Goal: Task Accomplishment & Management: Use online tool/utility

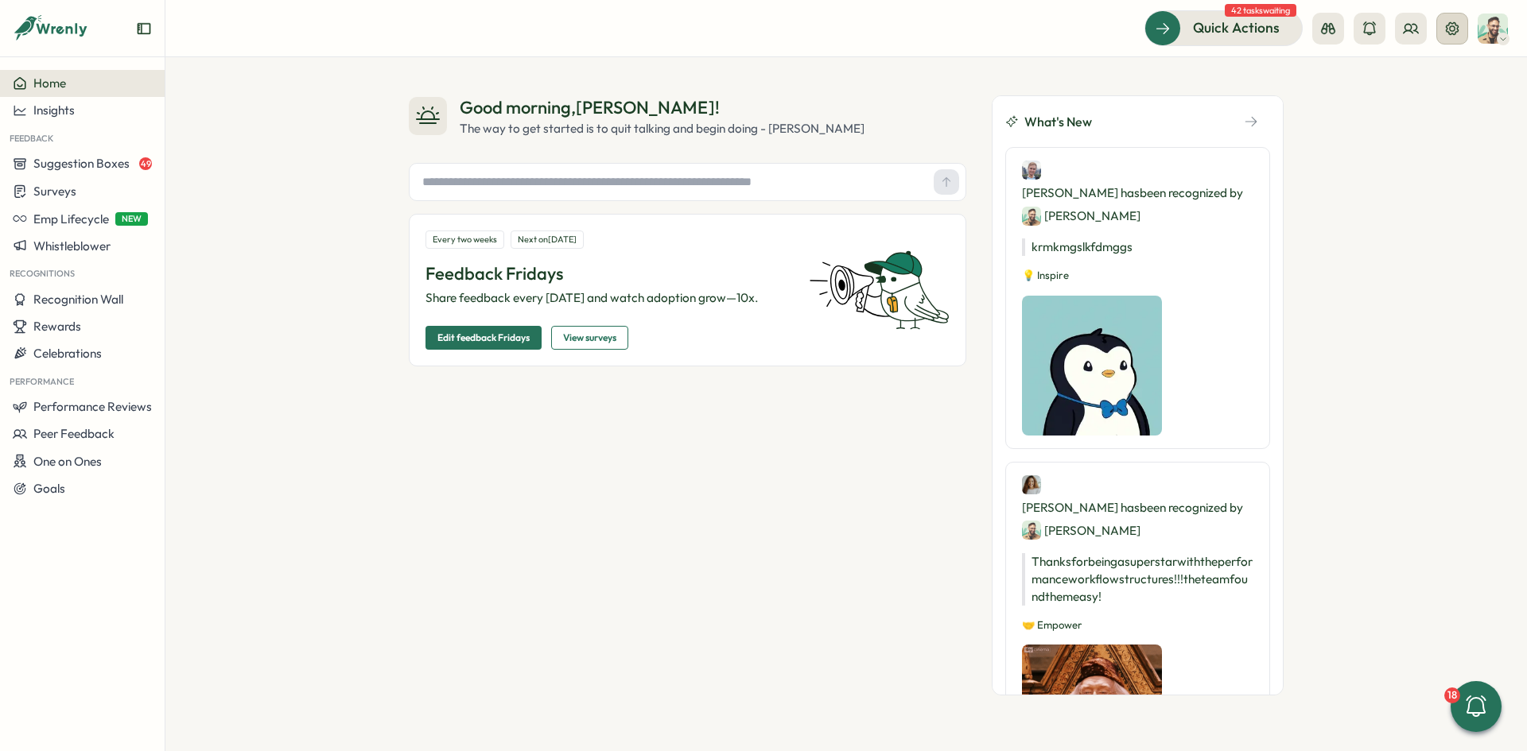
click at [611, 33] on icon at bounding box center [1452, 27] width 13 height 13
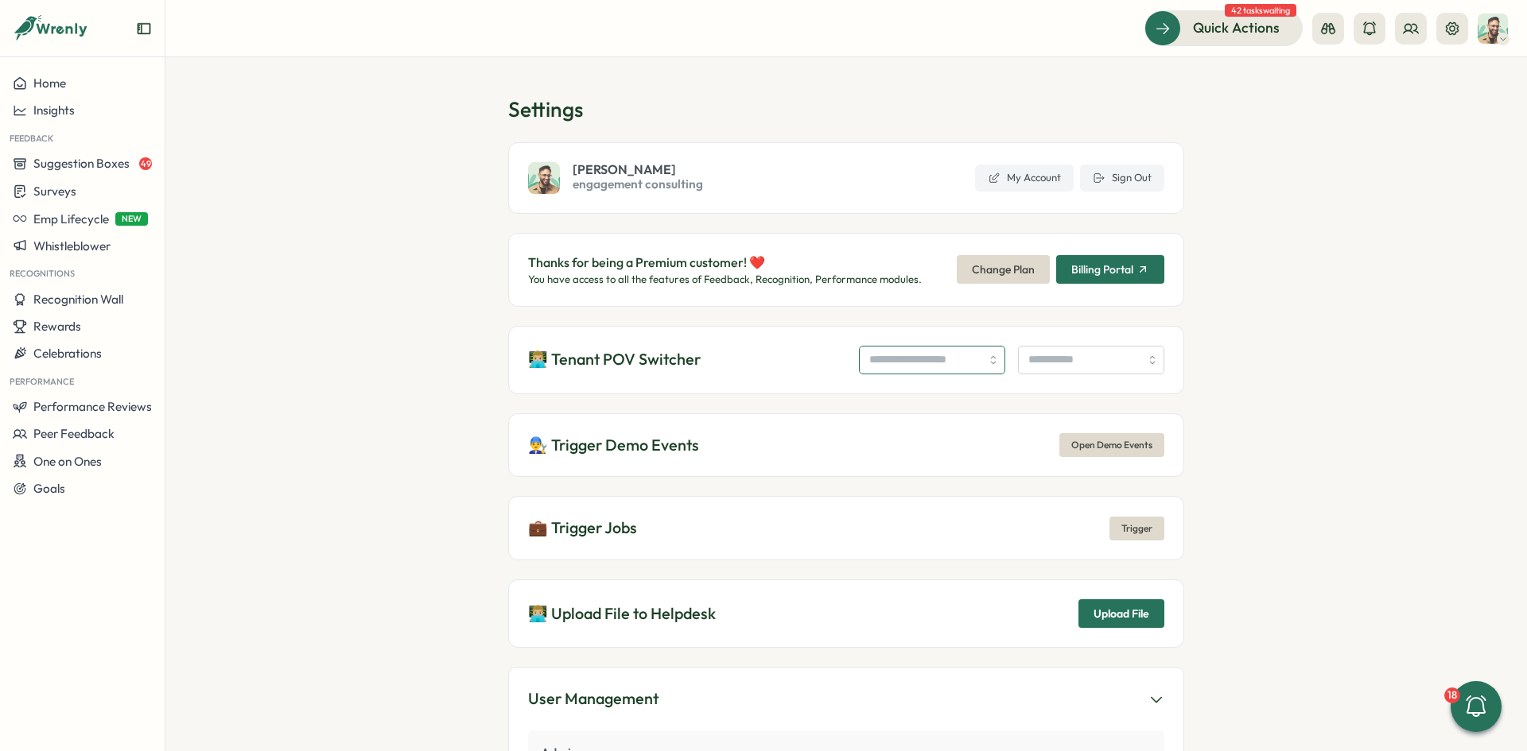
click at [611, 268] on input "search" at bounding box center [932, 360] width 146 height 29
type input "**********"
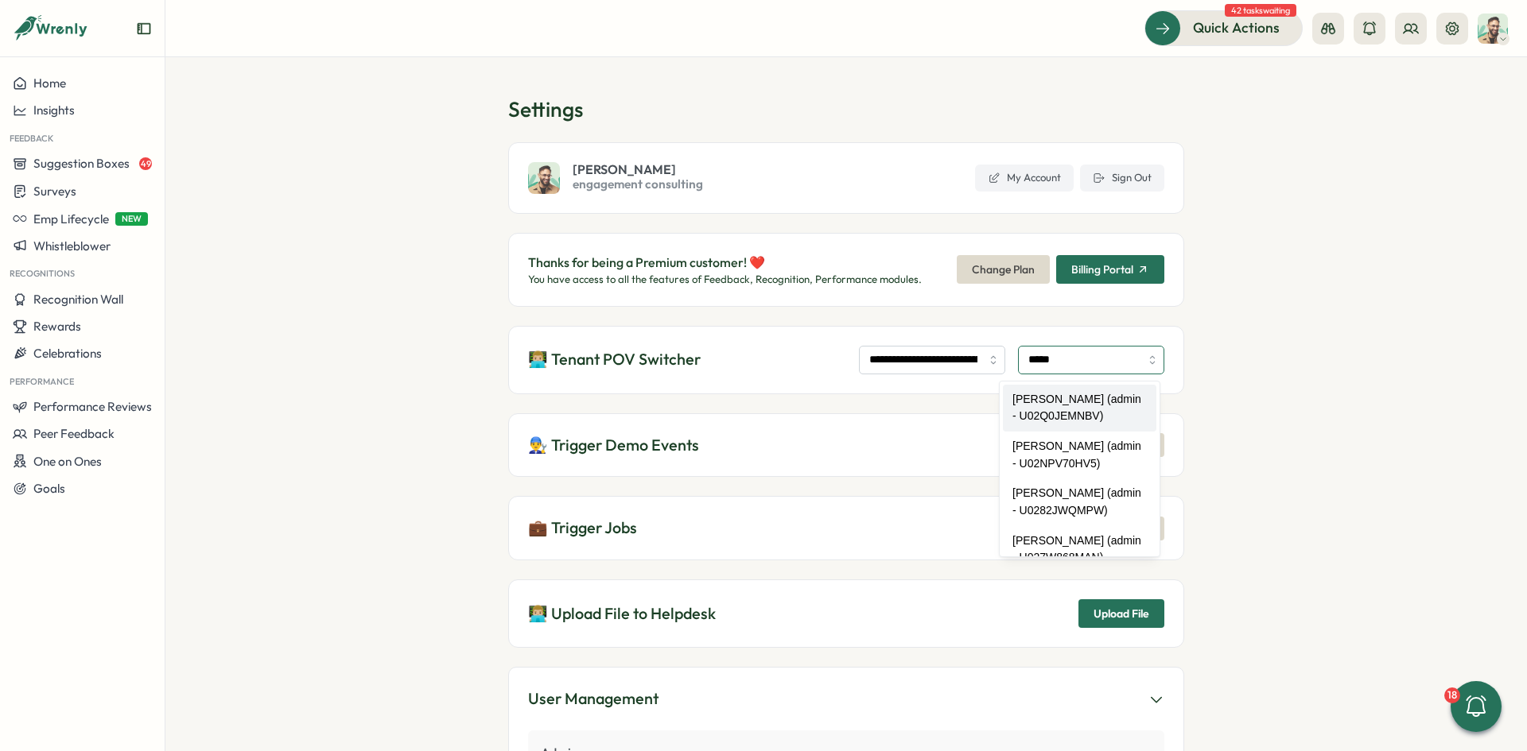
type input "**********"
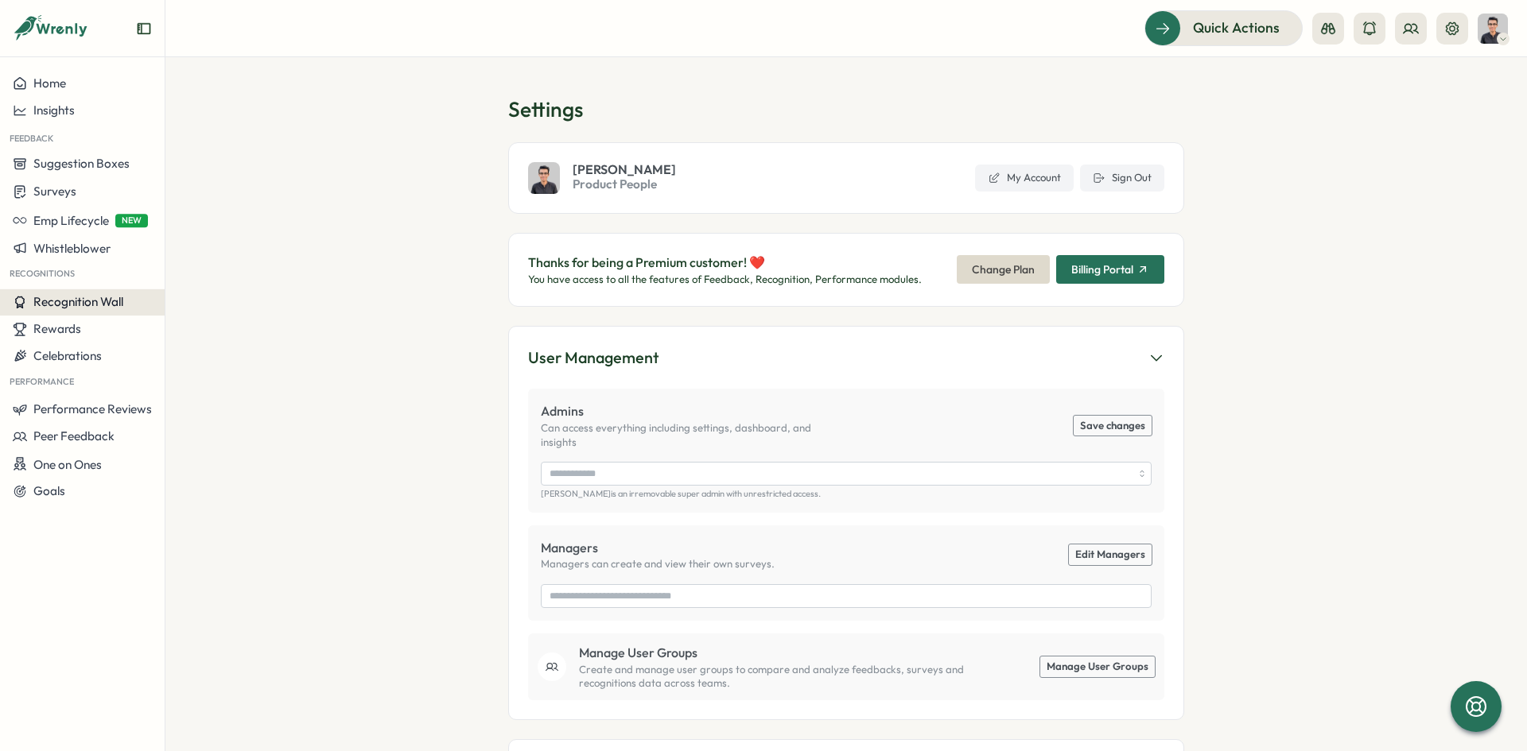
type input "**********"
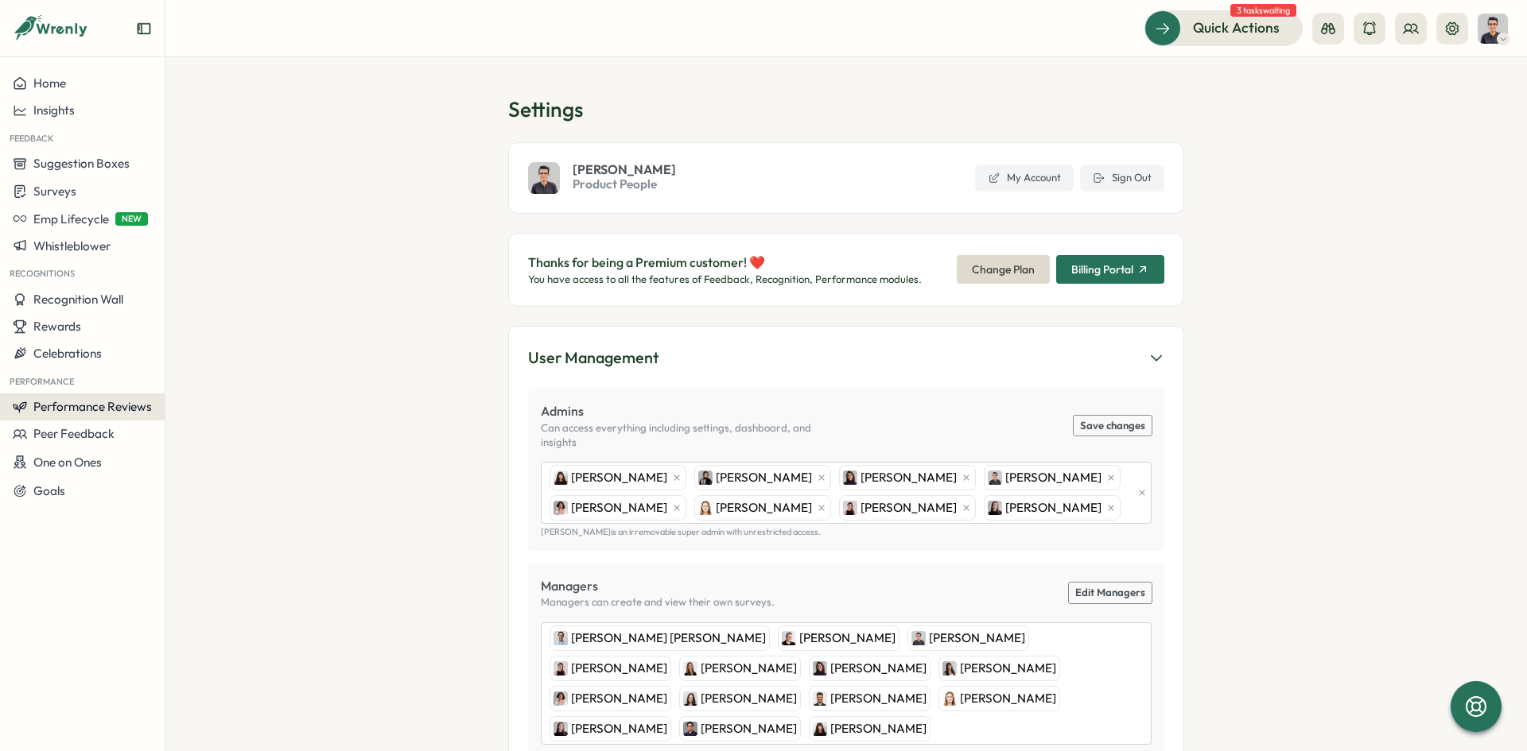
click at [103, 407] on span "Performance Reviews" at bounding box center [92, 406] width 118 height 15
click at [230, 371] on div "Reviews" at bounding box center [230, 376] width 123 height 17
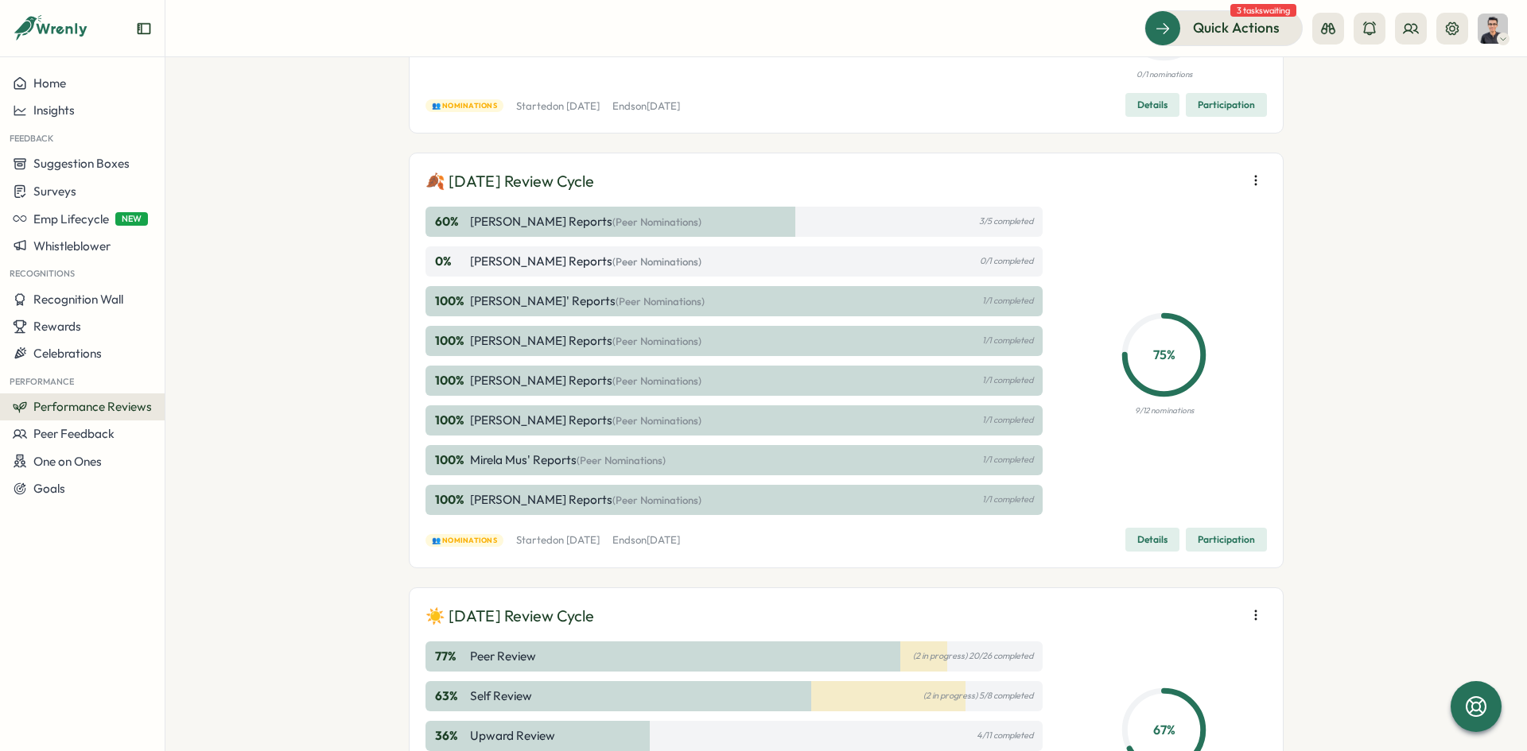
scroll to position [239, 0]
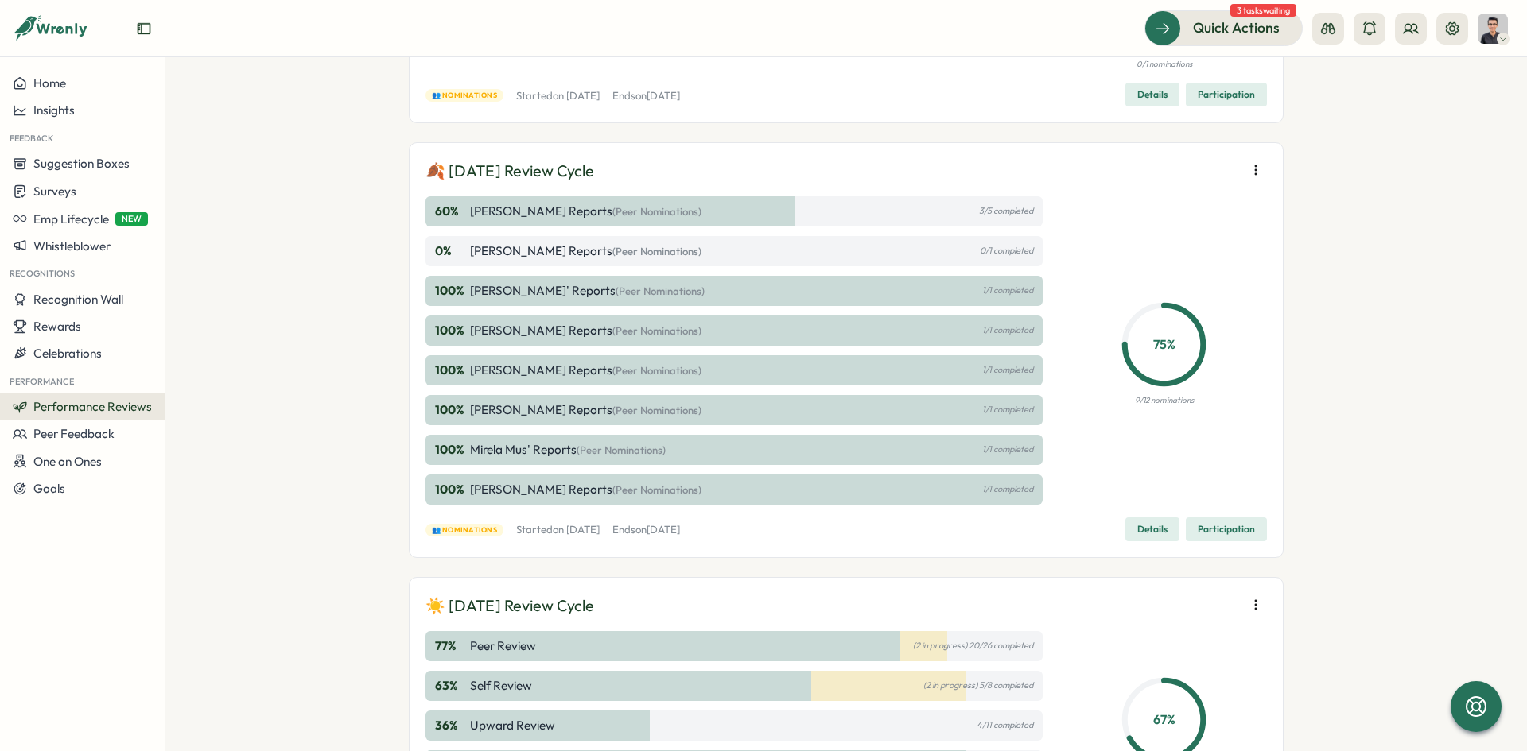
click at [1151, 535] on span "Details" at bounding box center [1152, 529] width 30 height 22
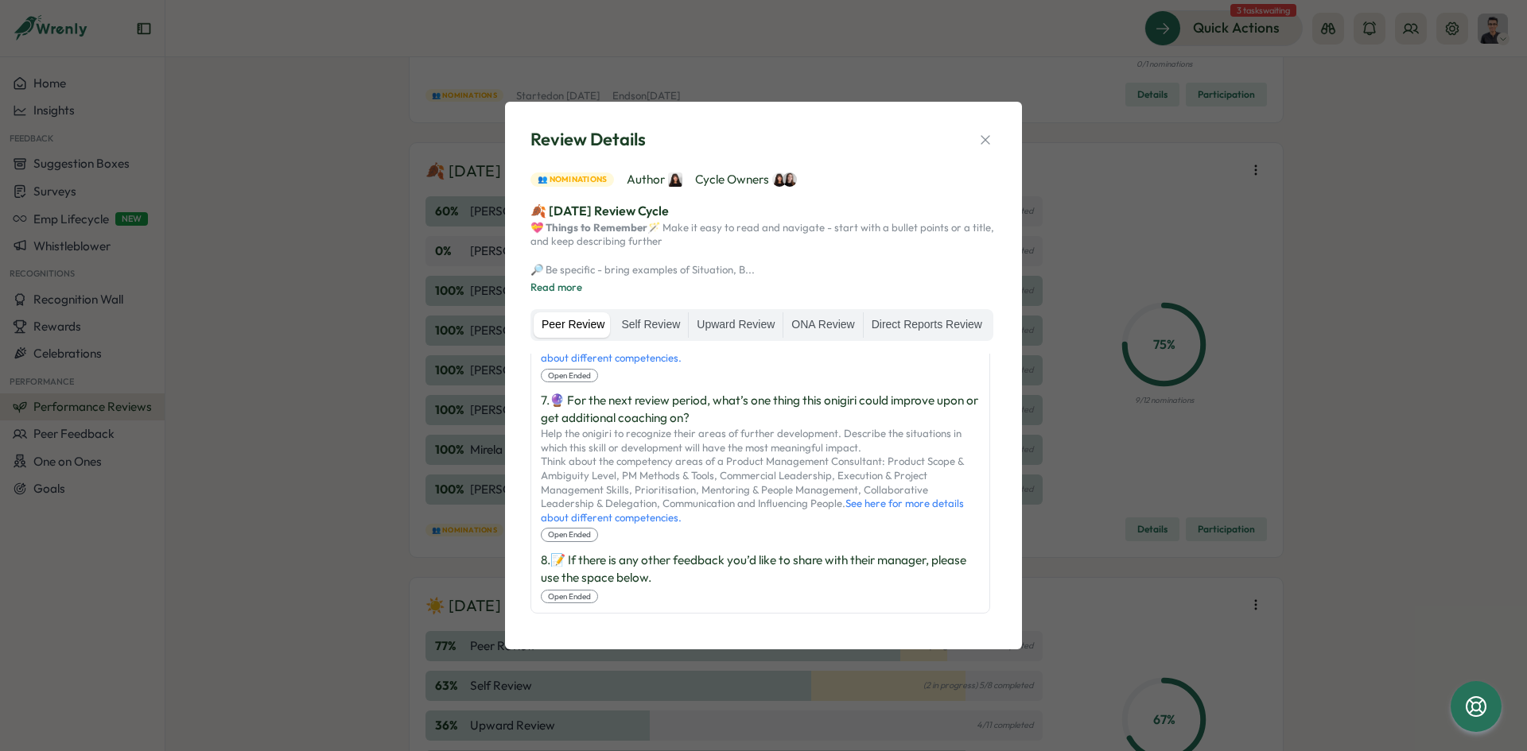
scroll to position [1545, 0]
click at [990, 132] on icon "button" at bounding box center [985, 140] width 16 height 16
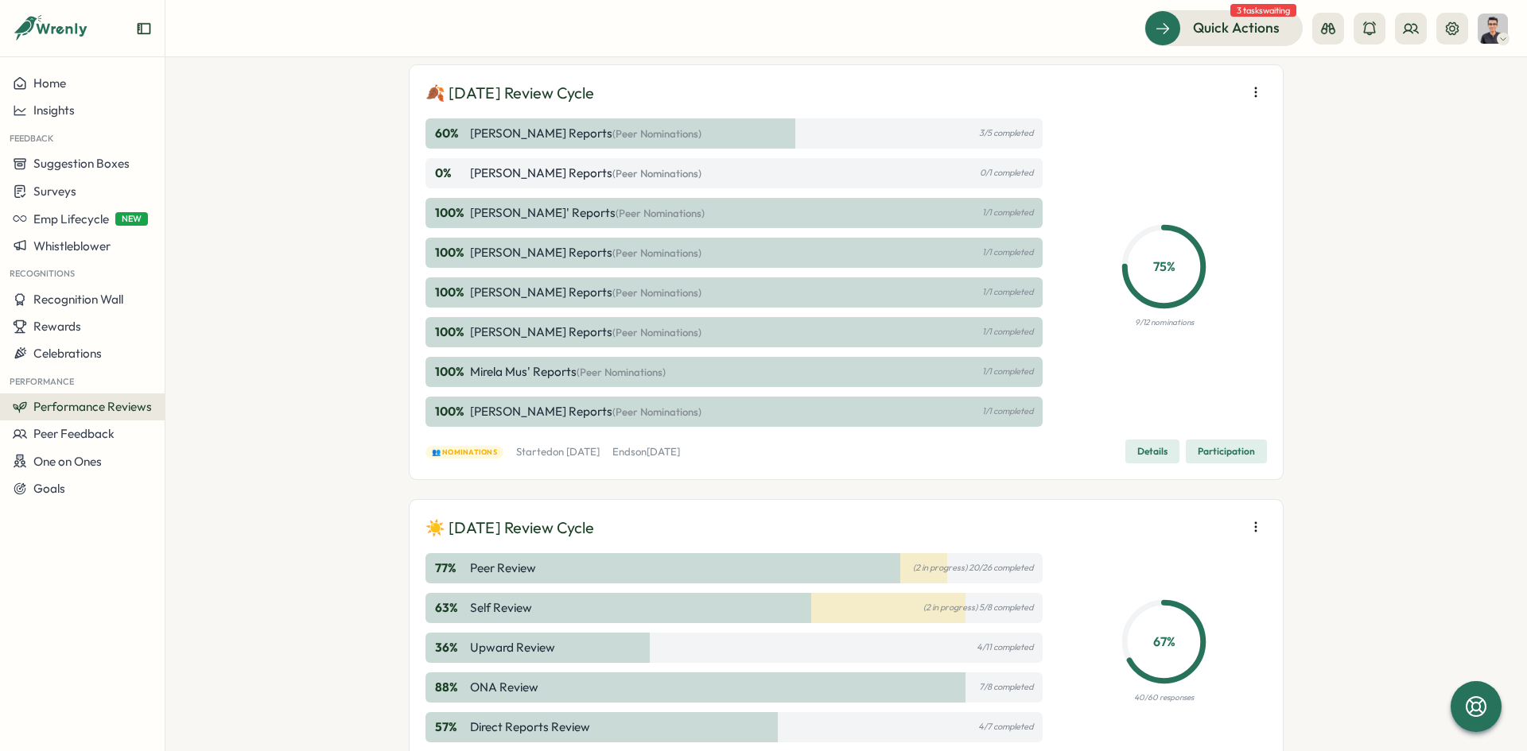
scroll to position [477, 0]
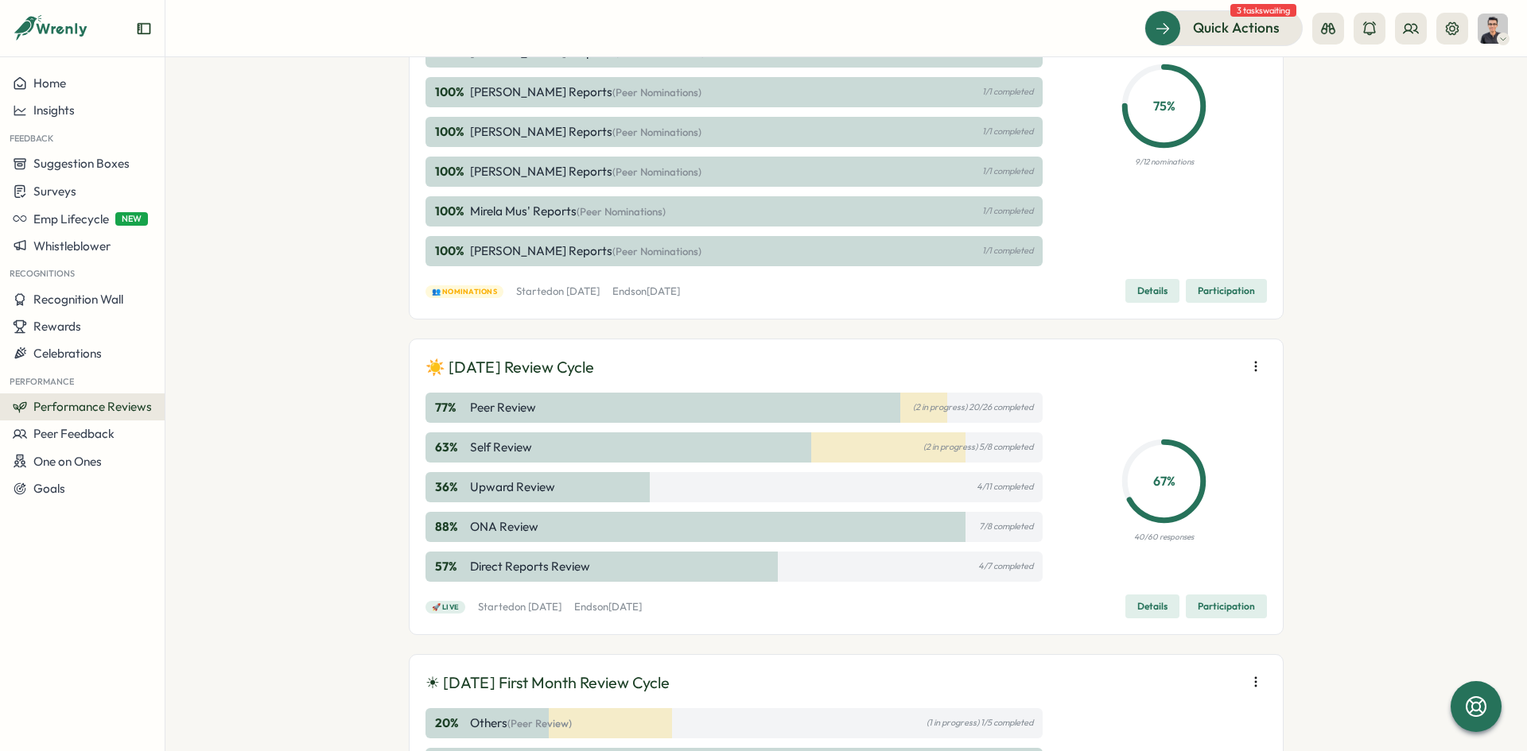
click at [1144, 615] on span "Details" at bounding box center [1152, 607] width 30 height 22
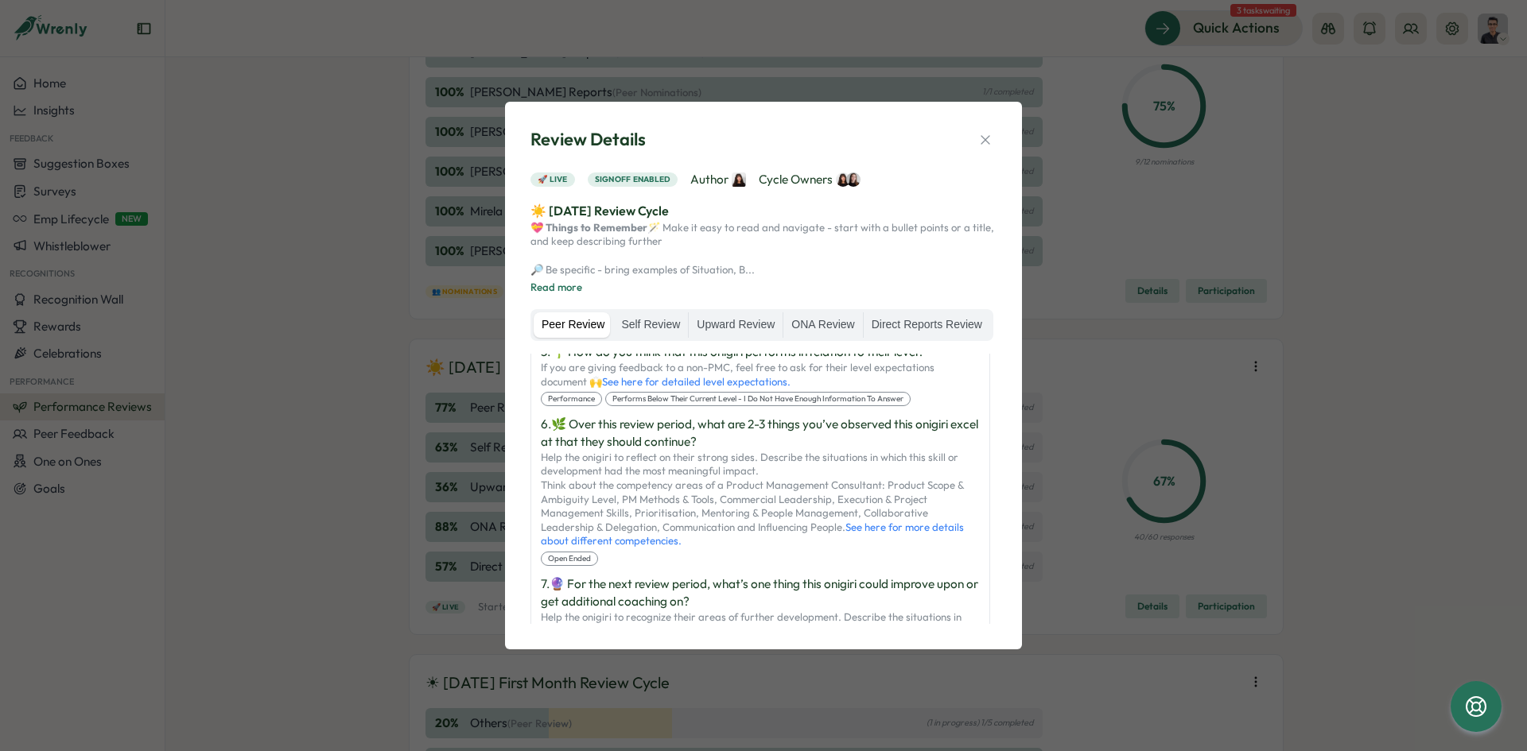
scroll to position [945, 0]
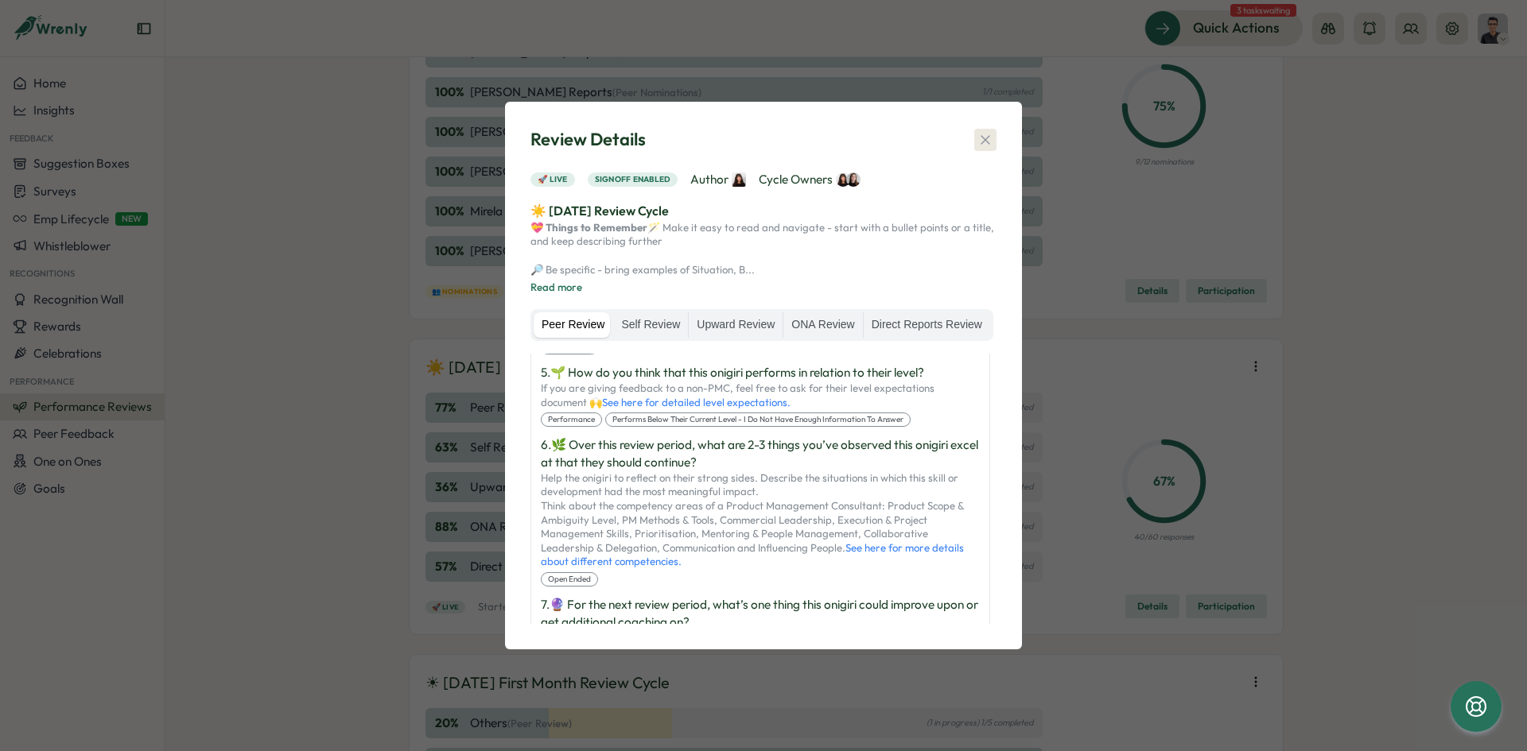
click at [986, 132] on icon "button" at bounding box center [985, 140] width 16 height 16
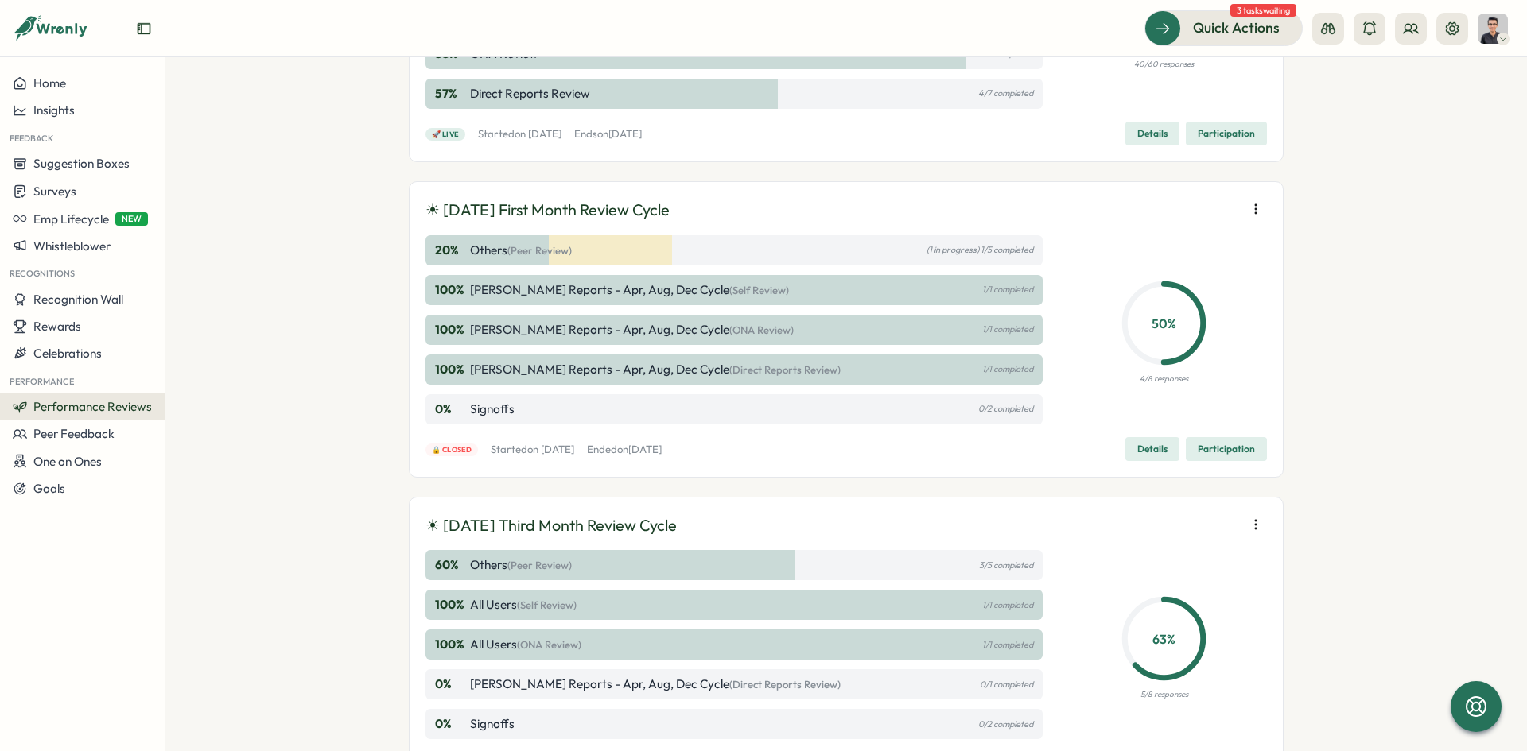
scroll to position [954, 0]
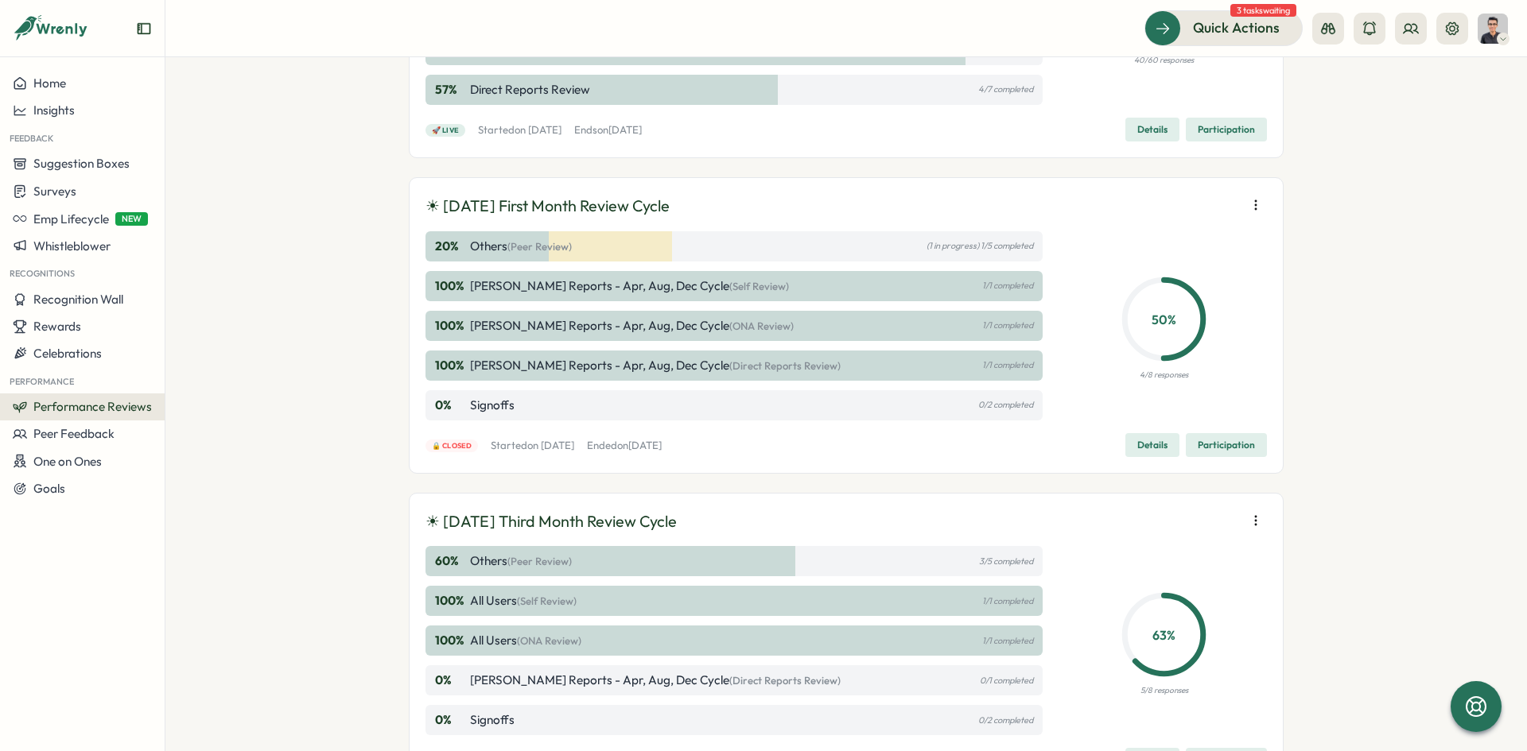
click at [1154, 446] on span "Details" at bounding box center [1152, 445] width 30 height 22
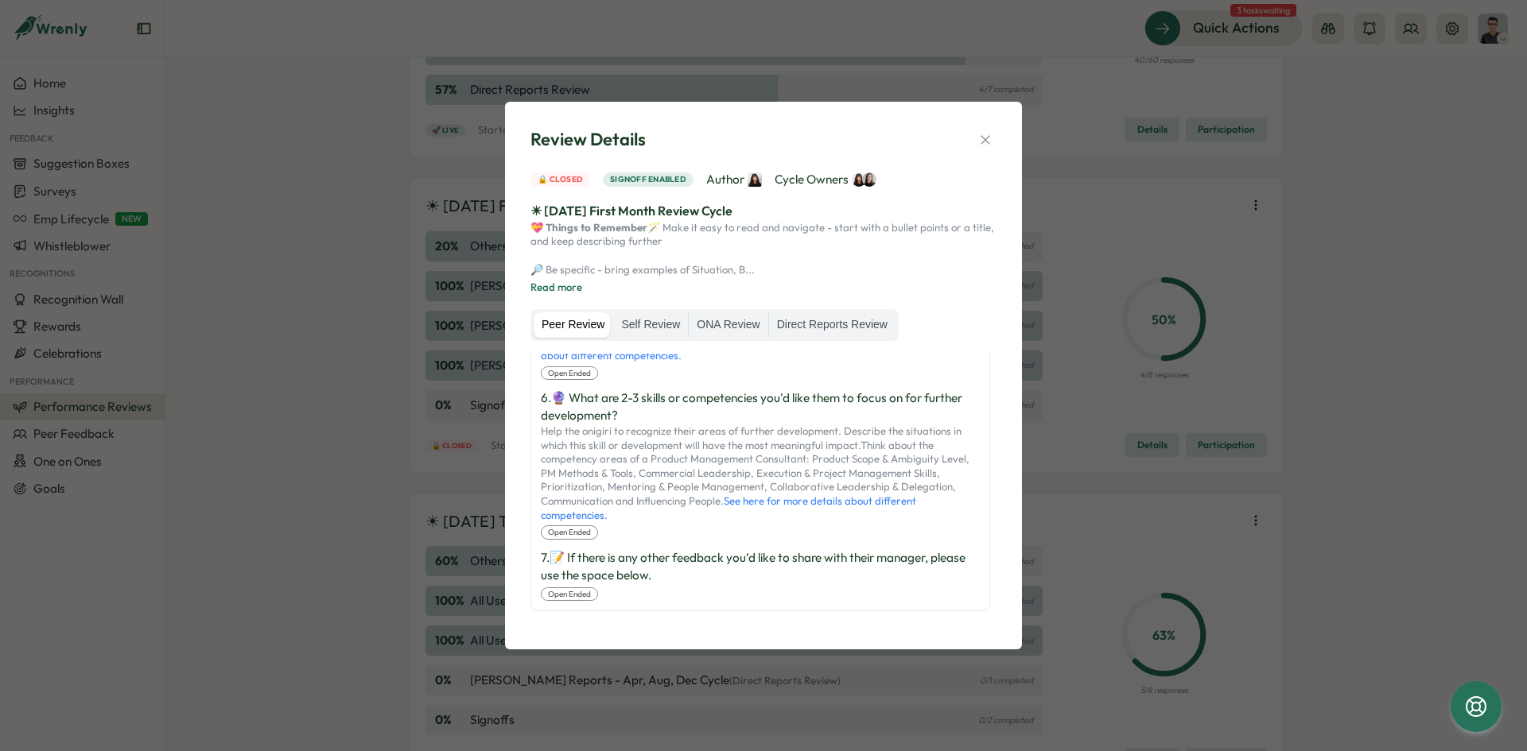
scroll to position [1062, 0]
click at [983, 129] on button "button" at bounding box center [985, 140] width 22 height 22
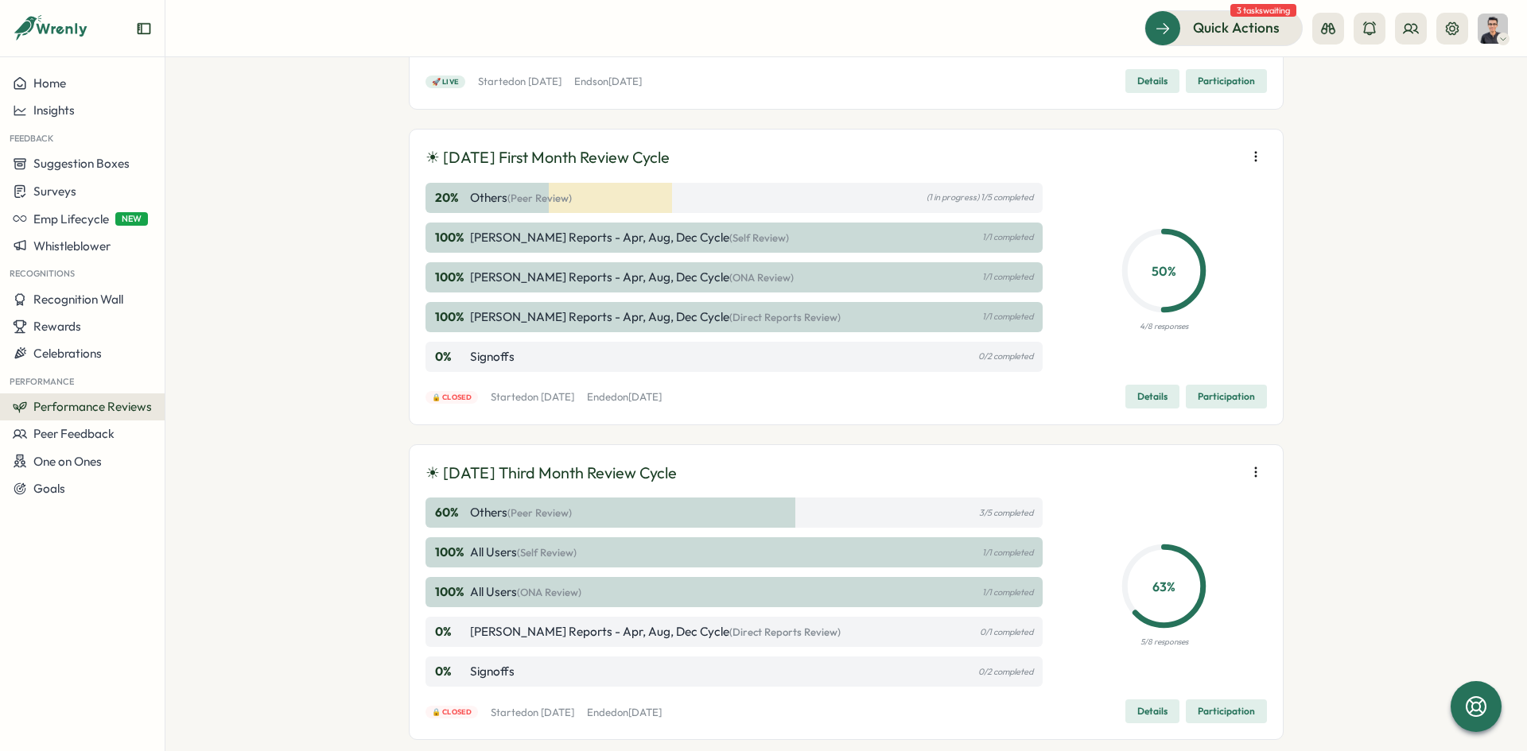
scroll to position [1049, 0]
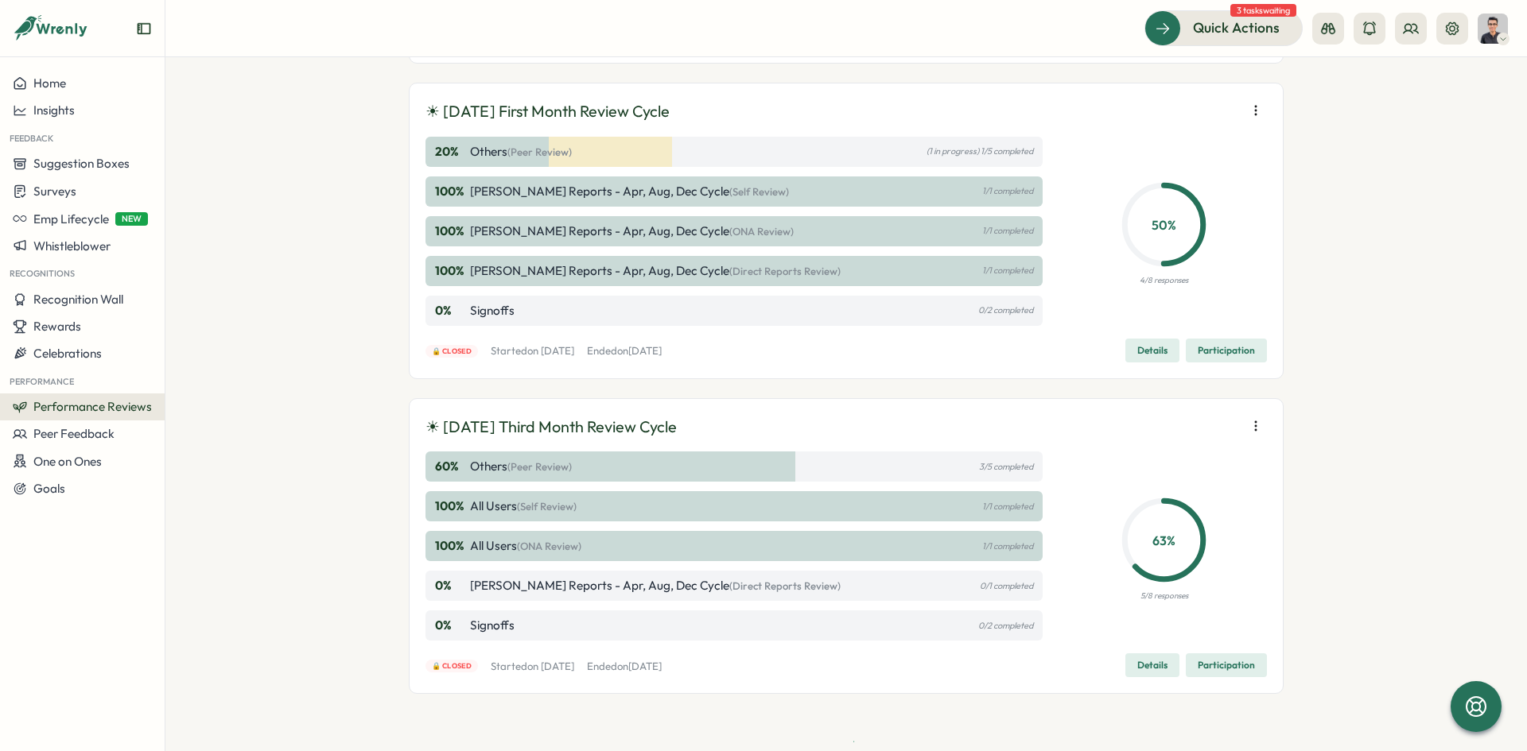
click at [1144, 661] on span "Details" at bounding box center [1152, 665] width 30 height 22
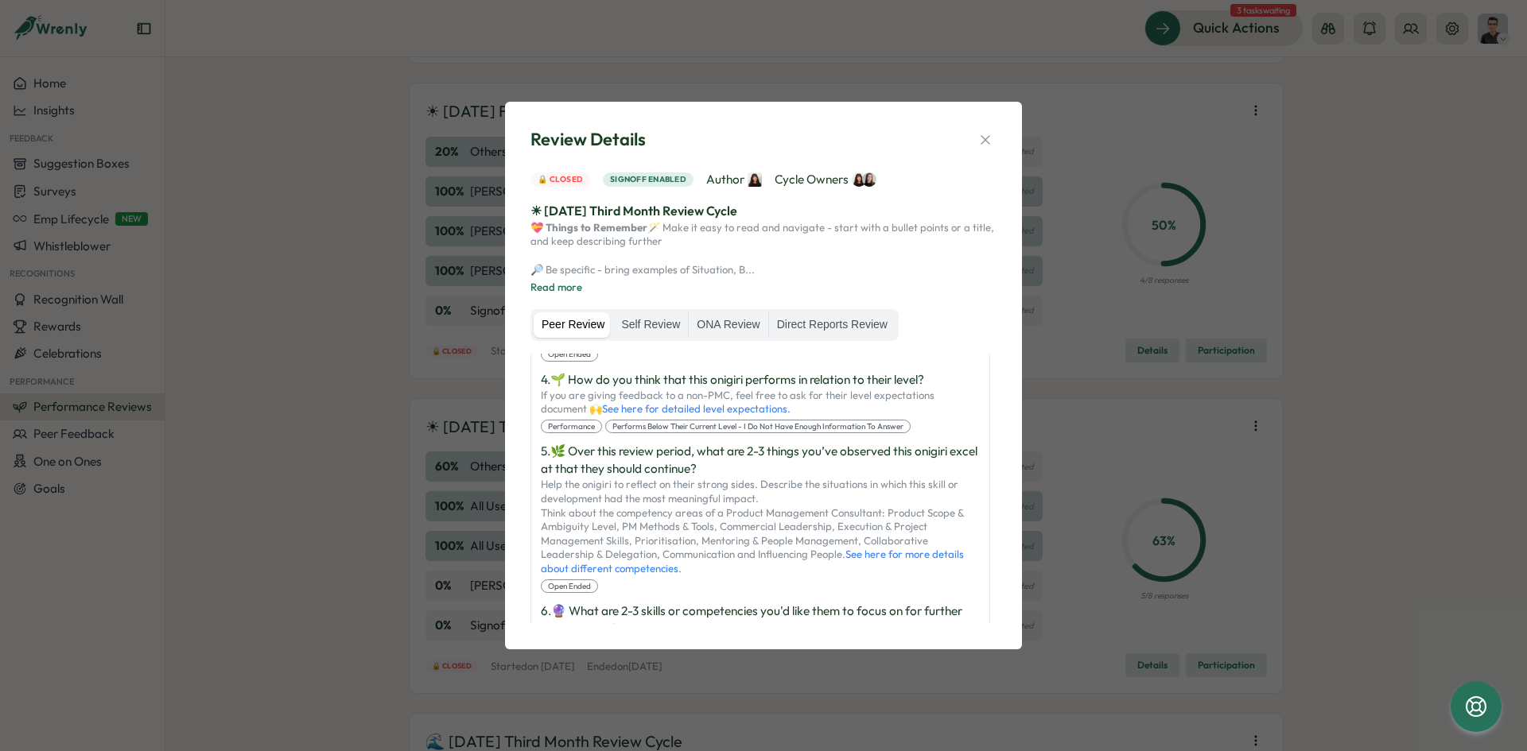
scroll to position [743, 0]
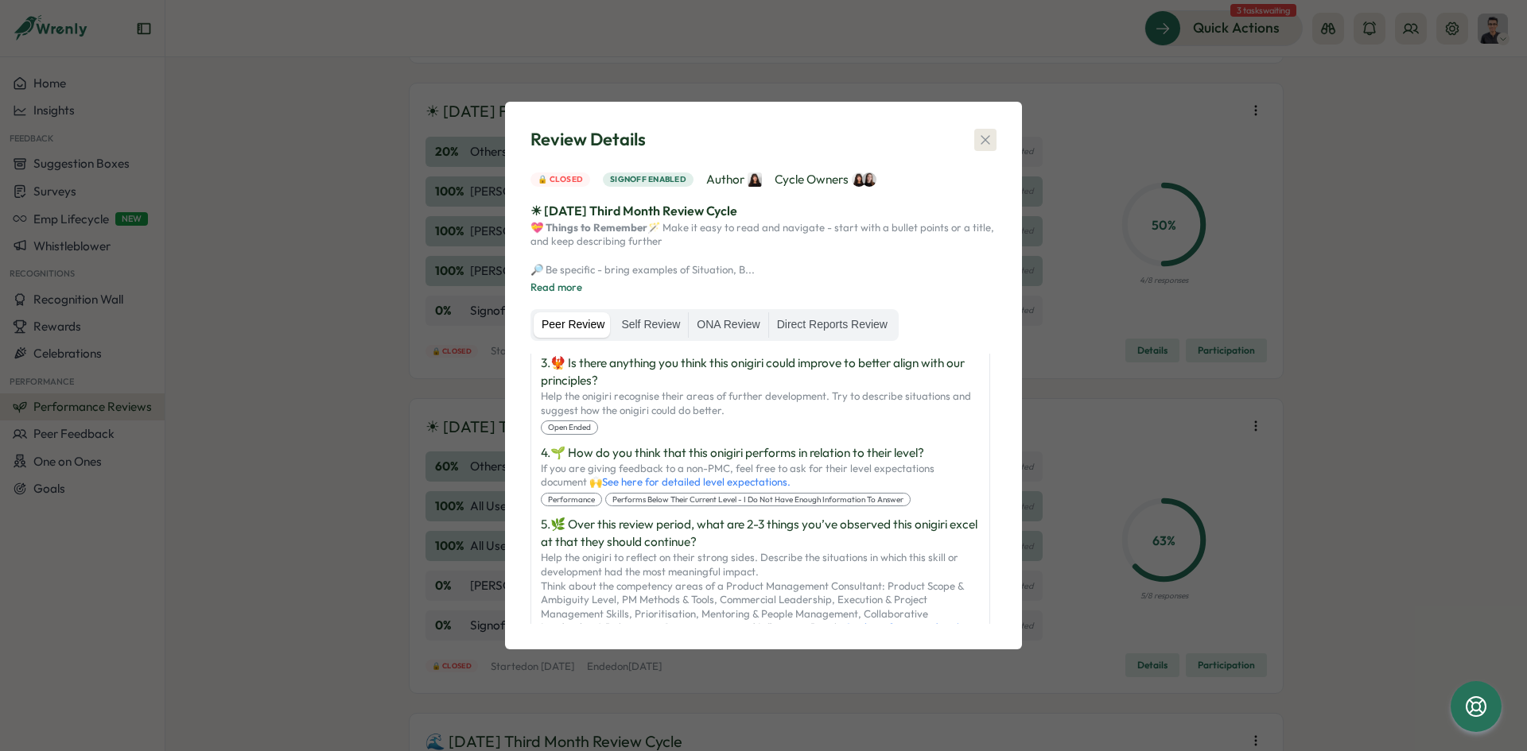
click at [980, 132] on icon "button" at bounding box center [985, 140] width 16 height 16
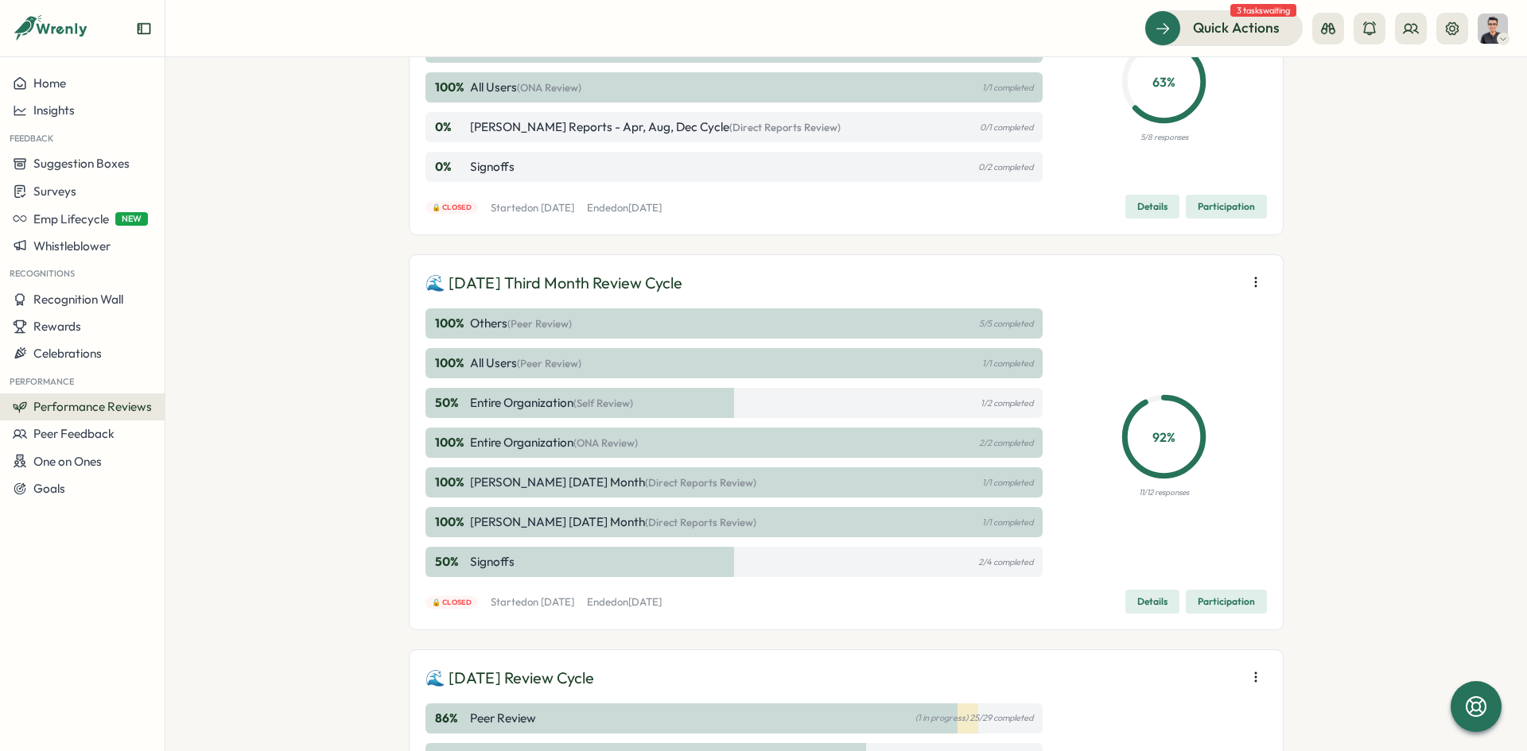
scroll to position [1526, 0]
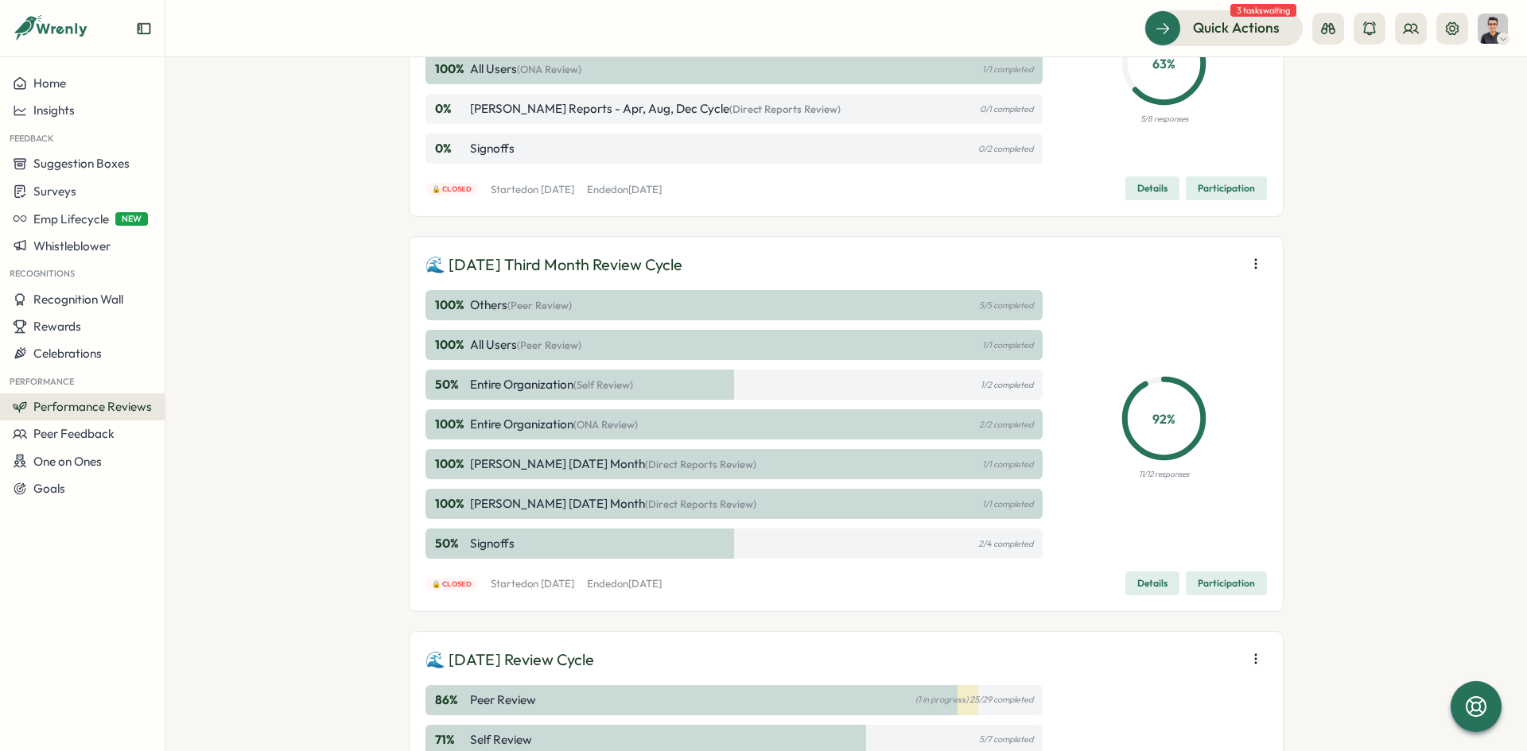
click at [1156, 576] on span "Details" at bounding box center [1152, 584] width 30 height 22
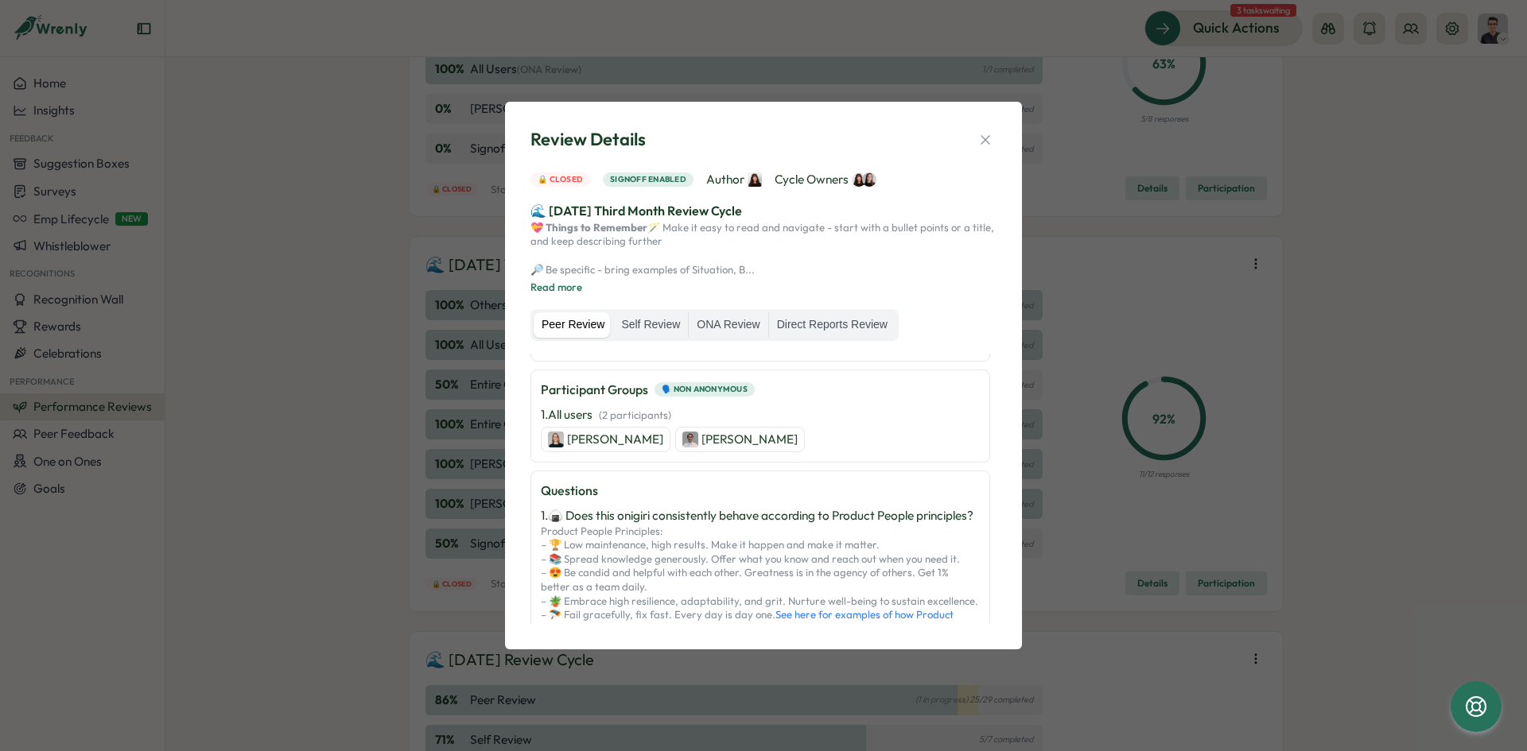
scroll to position [348, 0]
click at [740, 448] on p "Amna Khattak" at bounding box center [749, 438] width 96 height 17
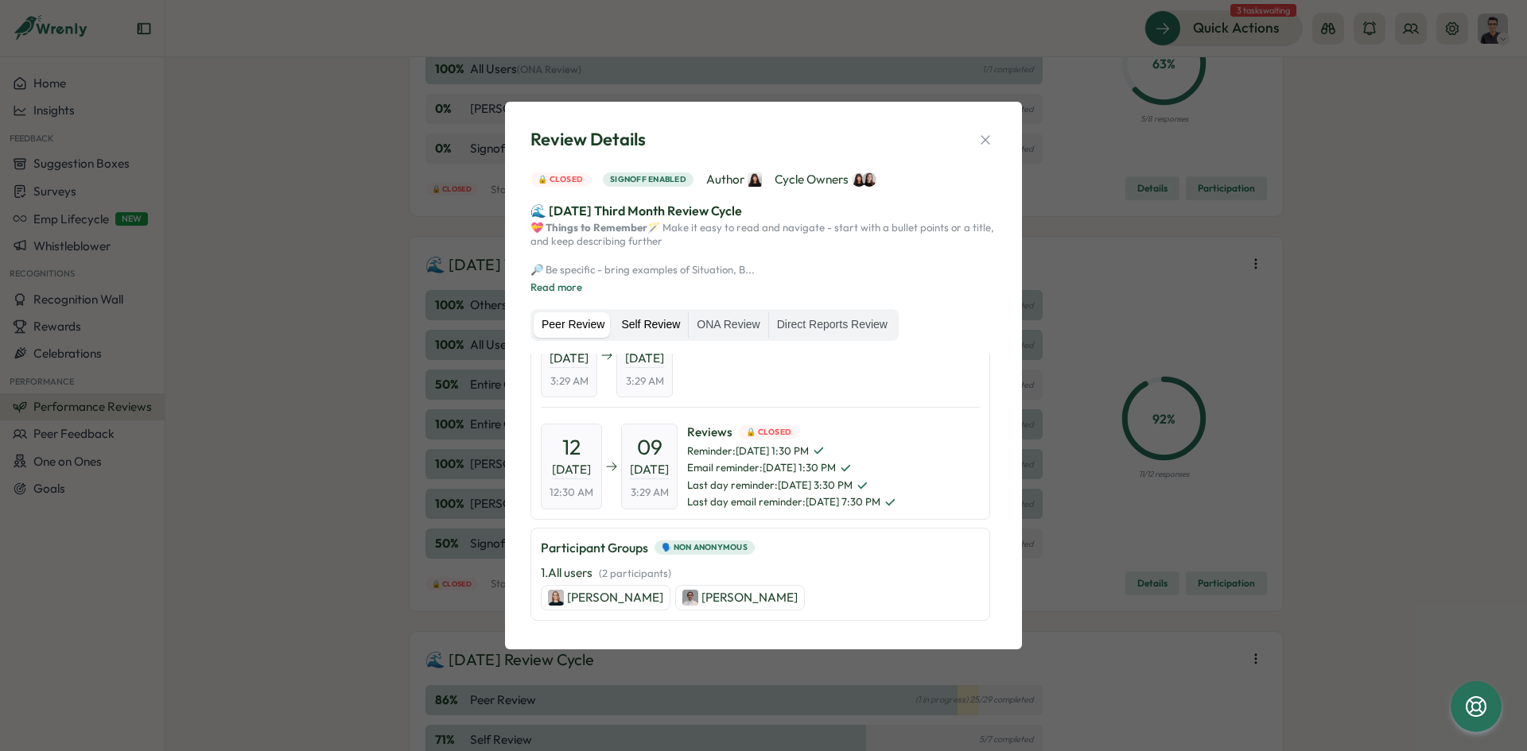
click at [646, 332] on label "Self Review" at bounding box center [650, 325] width 75 height 25
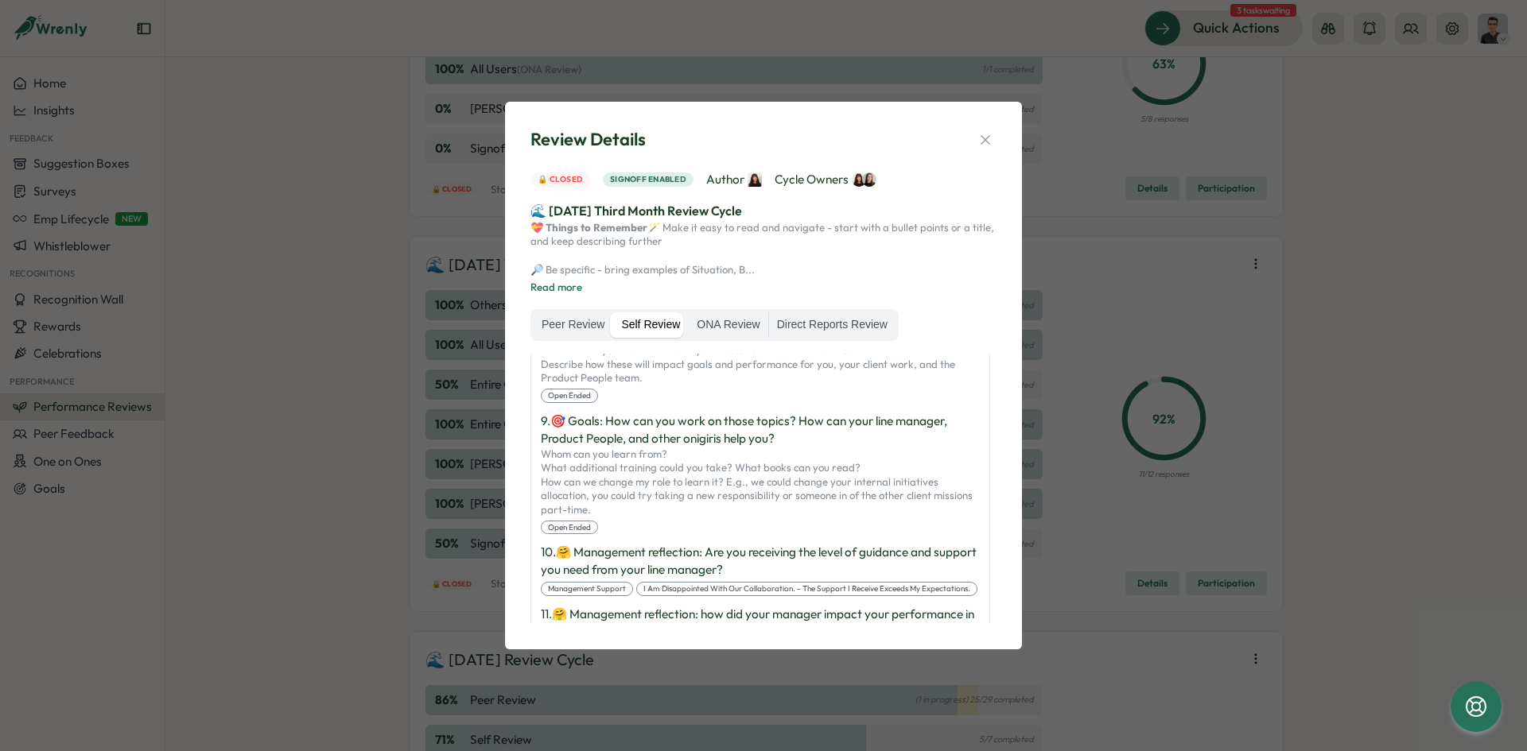
scroll to position [1034, 0]
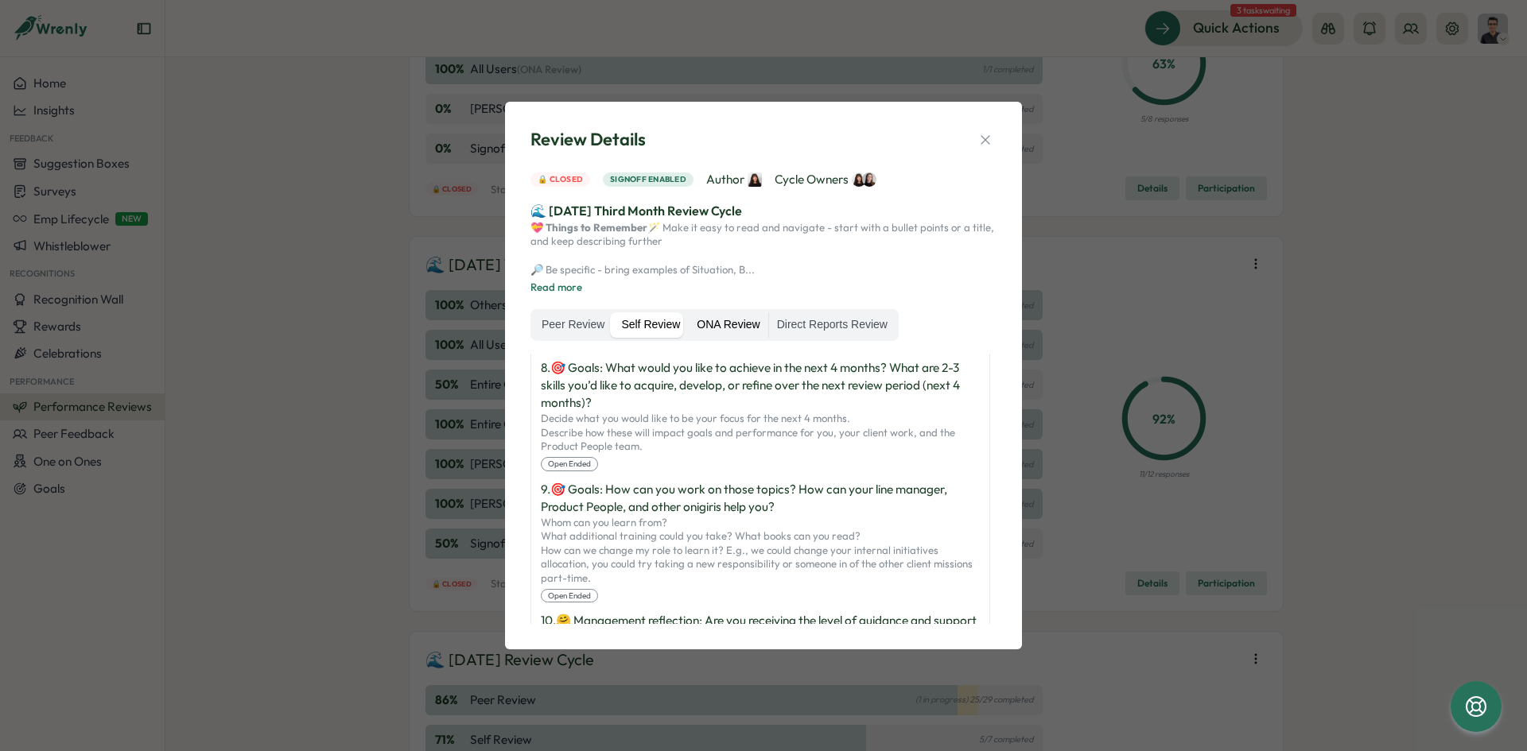
click at [740, 337] on label "ONA Review" at bounding box center [728, 325] width 79 height 25
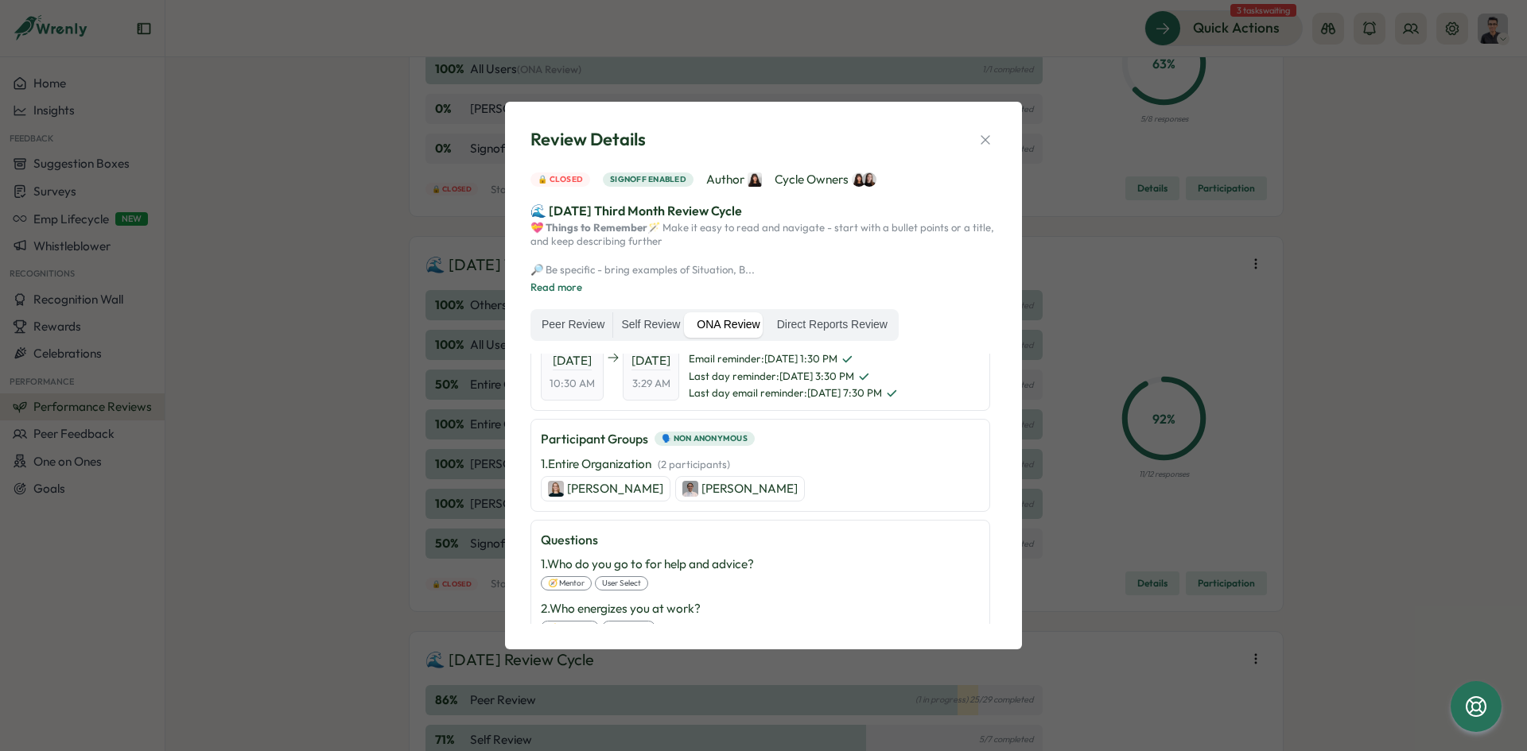
scroll to position [198, 0]
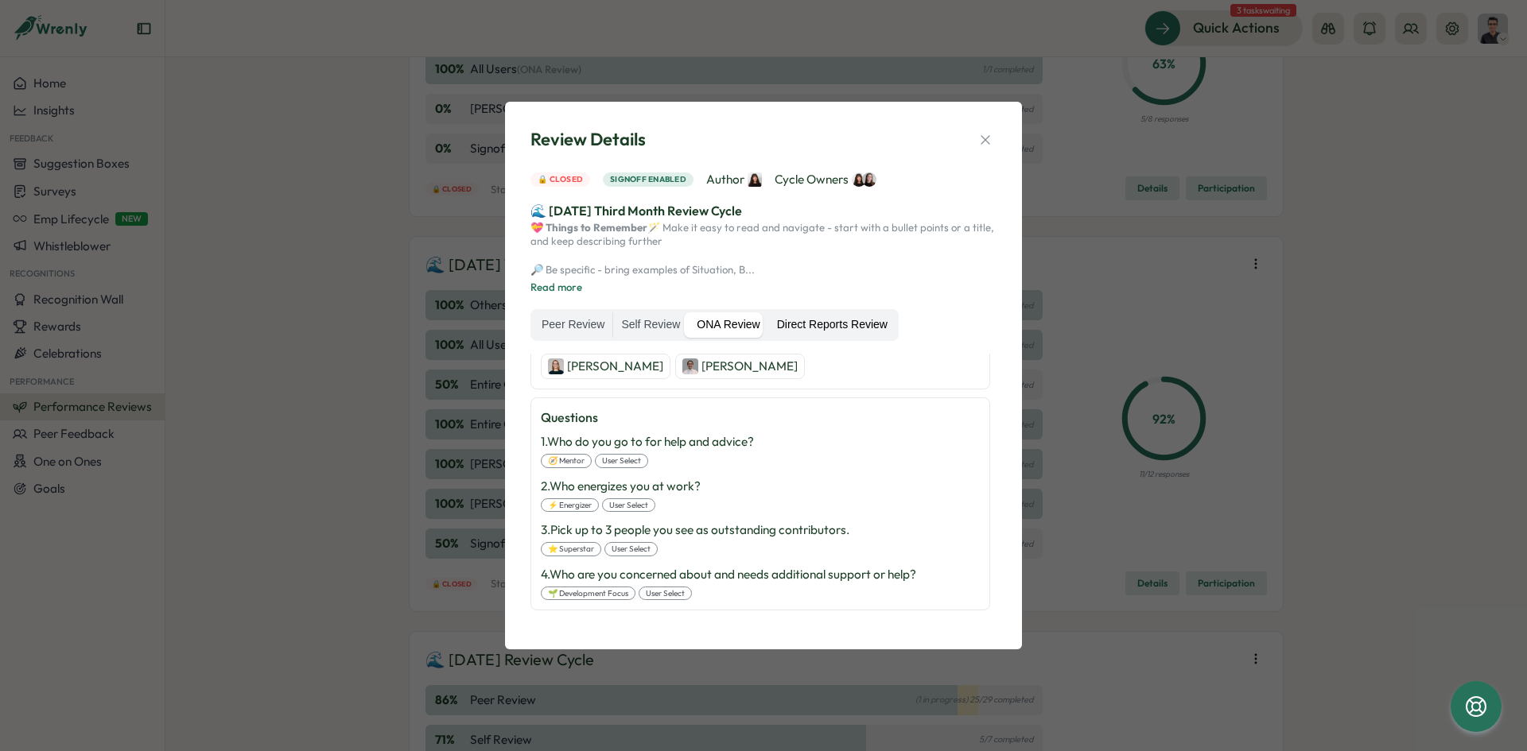
click at [852, 337] on label "Direct Reports Review" at bounding box center [832, 325] width 126 height 25
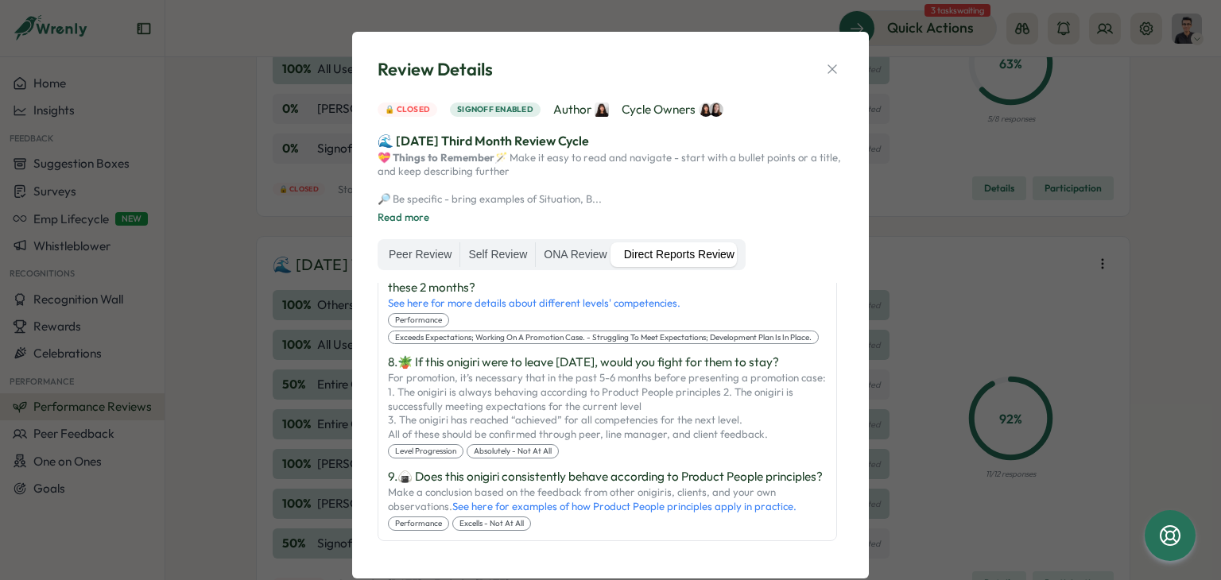
scroll to position [1158, 0]
click at [830, 68] on icon "button" at bounding box center [832, 69] width 9 height 9
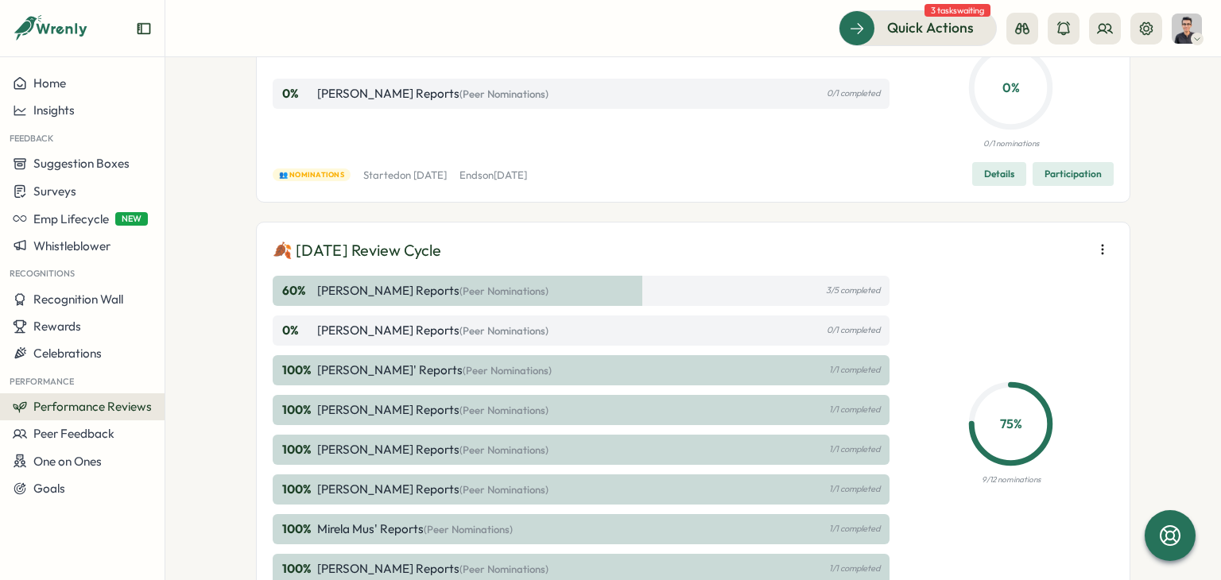
scroll to position [239, 0]
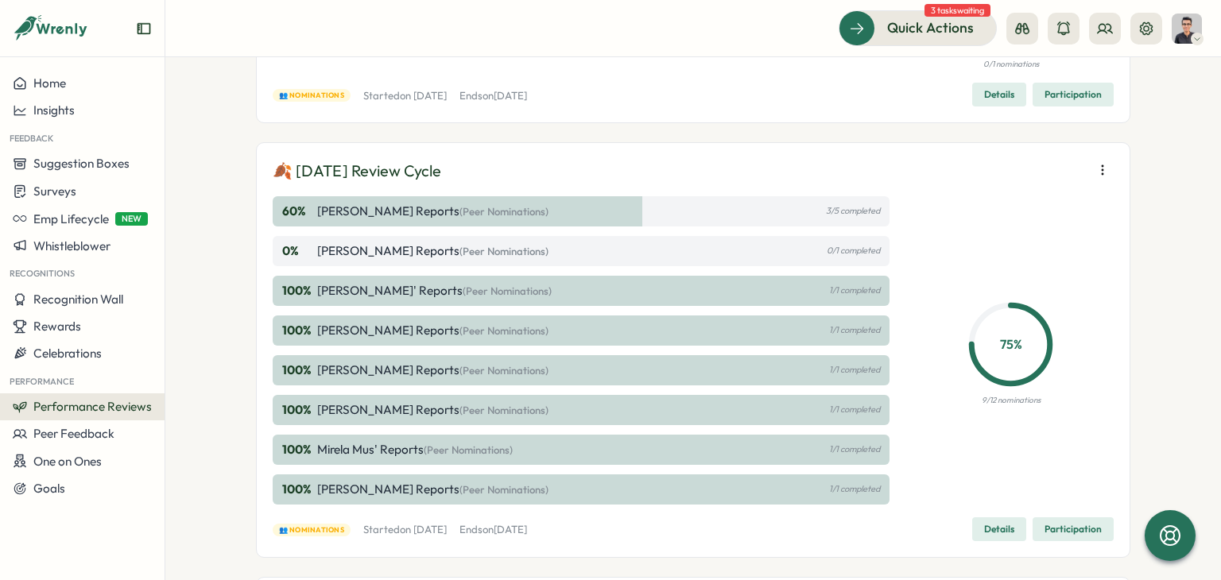
click at [1097, 166] on icon "button" at bounding box center [1103, 170] width 16 height 16
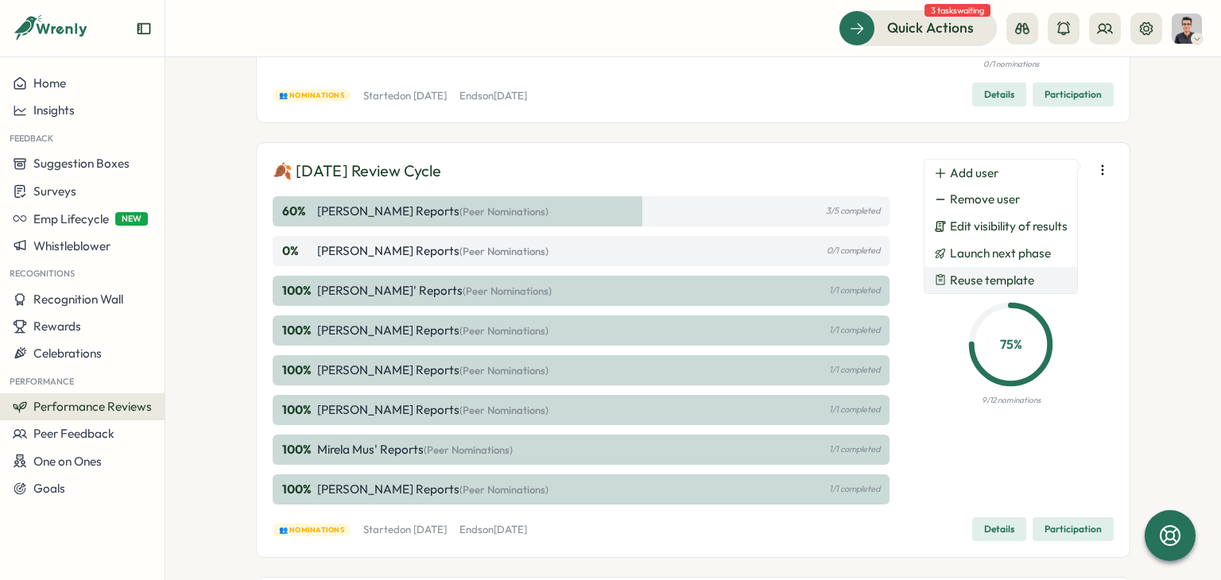
click at [1002, 286] on span "Reuse template" at bounding box center [992, 281] width 84 height 14
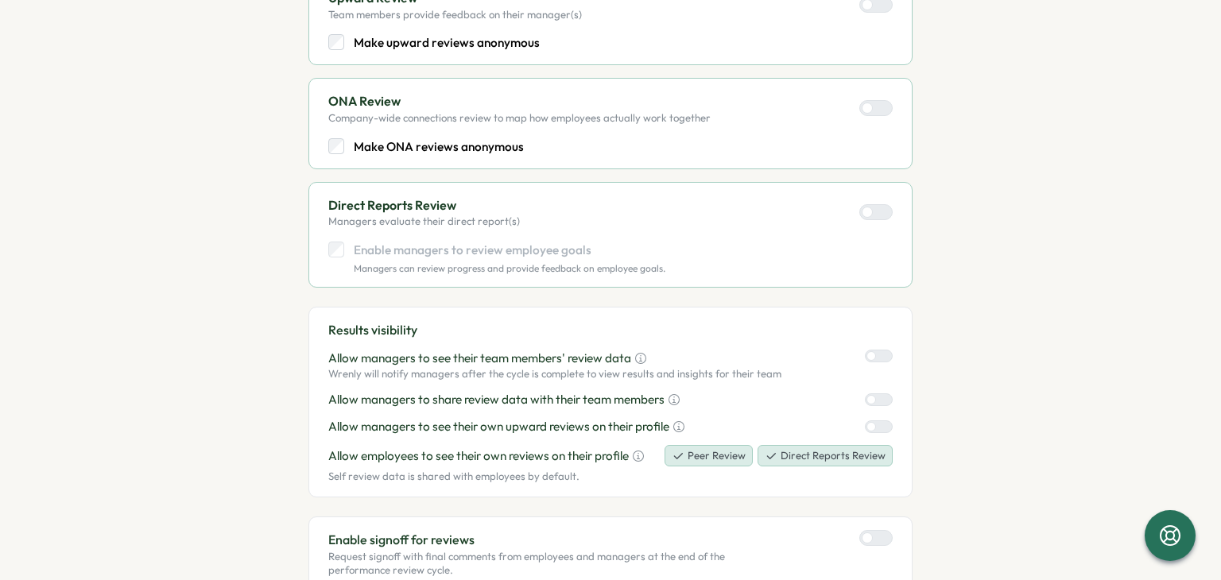
scroll to position [830, 0]
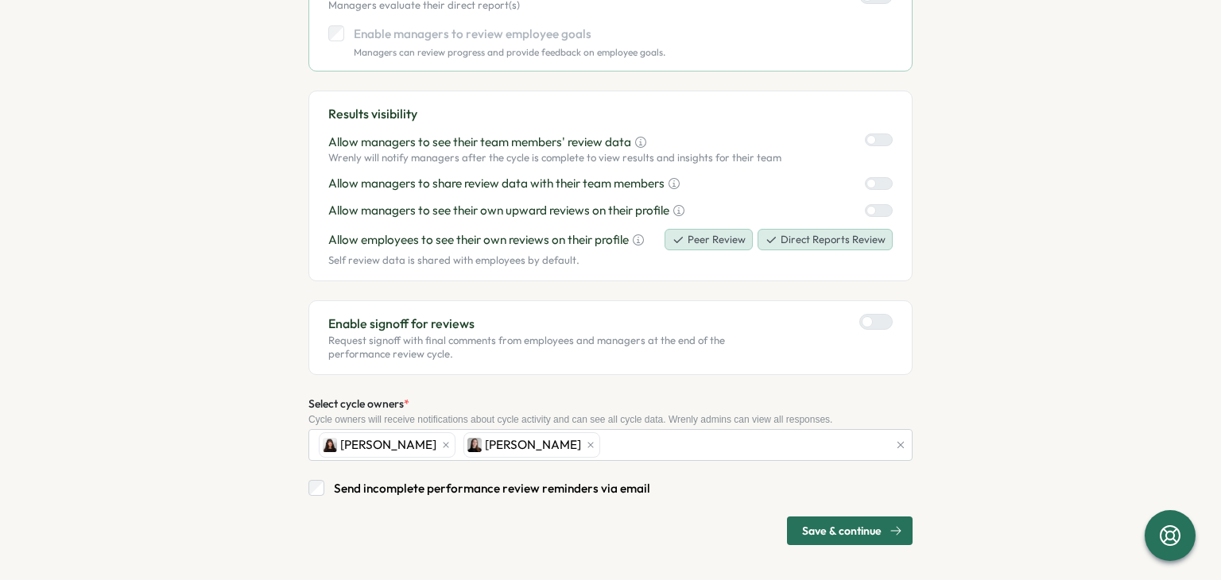
click at [795, 524] on button "Save & continue" at bounding box center [850, 531] width 126 height 29
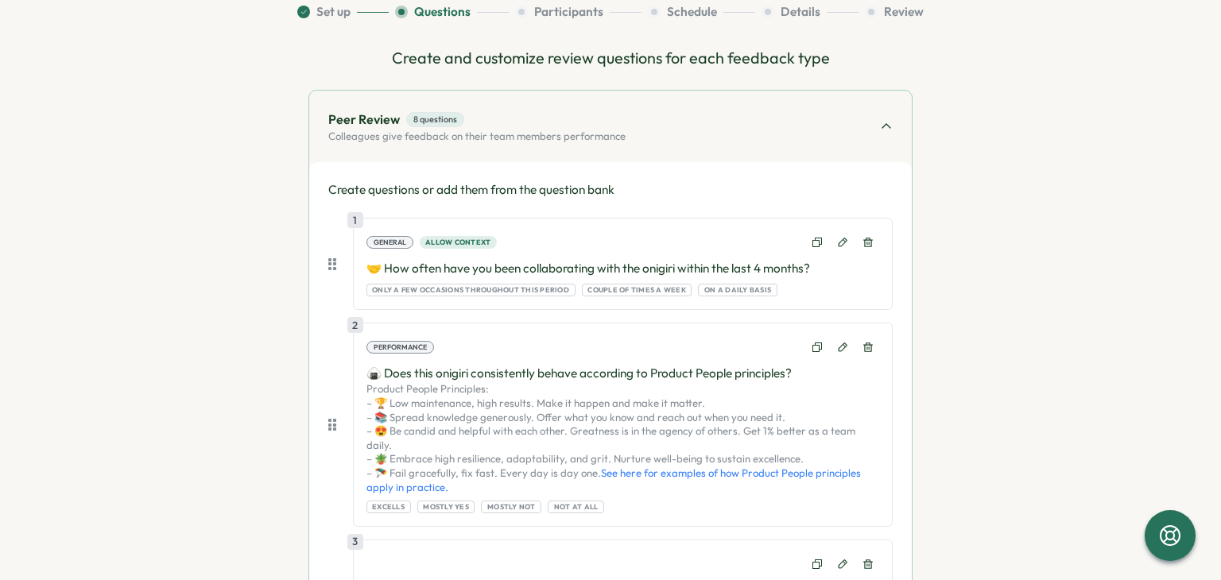
scroll to position [159, 0]
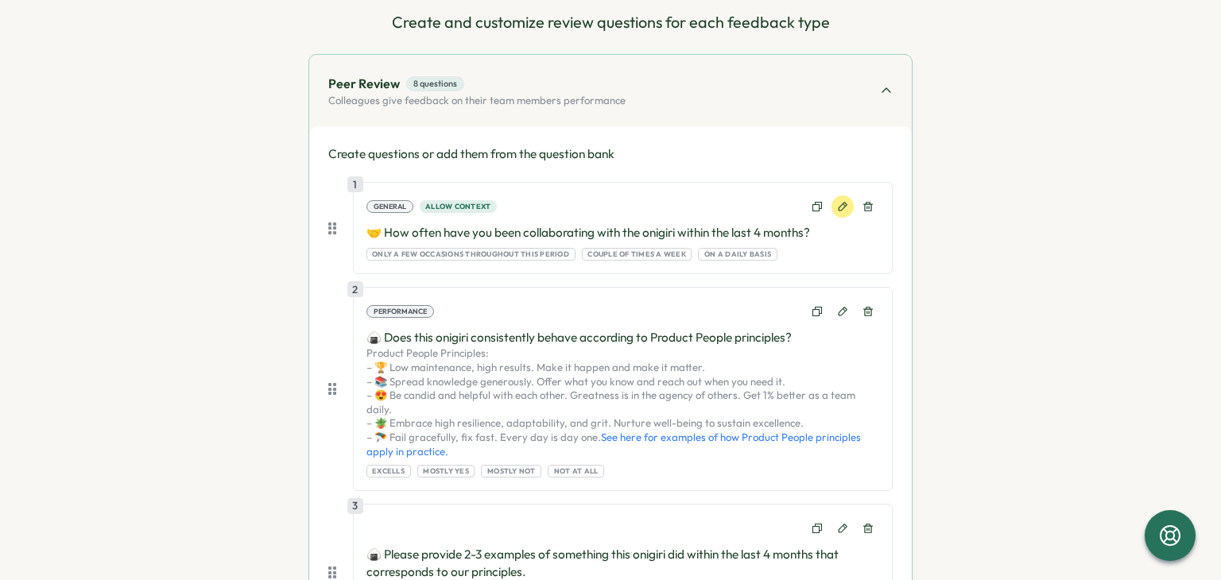
click at [839, 207] on icon at bounding box center [843, 207] width 9 height 9
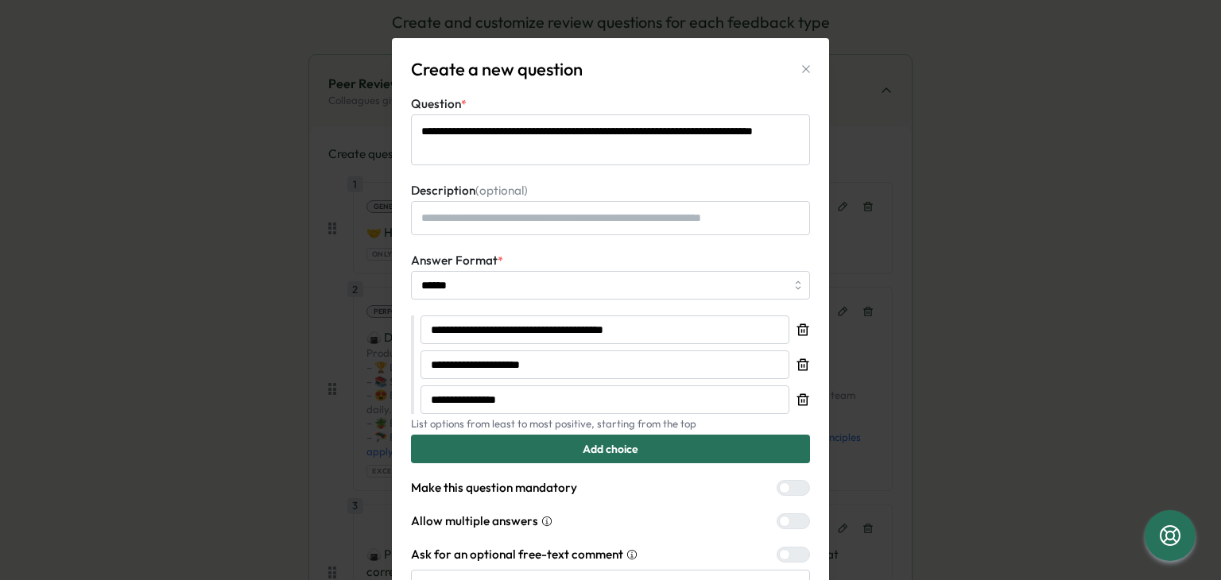
click at [802, 70] on icon "button" at bounding box center [805, 69] width 7 height 7
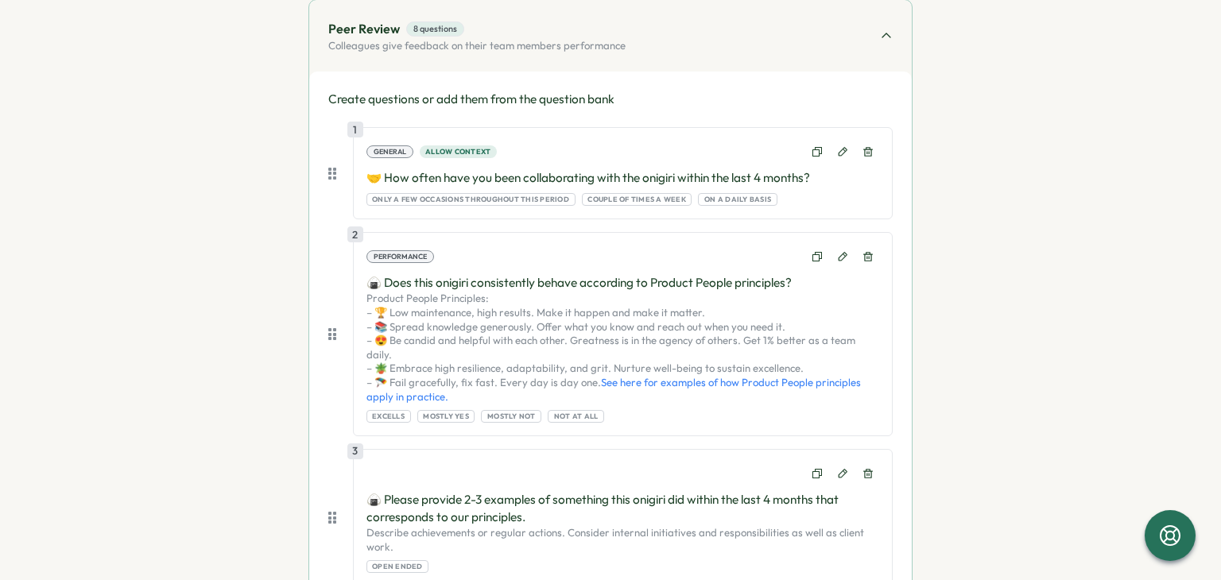
scroll to position [239, 0]
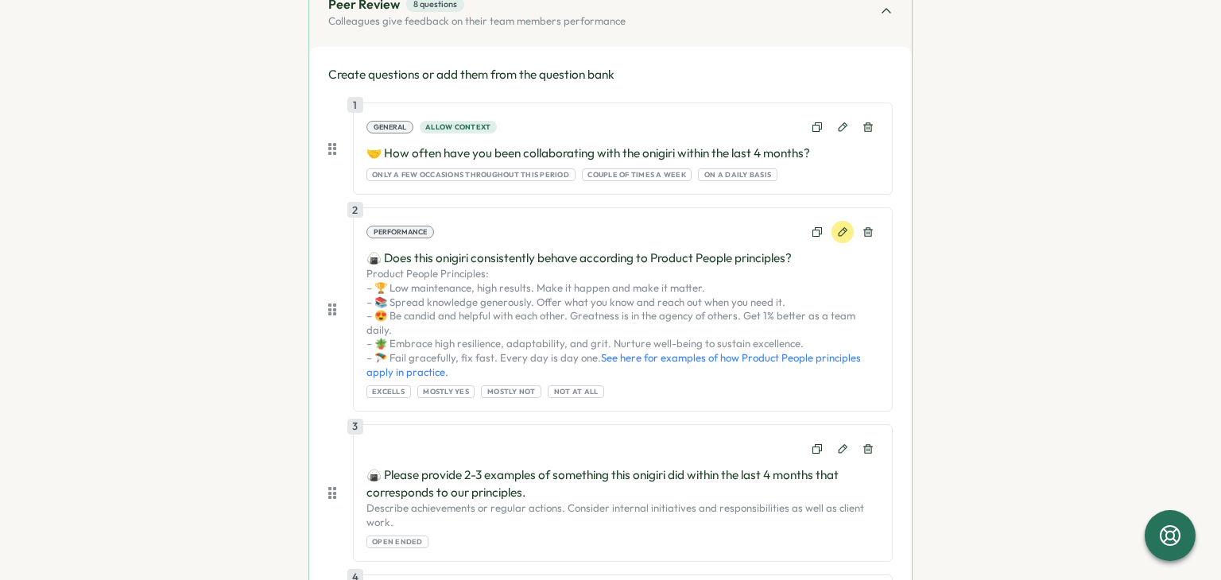
click at [846, 227] on button at bounding box center [843, 232] width 22 height 22
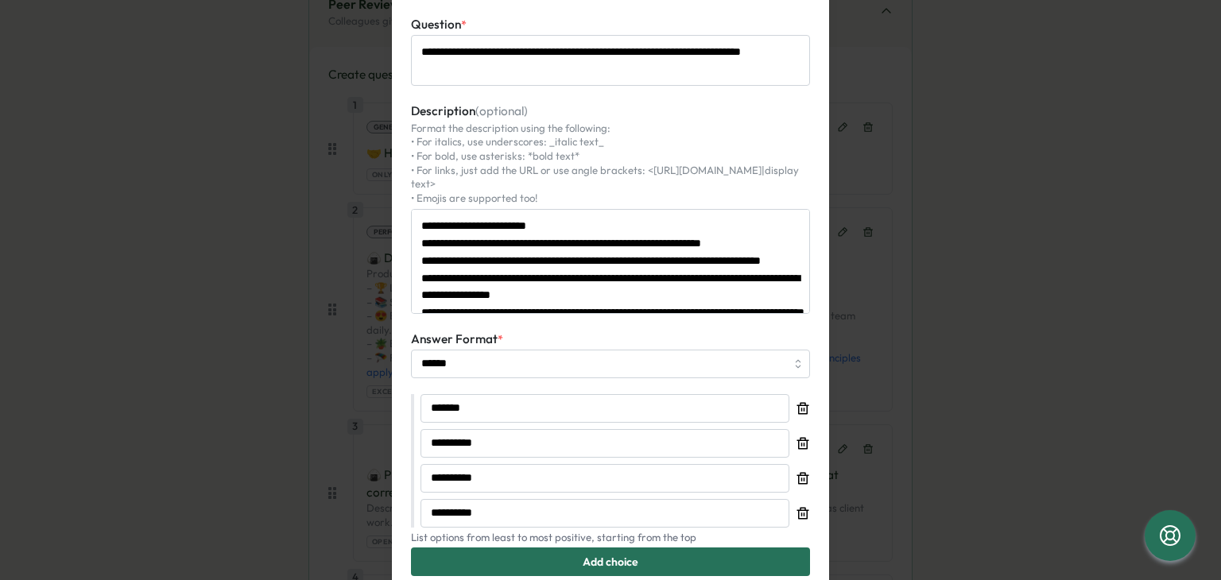
scroll to position [0, 0]
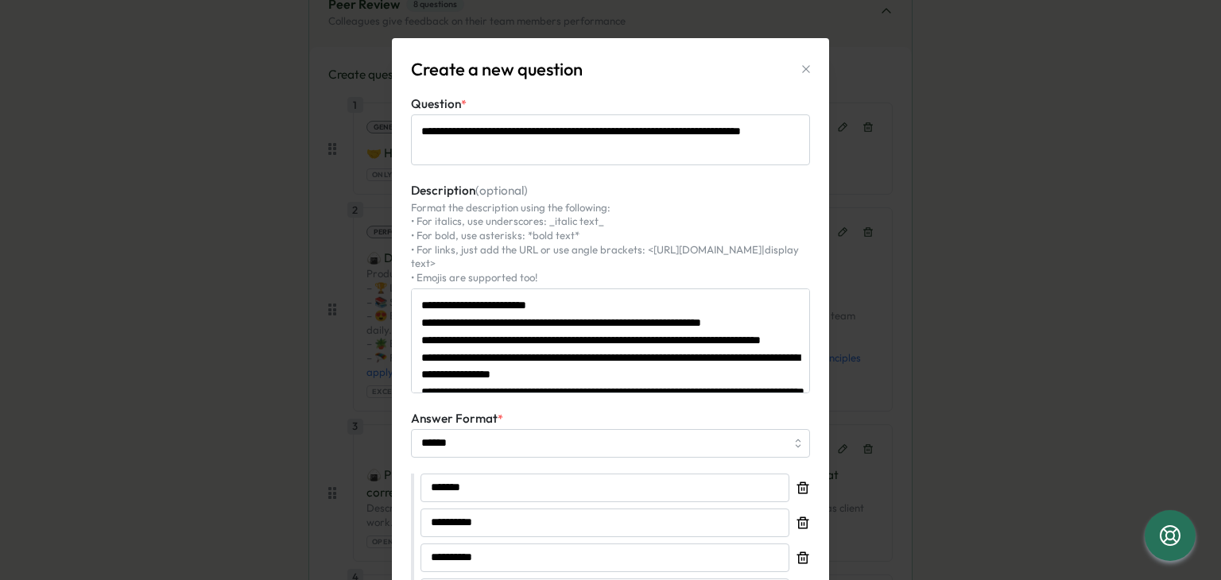
click at [808, 61] on button "button" at bounding box center [806, 69] width 22 height 22
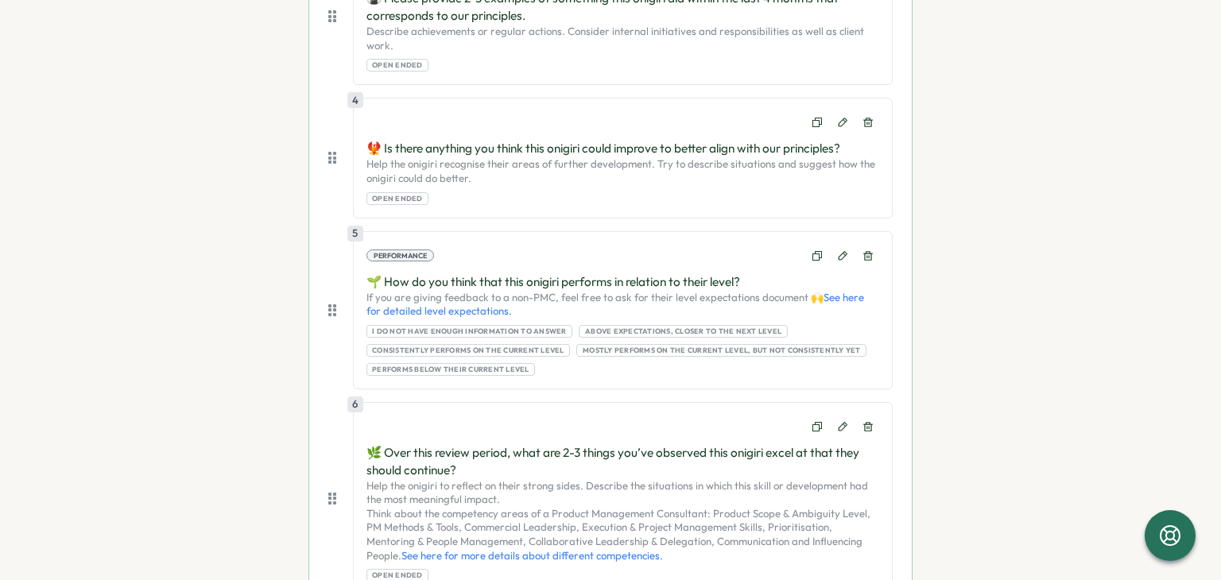
scroll to position [795, 0]
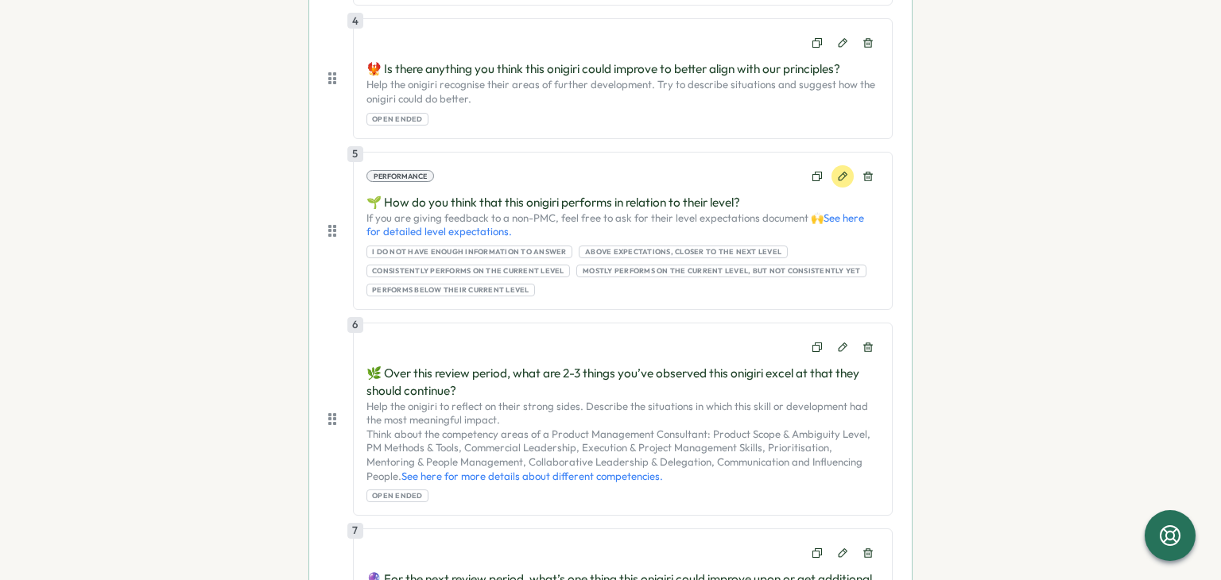
click at [833, 165] on button at bounding box center [843, 176] width 22 height 22
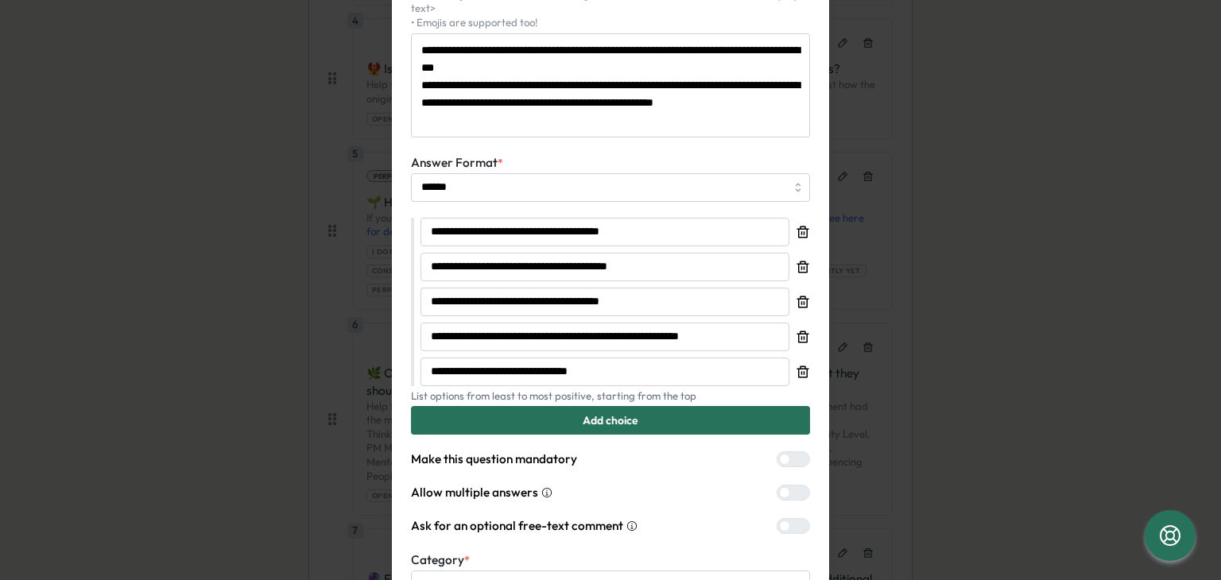
scroll to position [0, 0]
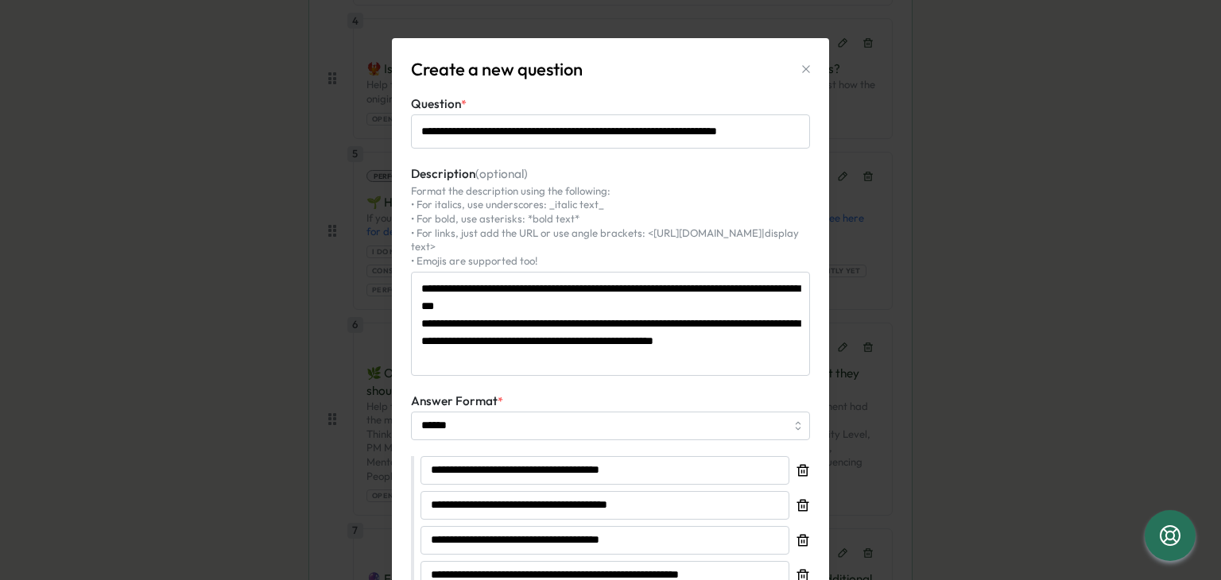
click at [800, 74] on icon "button" at bounding box center [806, 69] width 13 height 13
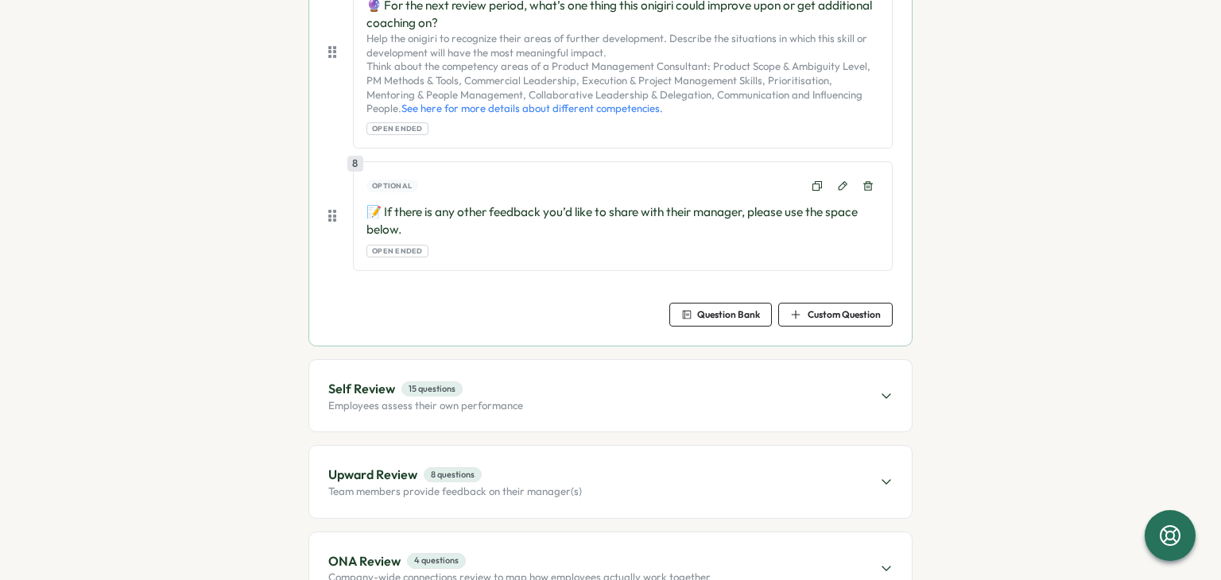
scroll to position [1431, 0]
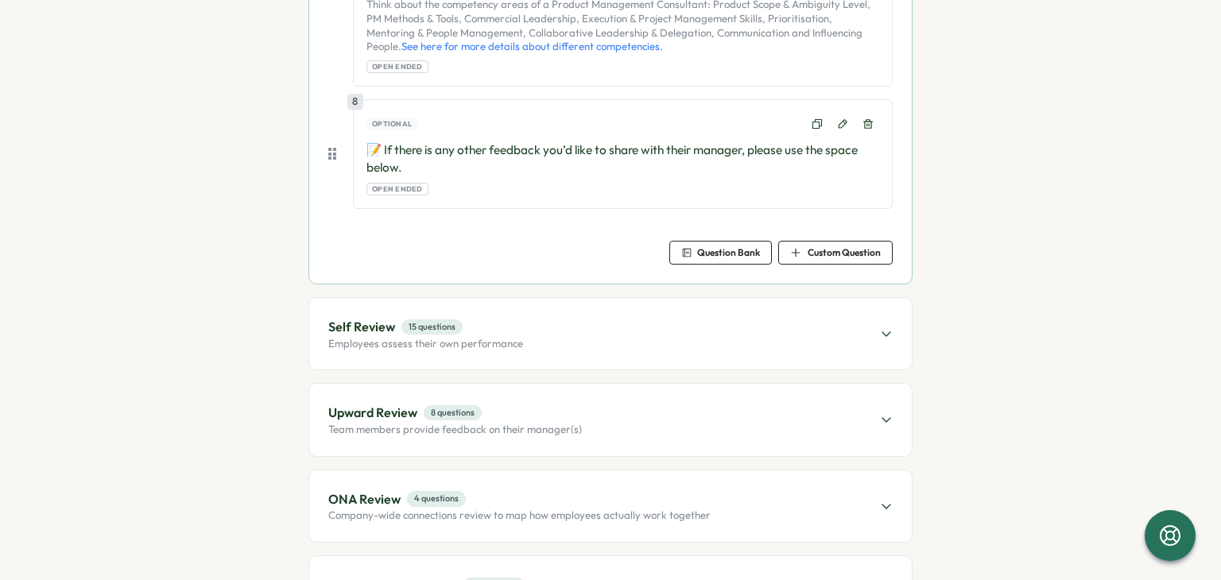
click at [507, 317] on span "Self Review 15 questions" at bounding box center [425, 327] width 195 height 20
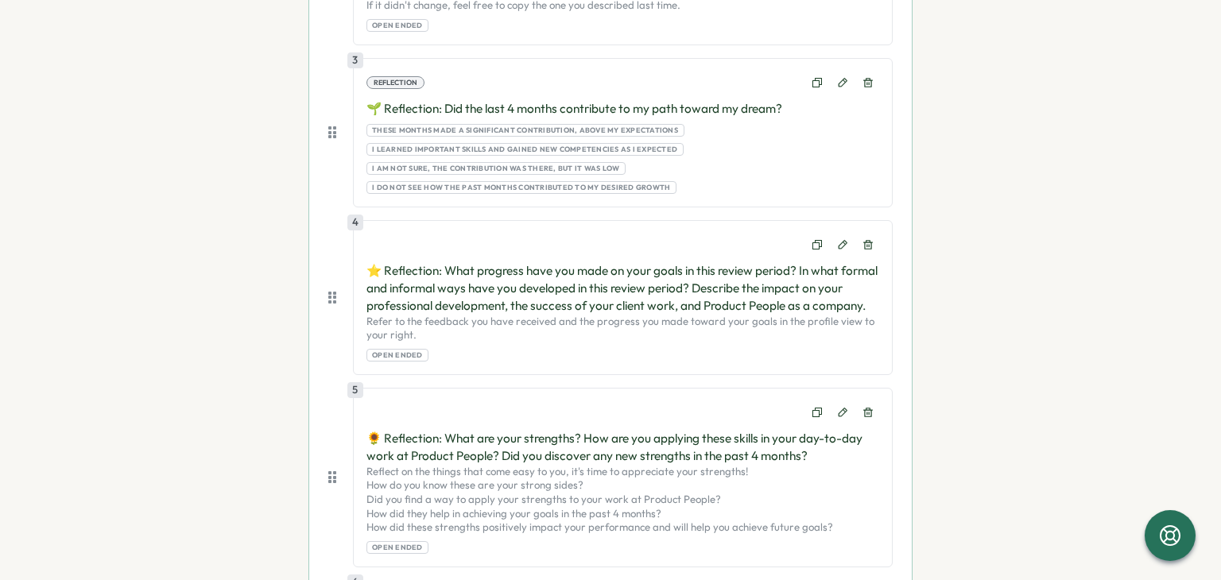
scroll to position [636, 0]
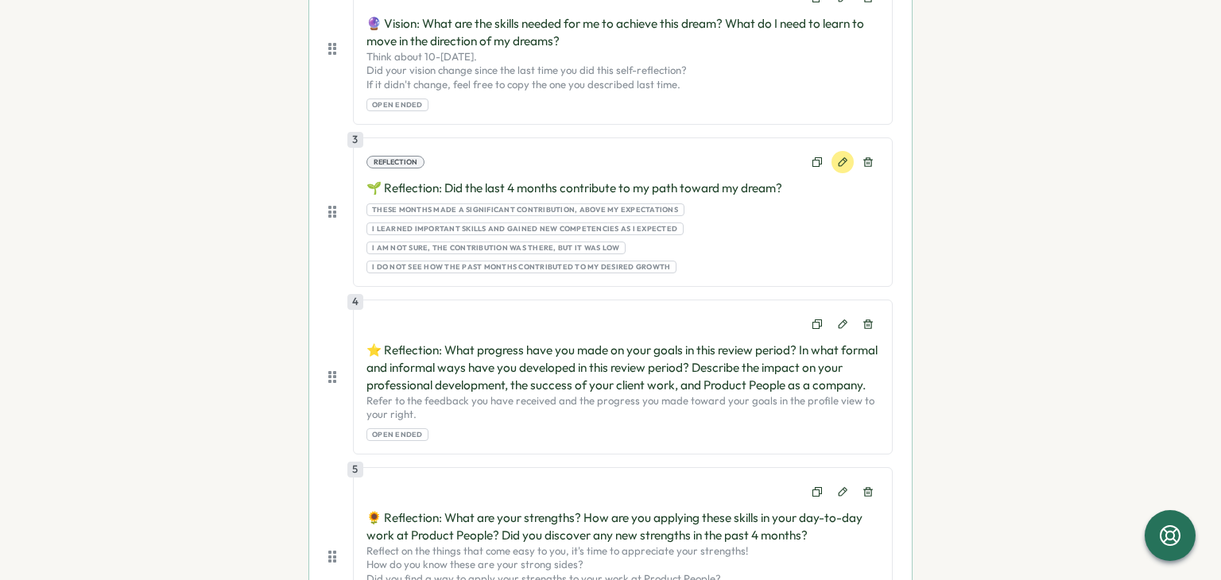
click at [842, 163] on icon at bounding box center [842, 162] width 11 height 11
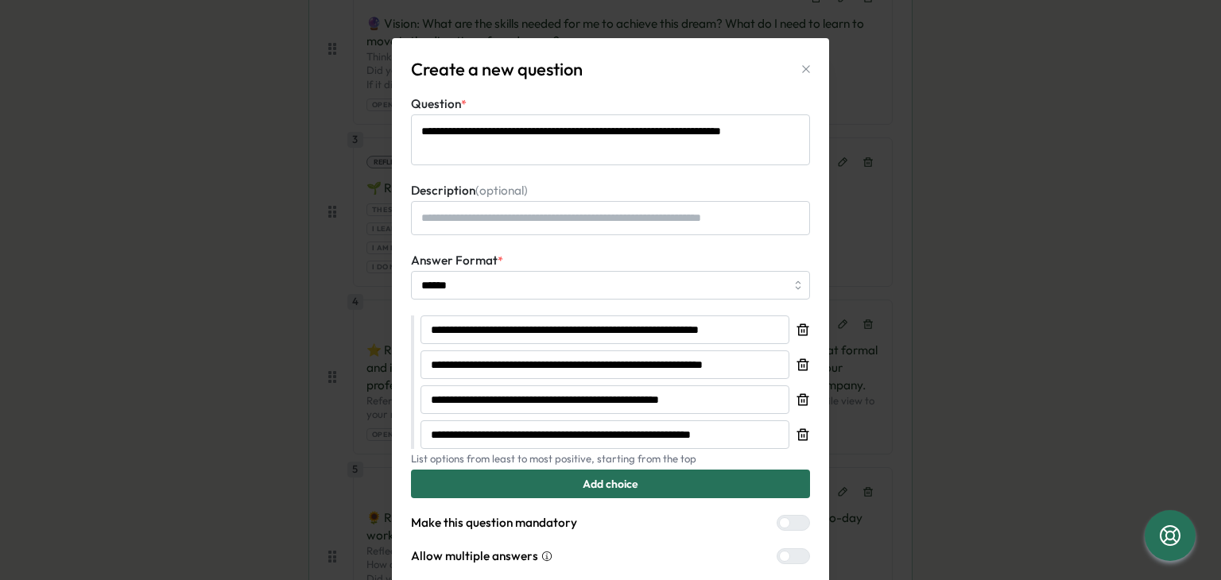
scroll to position [80, 0]
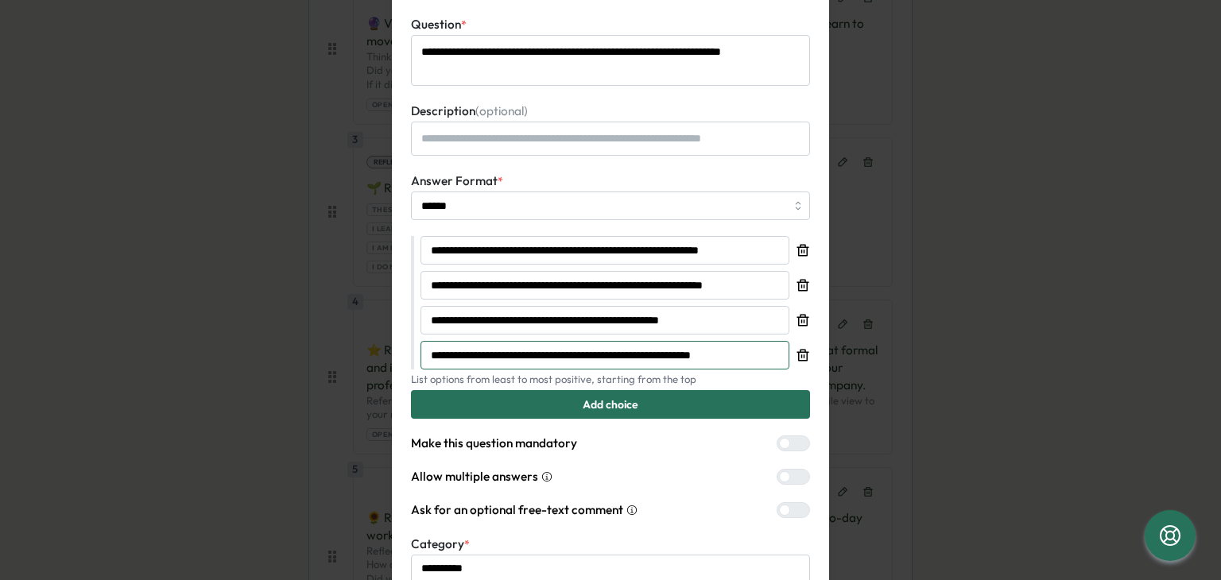
drag, startPoint x: 760, startPoint y: 354, endPoint x: 398, endPoint y: 364, distance: 362.7
click at [398, 364] on div "**********" at bounding box center [610, 303] width 437 height 689
drag, startPoint x: 707, startPoint y: 319, endPoint x: 358, endPoint y: 305, distance: 349.4
click at [358, 305] on div "**********" at bounding box center [610, 290] width 1221 height 580
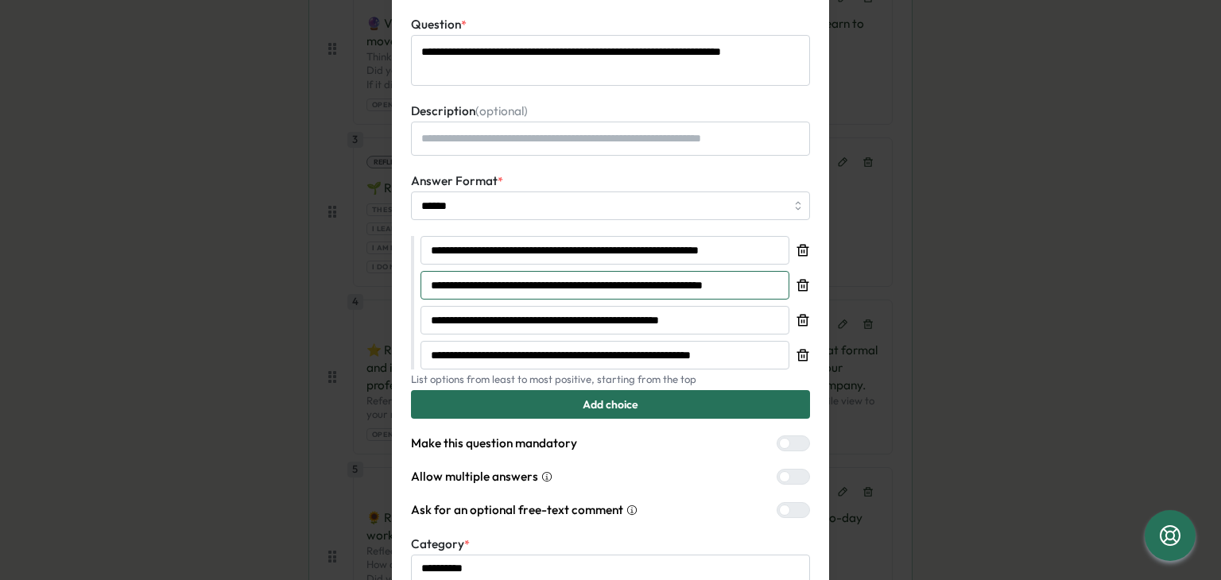
drag, startPoint x: 767, startPoint y: 285, endPoint x: 354, endPoint y: 262, distance: 413.4
click at [354, 262] on div "**********" at bounding box center [610, 290] width 1221 height 580
drag, startPoint x: 425, startPoint y: 251, endPoint x: 778, endPoint y: 262, distance: 353.2
click at [778, 262] on input "**********" at bounding box center [605, 250] width 369 height 29
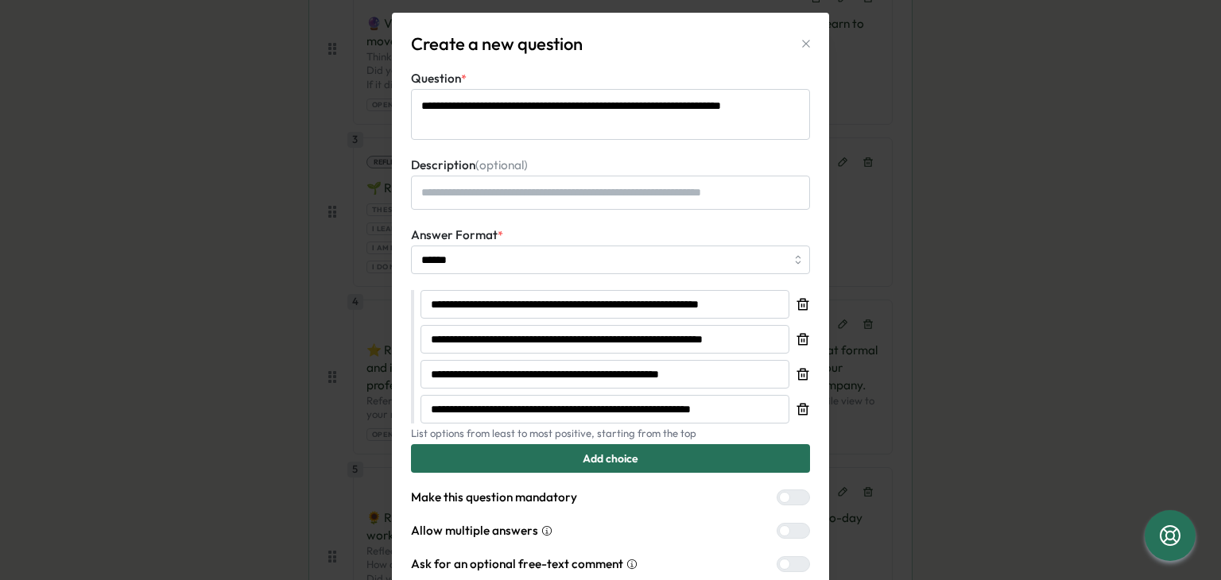
scroll to position [0, 0]
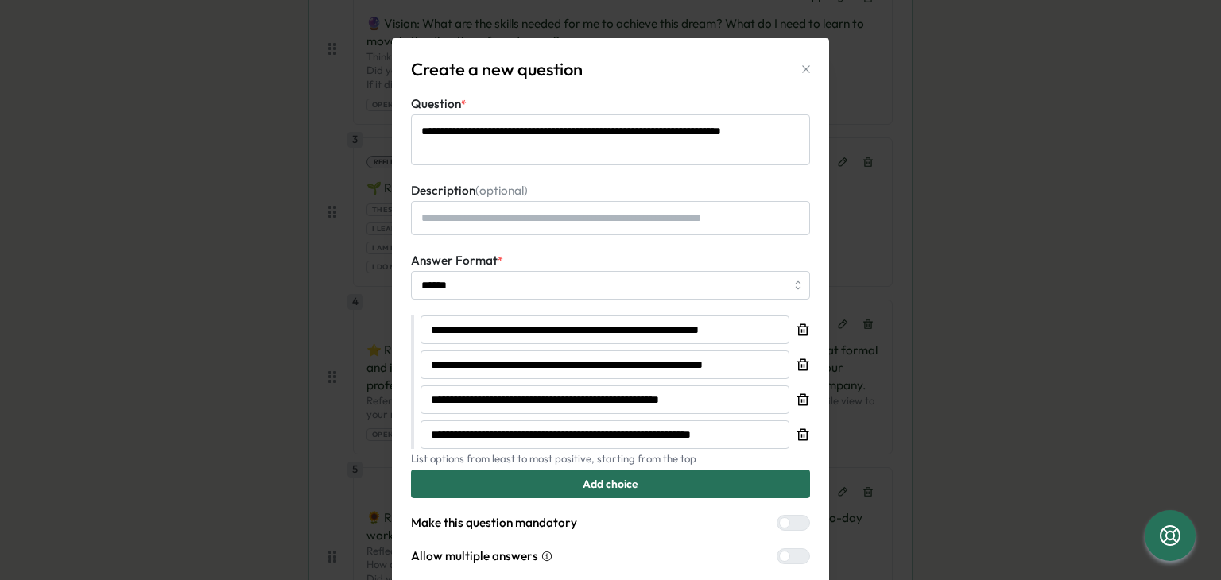
click at [804, 71] on icon "button" at bounding box center [806, 69] width 13 height 13
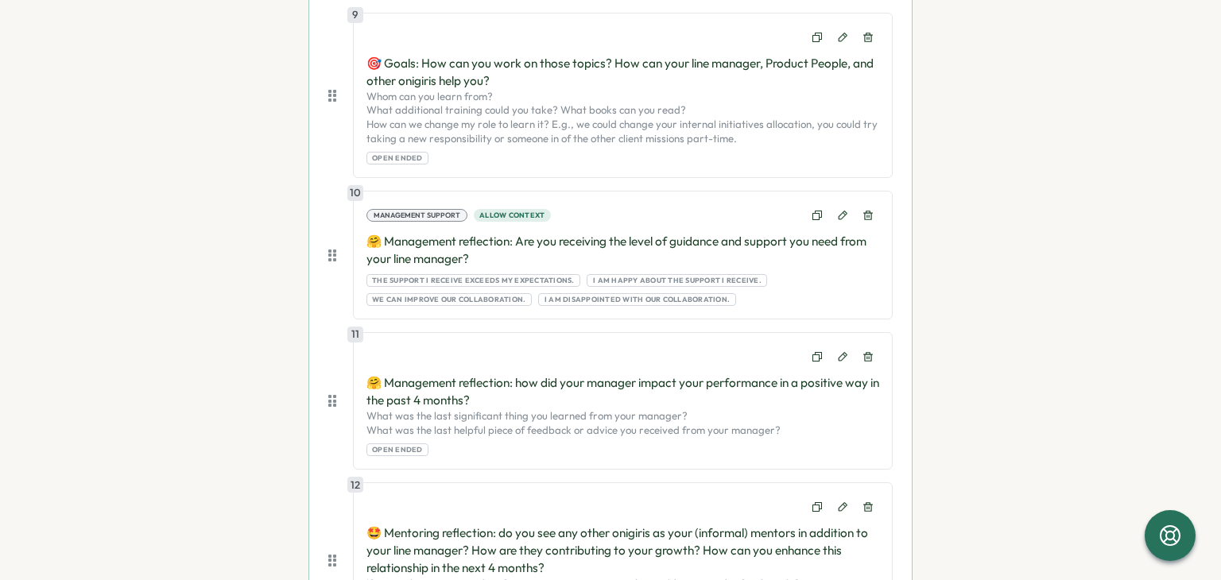
scroll to position [1749, 0]
click at [841, 218] on icon at bounding box center [842, 214] width 11 height 11
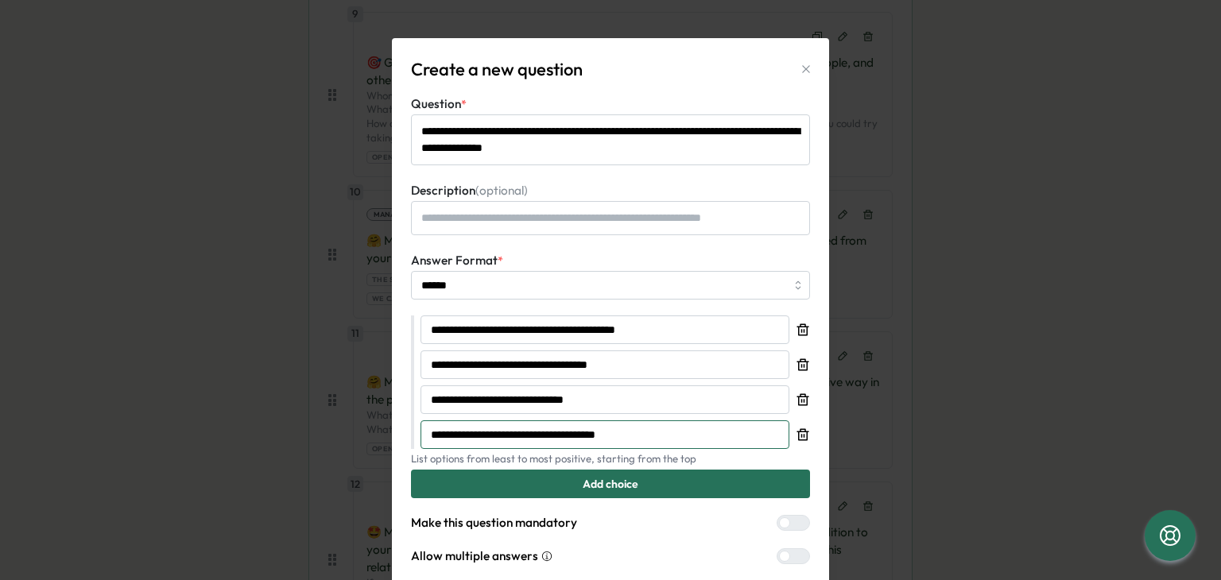
drag, startPoint x: 633, startPoint y: 433, endPoint x: 418, endPoint y: 437, distance: 214.7
click at [421, 437] on input "**********" at bounding box center [605, 435] width 369 height 29
drag, startPoint x: 631, startPoint y: 404, endPoint x: 342, endPoint y: 390, distance: 289.8
click at [342, 390] on div "**********" at bounding box center [610, 290] width 1221 height 580
drag, startPoint x: 633, startPoint y: 371, endPoint x: 406, endPoint y: 360, distance: 227.7
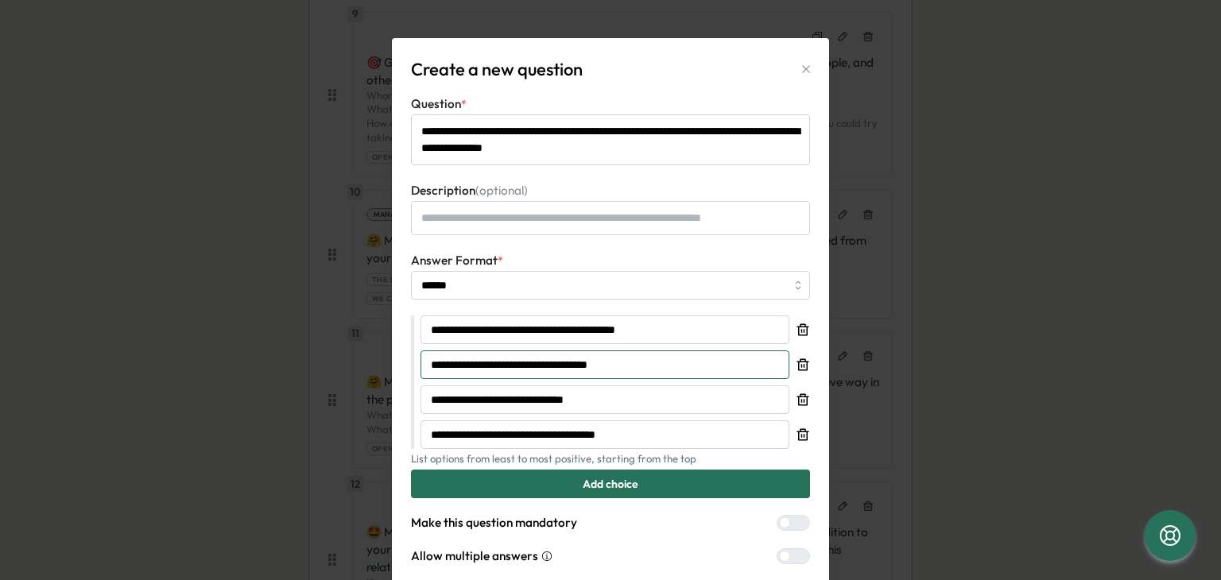
click at [406, 360] on div "**********" at bounding box center [610, 400] width 437 height 724
drag, startPoint x: 666, startPoint y: 328, endPoint x: 413, endPoint y: 332, distance: 253.7
click at [413, 332] on div "**********" at bounding box center [610, 383] width 399 height 134
click at [802, 65] on icon "button" at bounding box center [806, 69] width 13 height 13
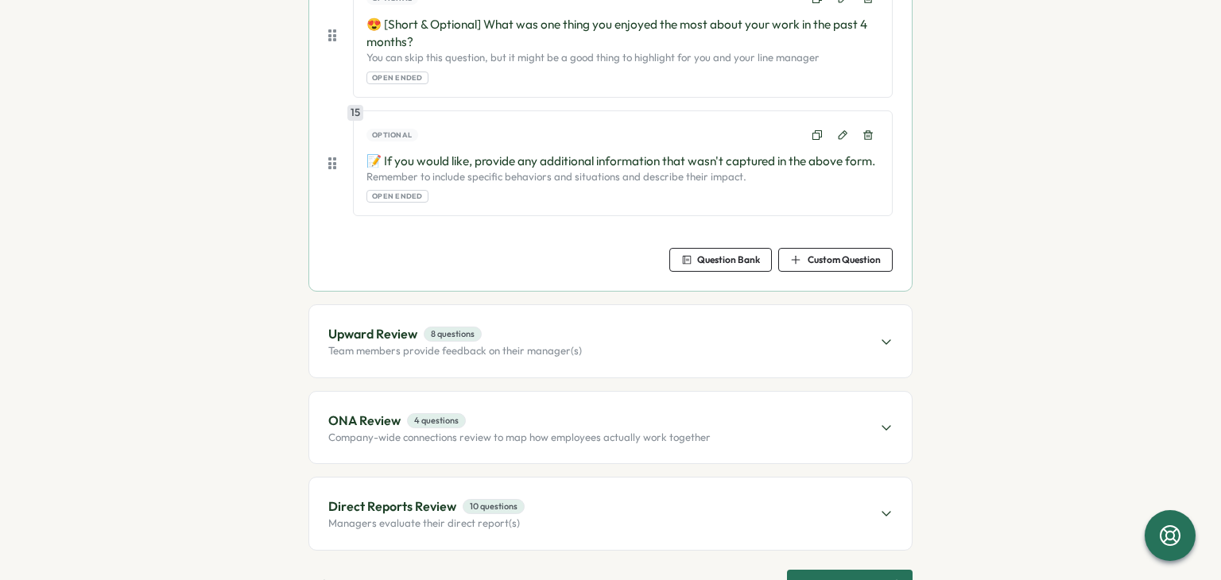
click at [568, 344] on span "Upward Review 8 questions" at bounding box center [455, 334] width 254 height 20
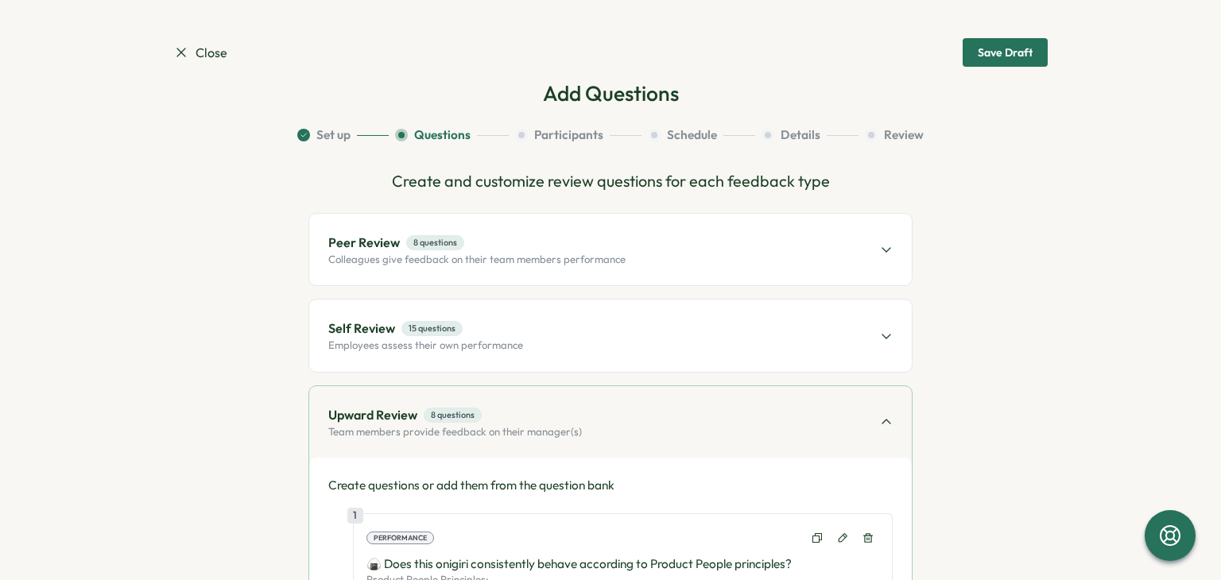
scroll to position [318, 0]
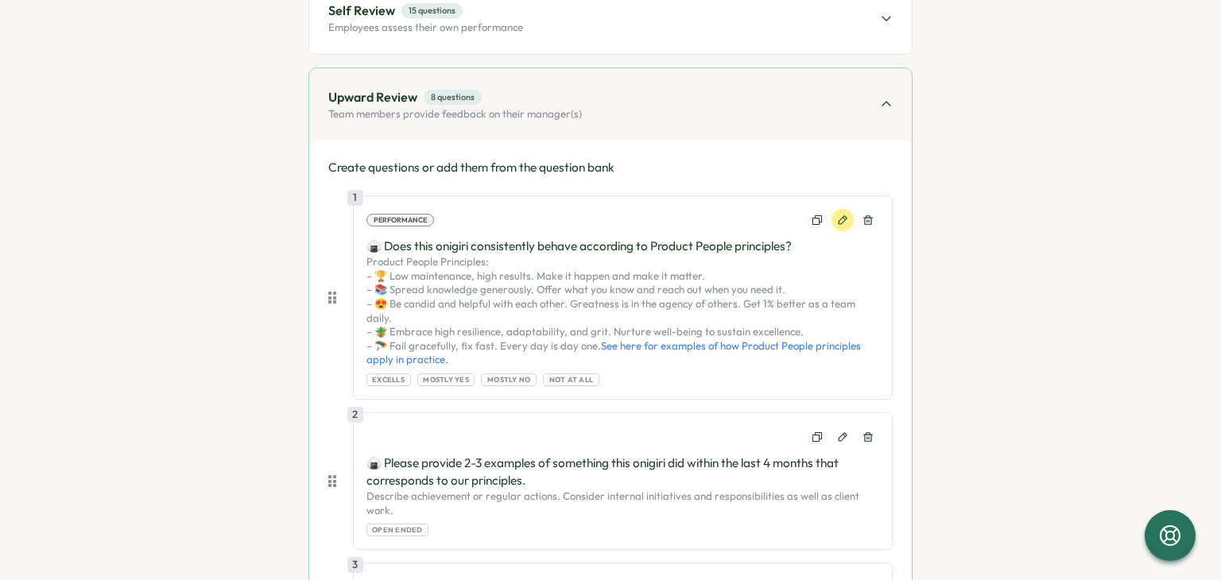
click at [840, 221] on icon at bounding box center [843, 219] width 9 height 9
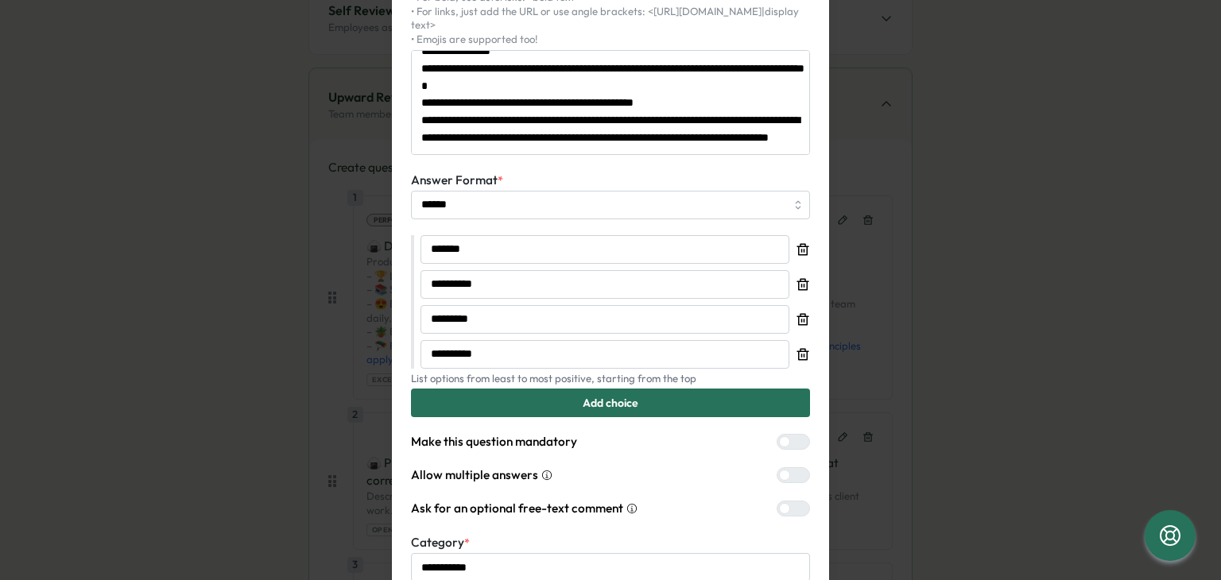
scroll to position [0, 0]
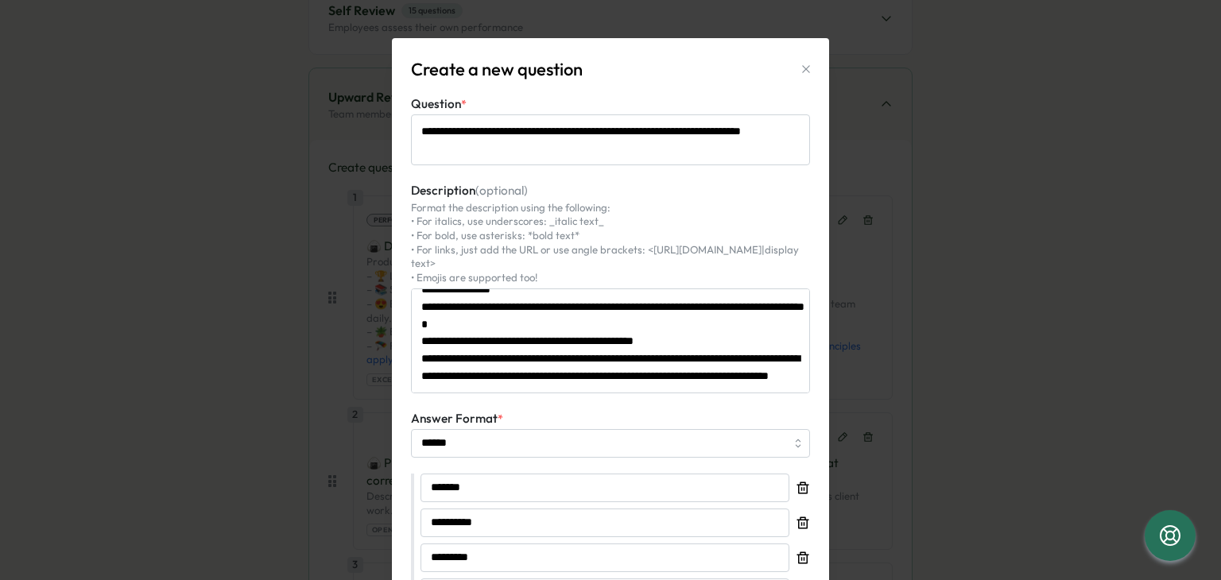
click at [798, 77] on button "button" at bounding box center [806, 69] width 22 height 22
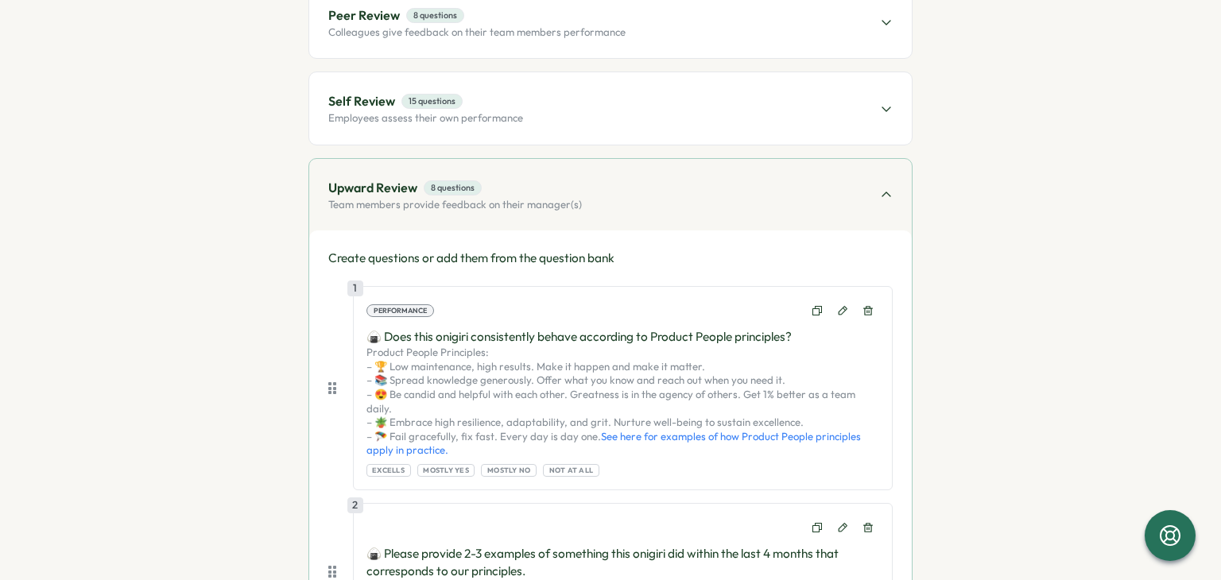
scroll to position [159, 0]
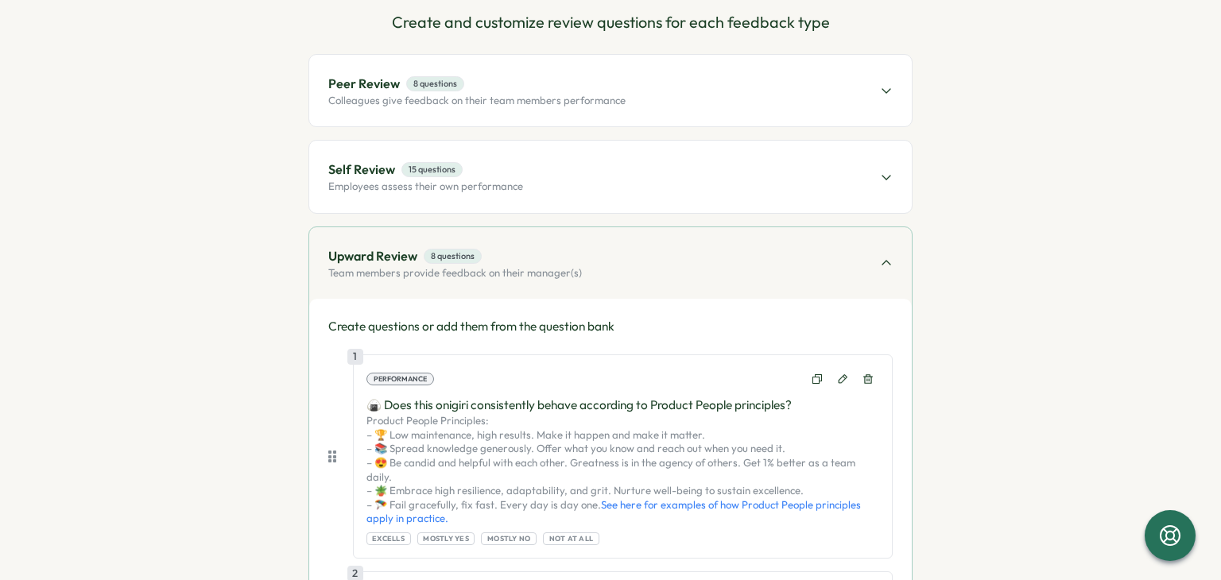
click at [526, 99] on p "Colleagues give feedback on their team members performance" at bounding box center [476, 101] width 297 height 14
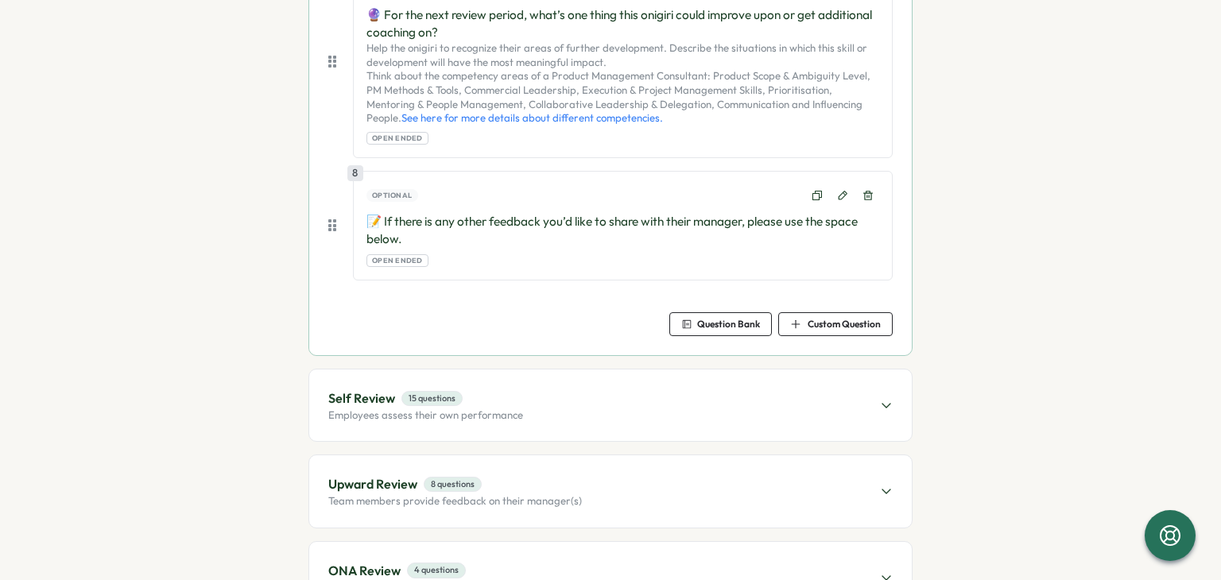
scroll to position [1548, 0]
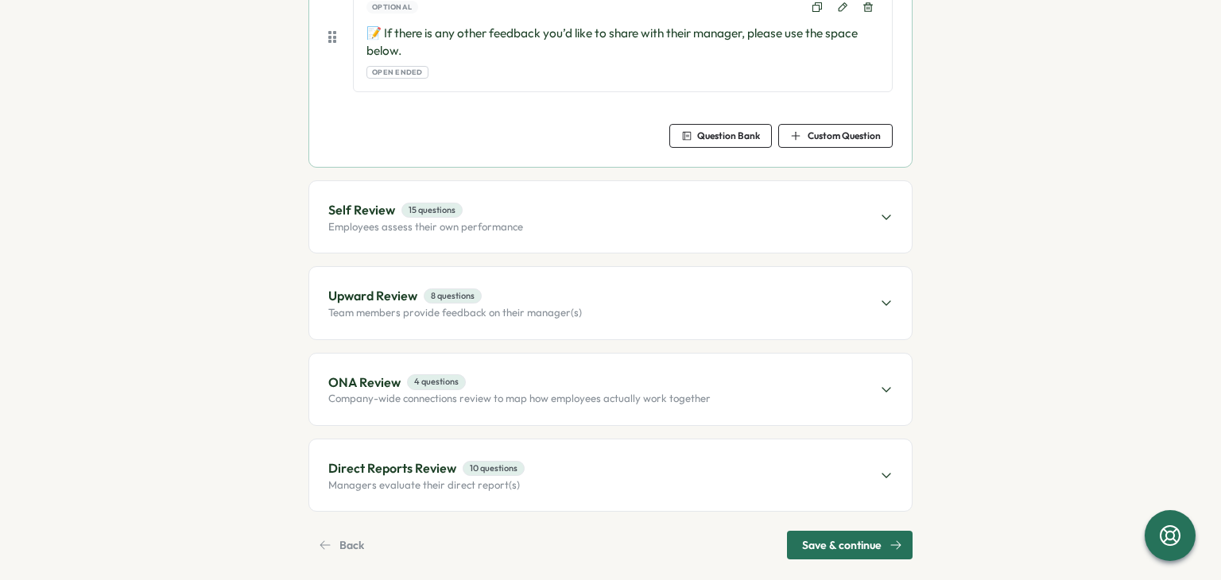
click at [608, 279] on div "Upward Review 8 questions Team members provide feedback on their manager(s)" at bounding box center [610, 303] width 603 height 72
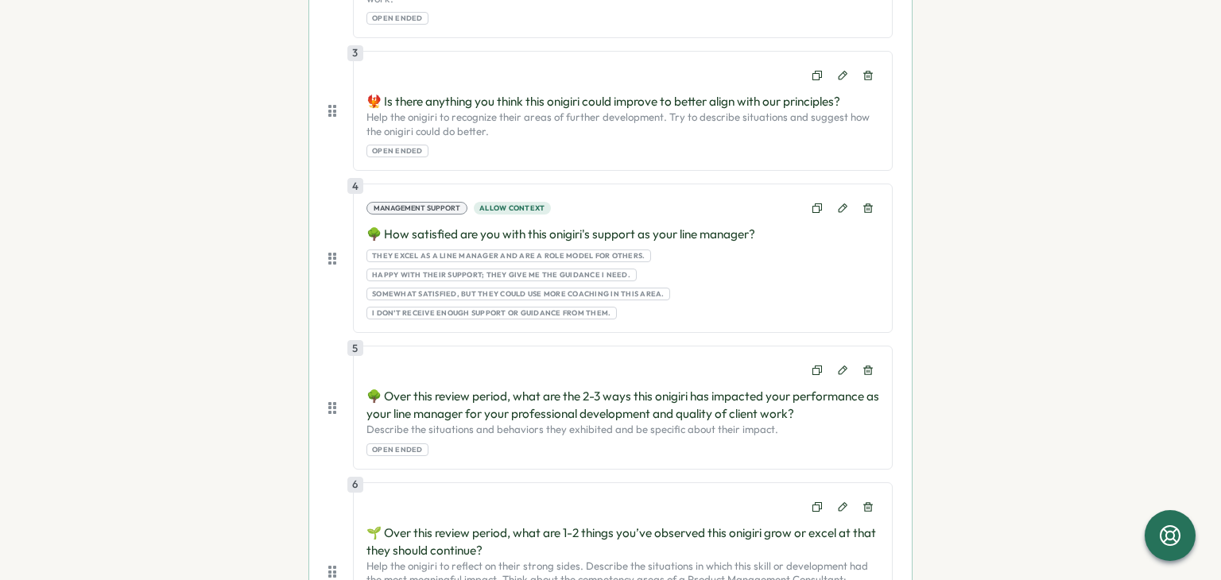
scroll to position [833, 0]
click at [839, 202] on icon at bounding box center [843, 206] width 9 height 9
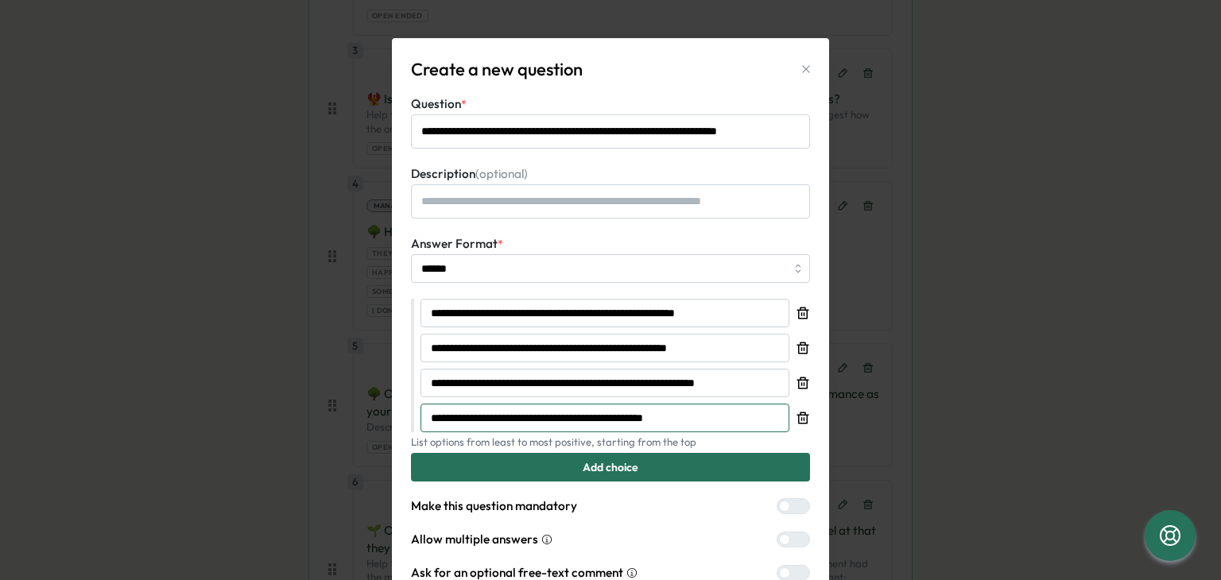
drag, startPoint x: 689, startPoint y: 418, endPoint x: 386, endPoint y: 395, distance: 304.6
click at [385, 397] on div "**********" at bounding box center [610, 290] width 1221 height 580
click at [742, 385] on input "**********" at bounding box center [605, 383] width 369 height 29
drag, startPoint x: 763, startPoint y: 387, endPoint x: 359, endPoint y: 375, distance: 404.9
click at [359, 376] on div "**********" at bounding box center [610, 290] width 1221 height 580
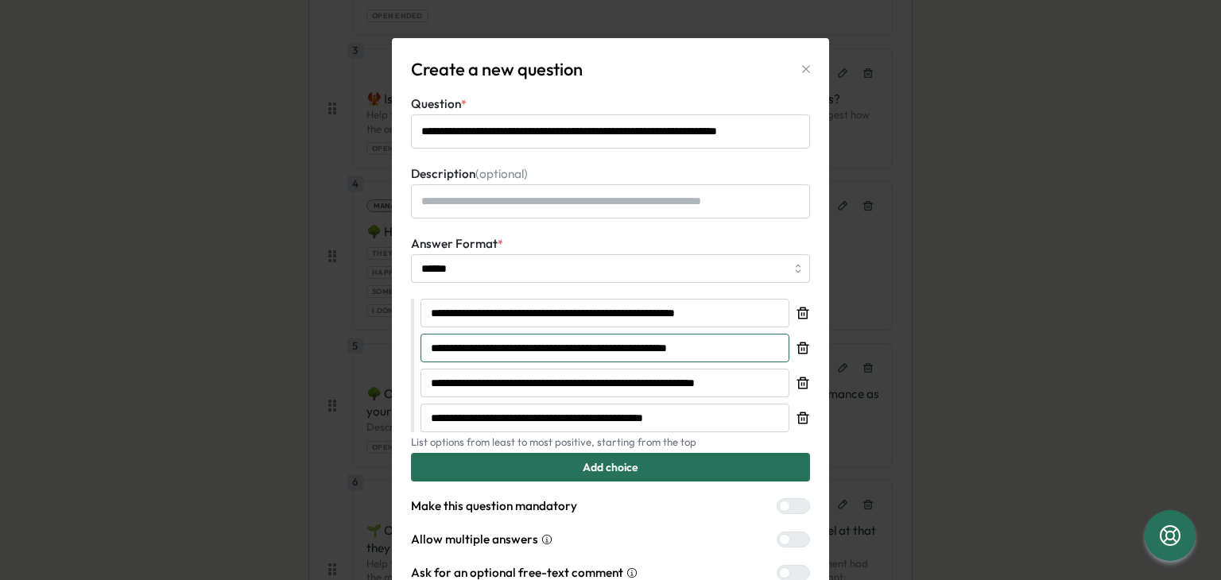
drag, startPoint x: 725, startPoint y: 351, endPoint x: 421, endPoint y: 338, distance: 304.1
click at [421, 338] on input "**********" at bounding box center [605, 348] width 369 height 29
drag, startPoint x: 736, startPoint y: 309, endPoint x: 377, endPoint y: 304, distance: 358.7
click at [377, 304] on div "**********" at bounding box center [610, 290] width 1221 height 580
click at [805, 65] on icon "button" at bounding box center [806, 69] width 13 height 13
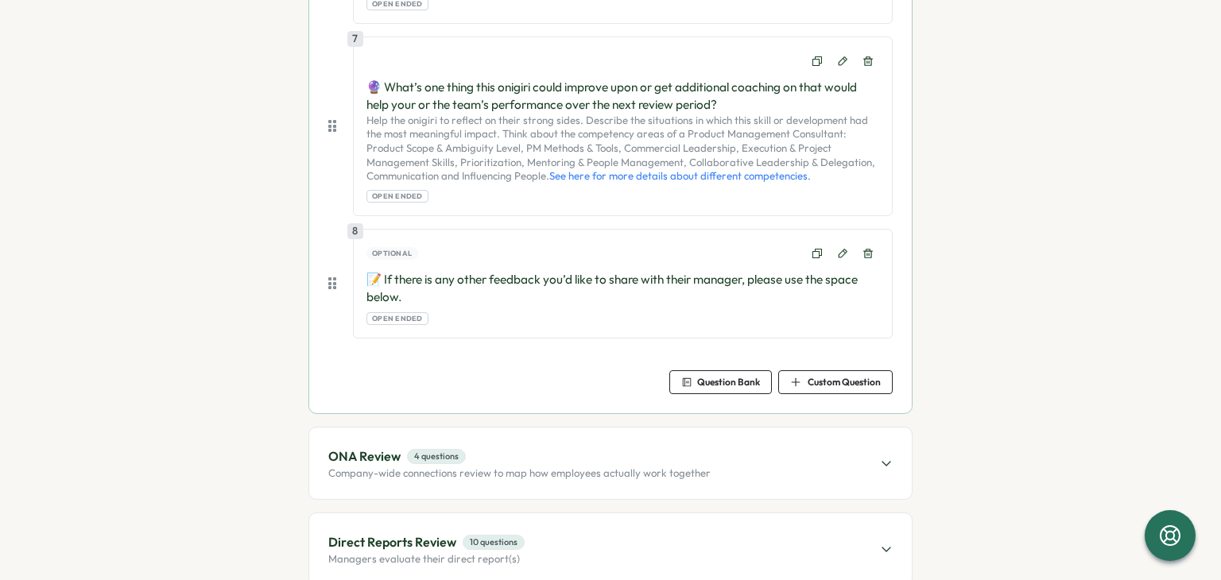
click at [483, 447] on span "ONA Review 4 questions" at bounding box center [519, 457] width 382 height 20
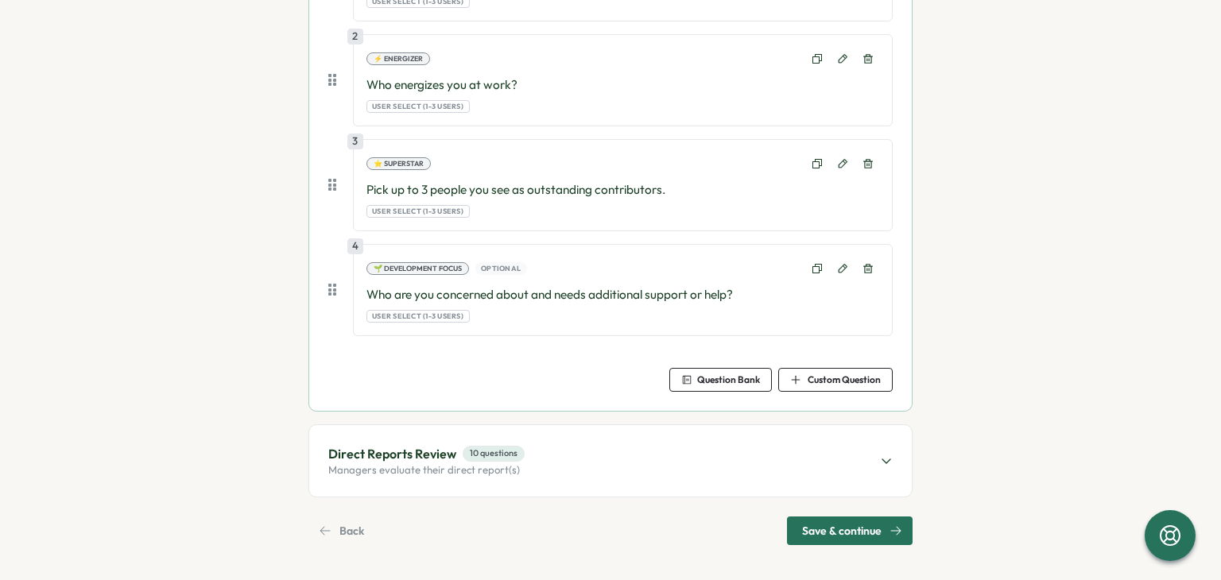
click at [558, 442] on div "Direct Reports Review 10 questions Managers evaluate their direct report(s)" at bounding box center [610, 461] width 603 height 72
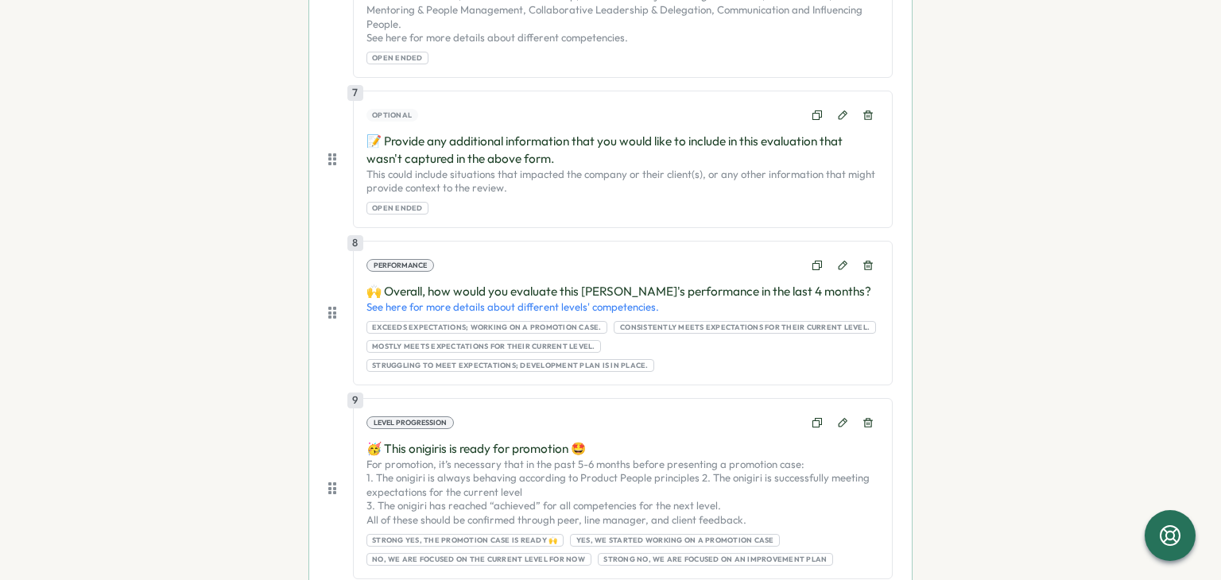
scroll to position [1707, 0]
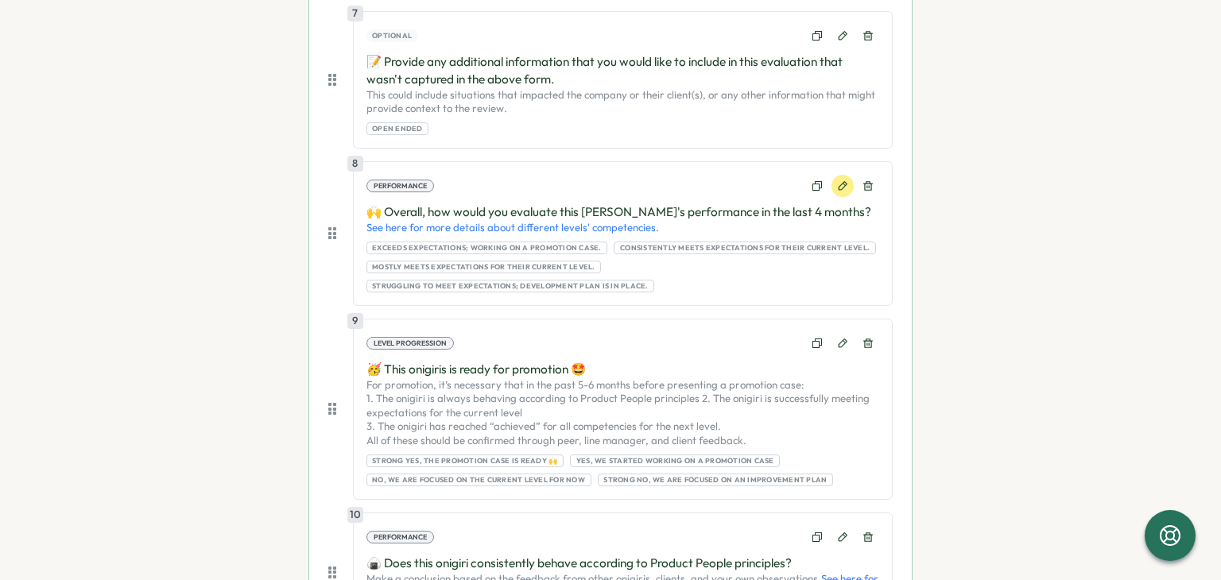
click at [837, 192] on icon at bounding box center [842, 186] width 11 height 11
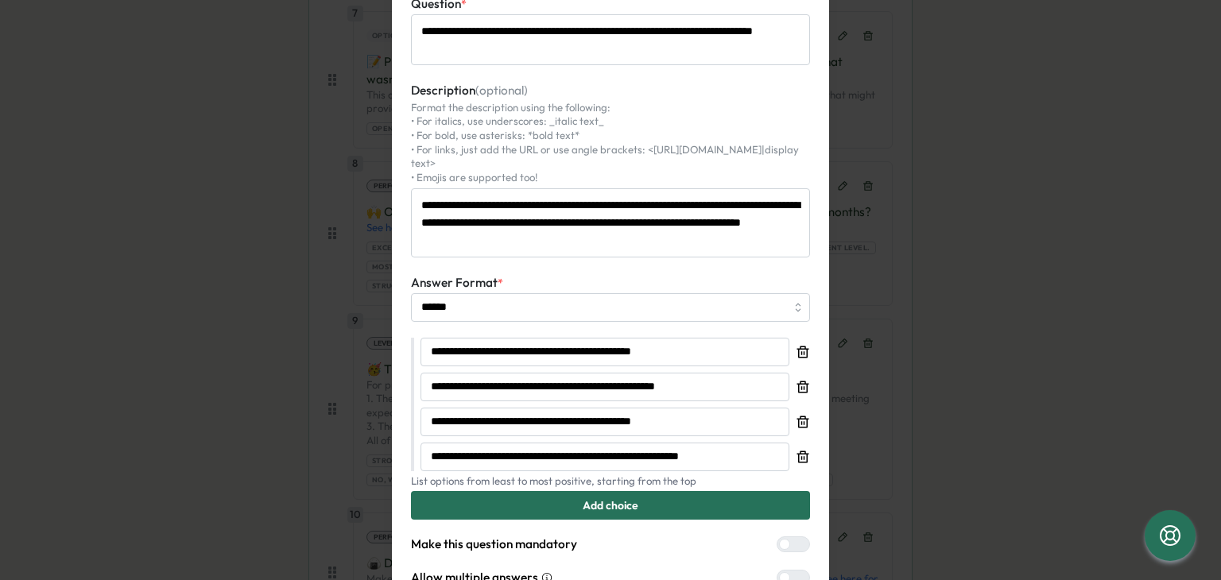
scroll to position [80, 0]
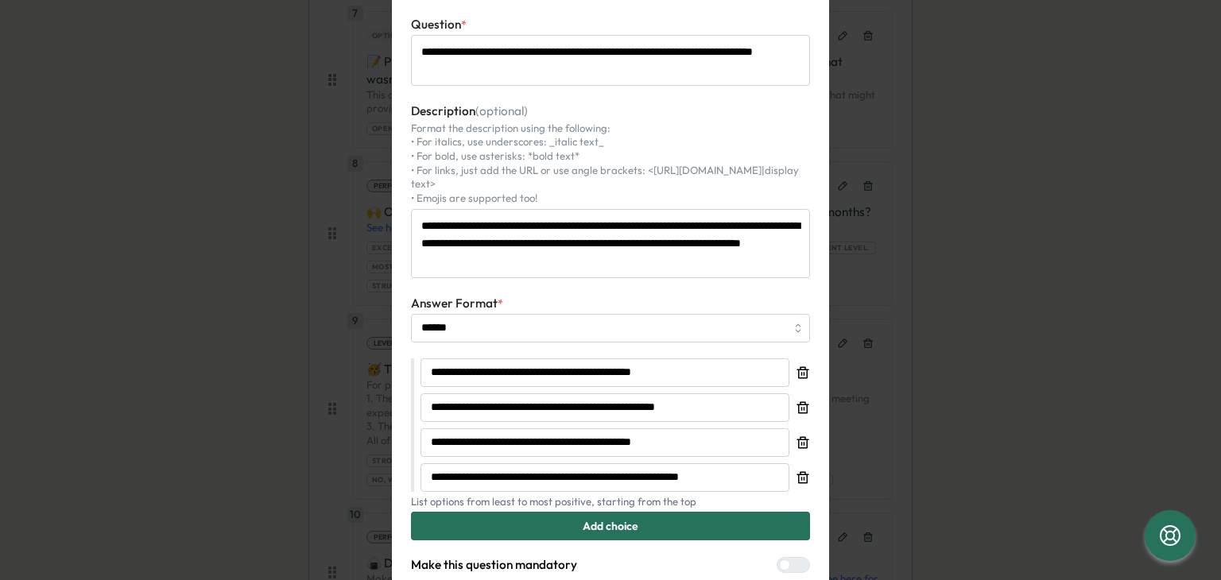
click at [618, 513] on span "Add choice" at bounding box center [611, 526] width 56 height 27
type textarea "*"
type input "**********"
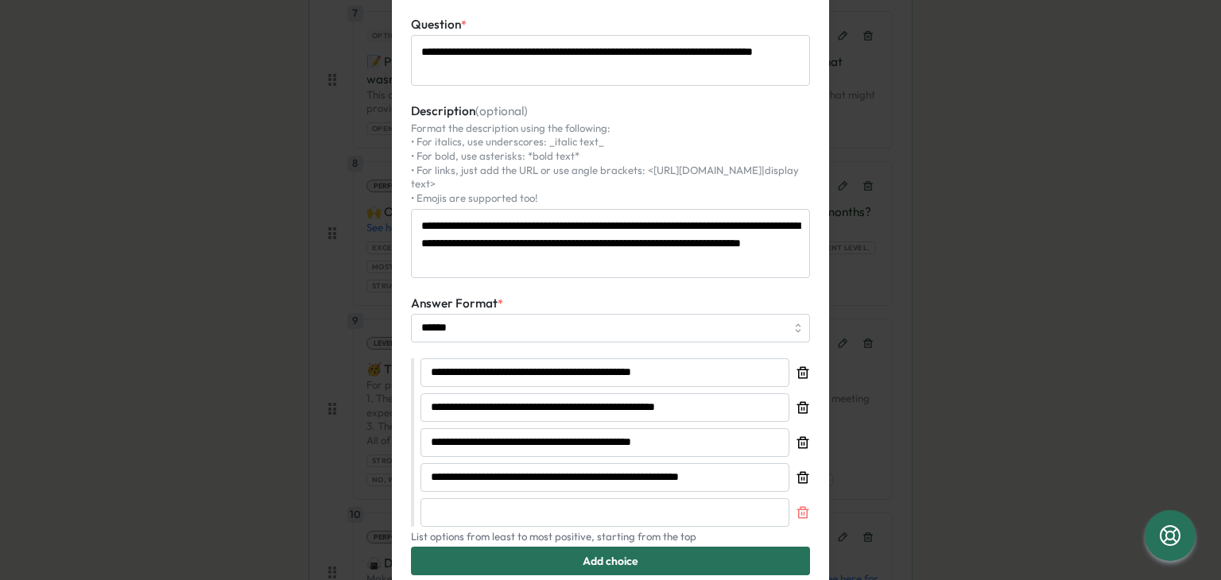
click at [799, 506] on icon "button" at bounding box center [803, 513] width 14 height 14
type textarea "*"
type input "**********"
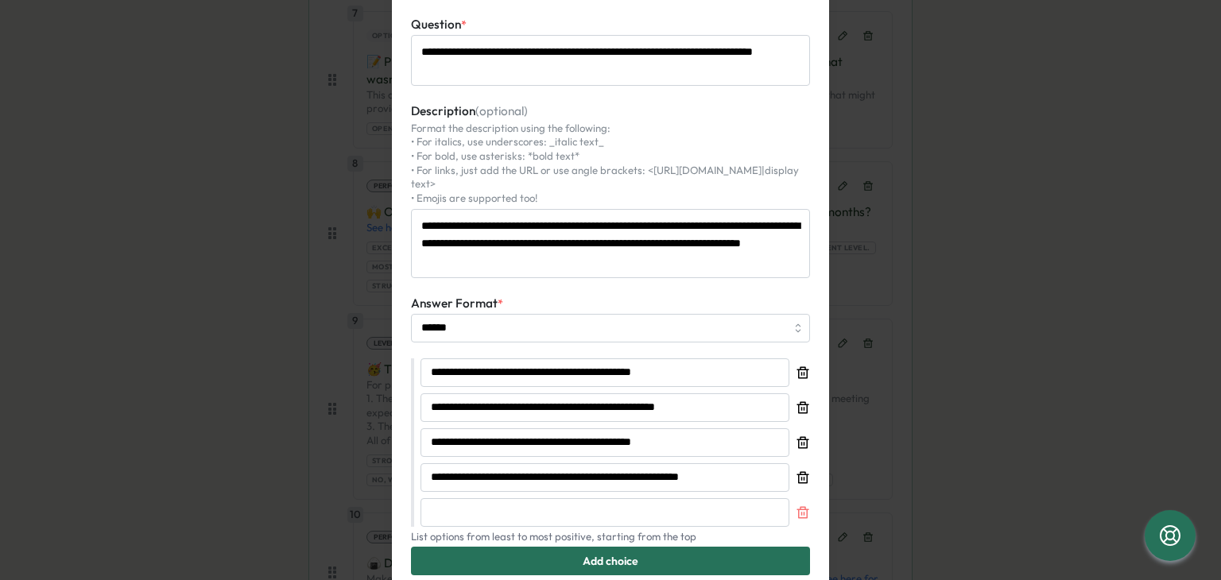
type input "**********"
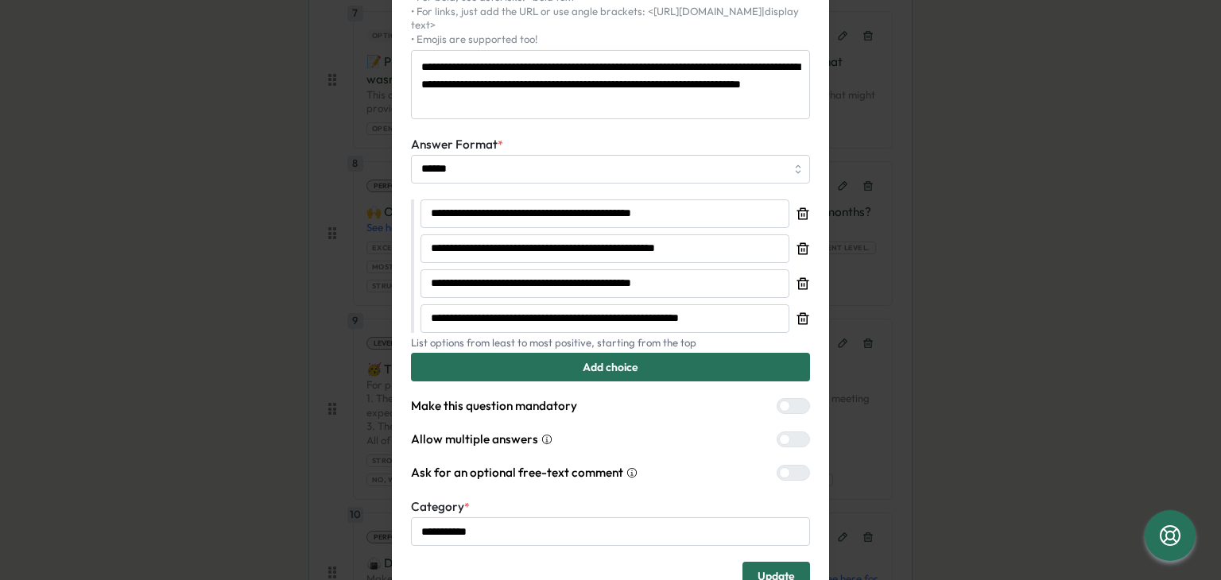
scroll to position [159, 0]
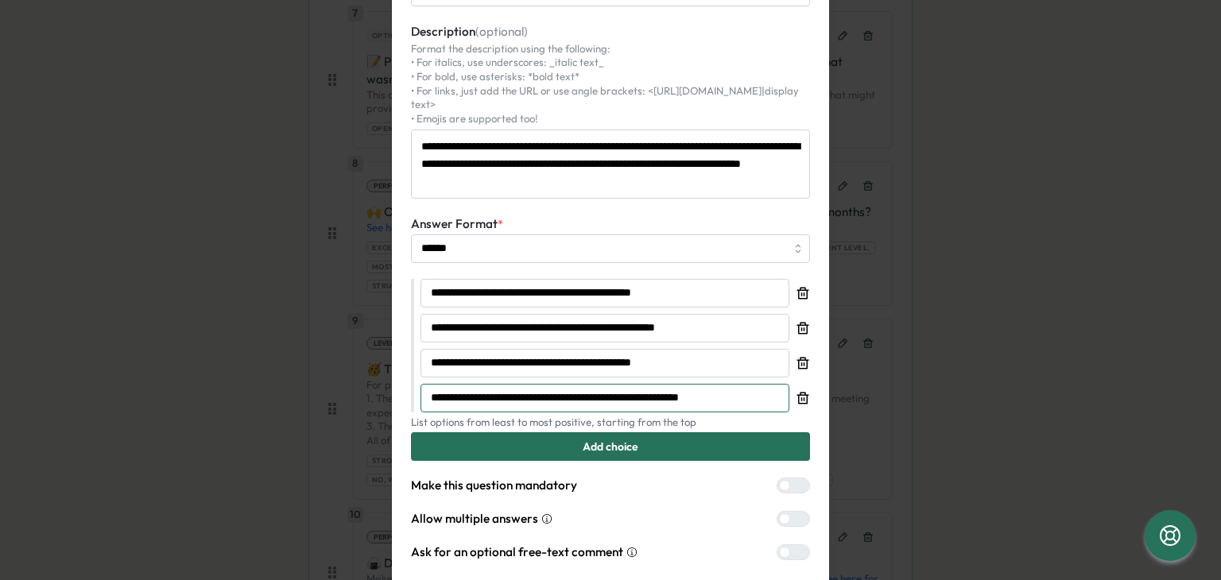
drag, startPoint x: 709, startPoint y: 388, endPoint x: 406, endPoint y: 381, distance: 303.8
click at [406, 381] on div "**********" at bounding box center [610, 284] width 437 height 810
drag, startPoint x: 686, startPoint y: 357, endPoint x: 350, endPoint y: 332, distance: 337.3
click at [350, 332] on div "**********" at bounding box center [610, 290] width 1221 height 580
drag, startPoint x: 703, startPoint y: 314, endPoint x: 411, endPoint y: 297, distance: 292.4
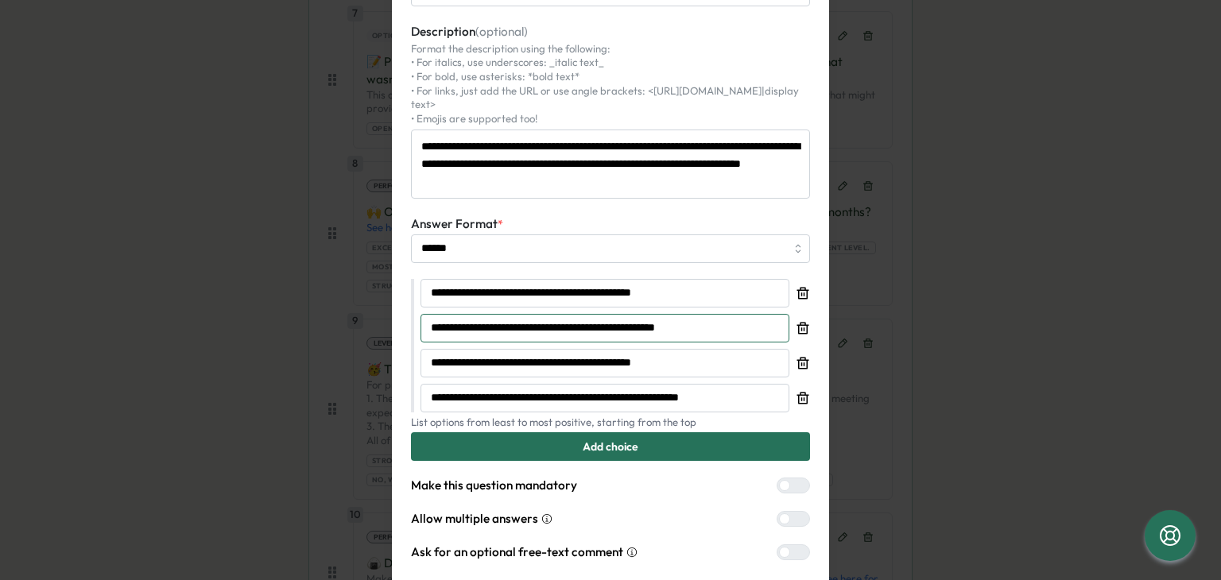
click at [411, 297] on div "**********" at bounding box center [610, 346] width 399 height 134
drag, startPoint x: 697, startPoint y: 286, endPoint x: 396, endPoint y: 285, distance: 300.6
click at [396, 285] on div "**********" at bounding box center [610, 284] width 437 height 810
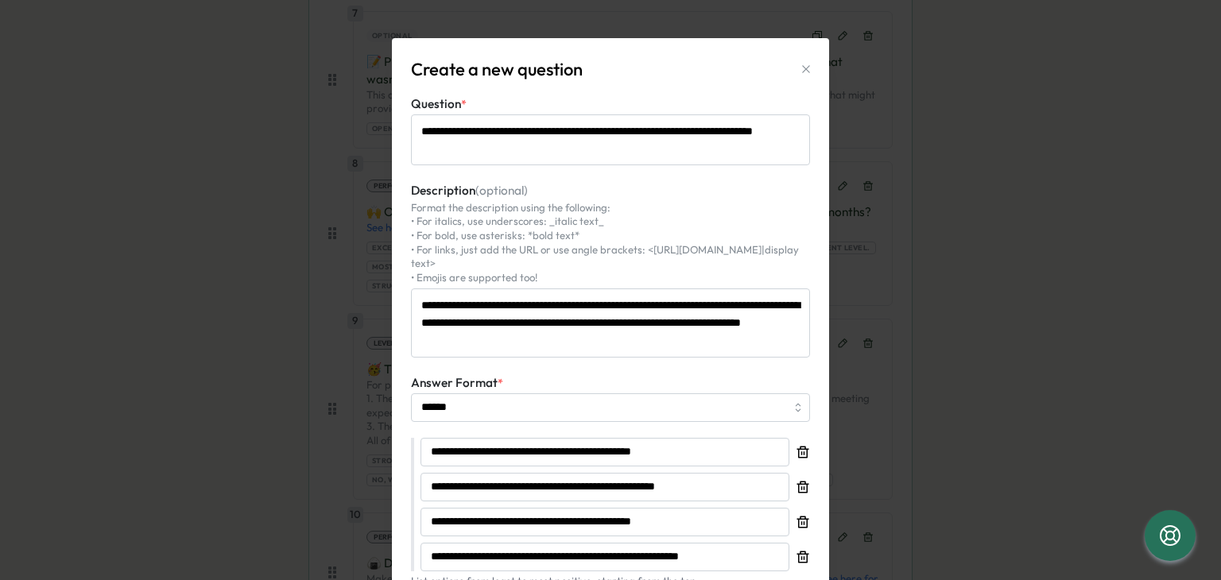
click at [805, 66] on icon "button" at bounding box center [806, 69] width 13 height 13
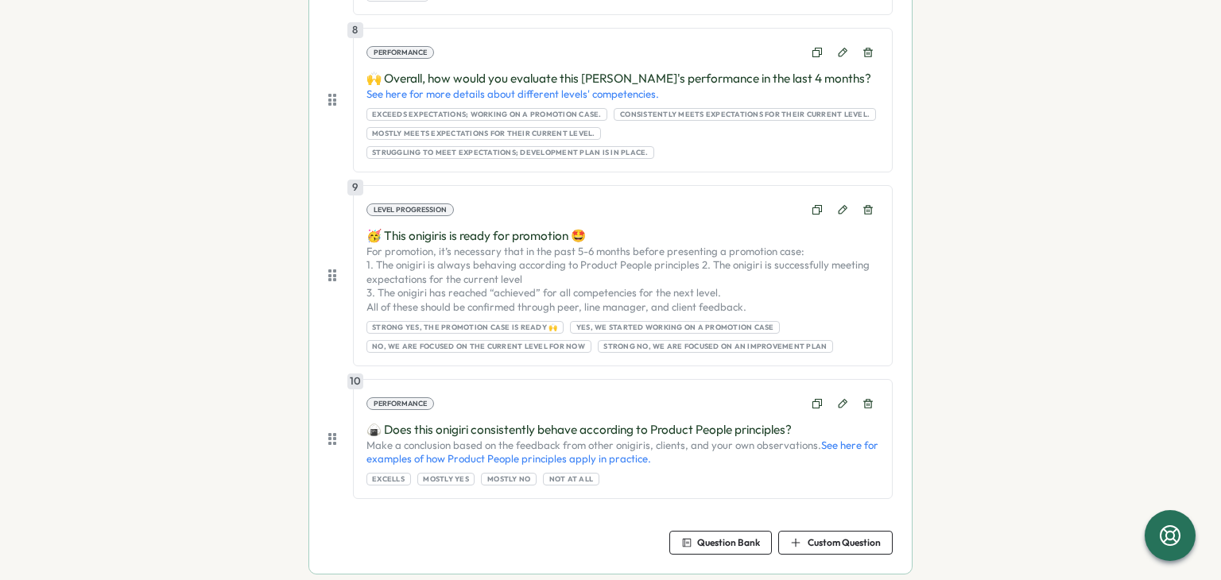
scroll to position [1866, 0]
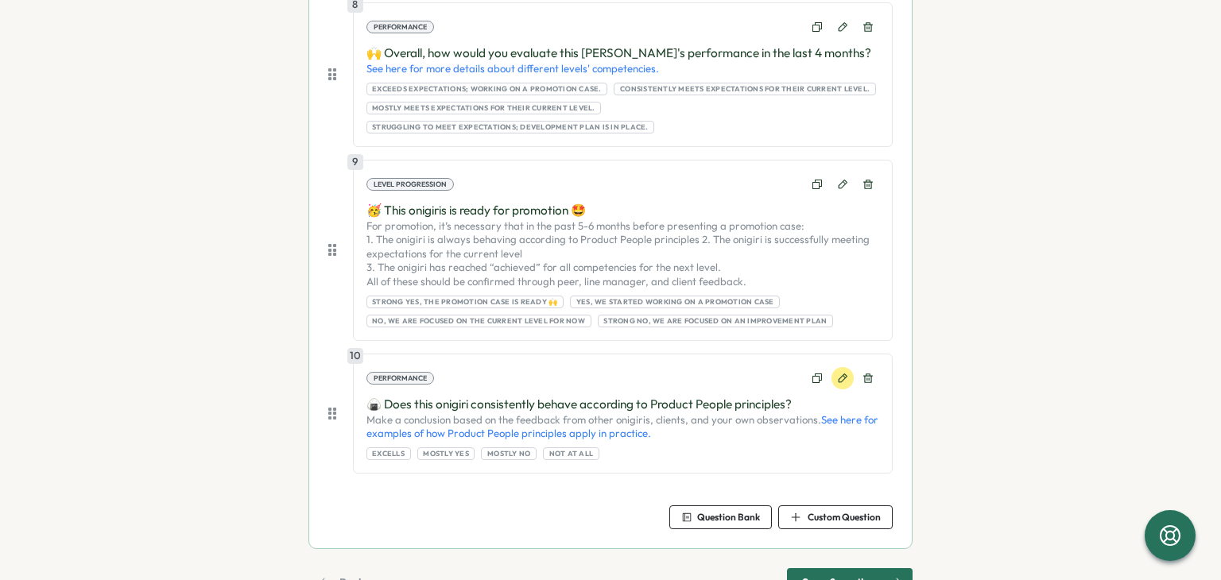
click at [837, 384] on icon at bounding box center [842, 378] width 11 height 11
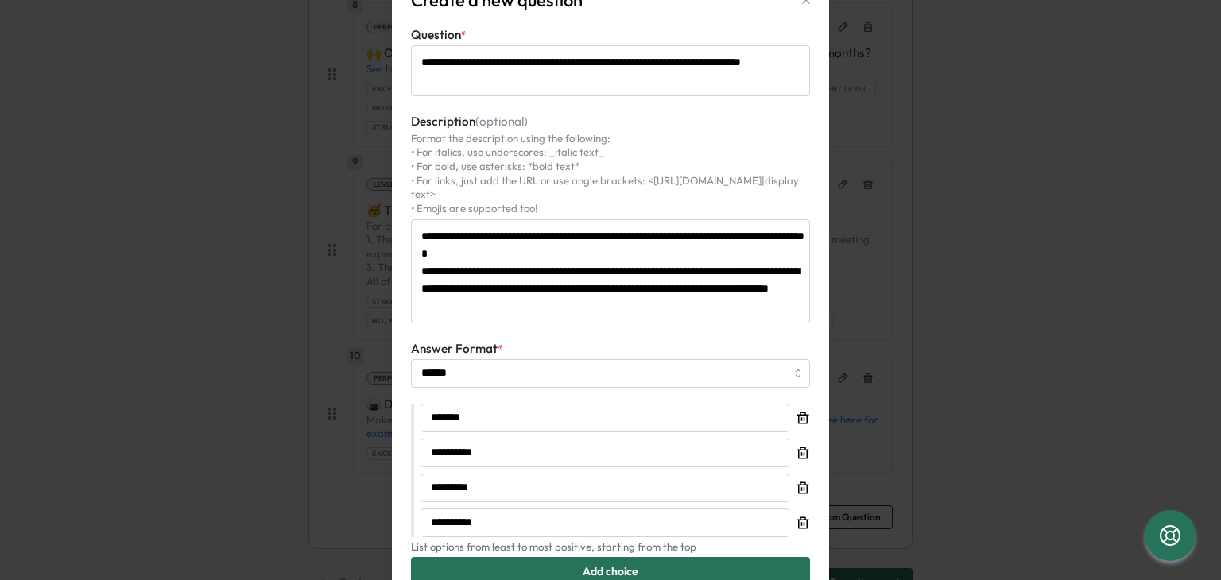
scroll to position [0, 0]
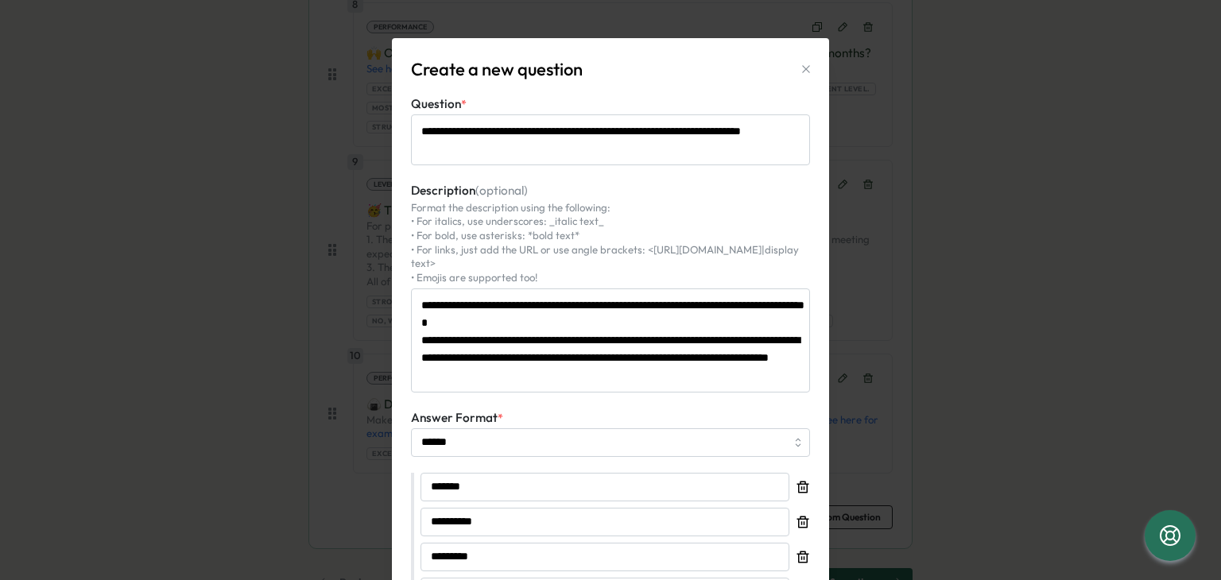
click at [811, 61] on button "button" at bounding box center [806, 69] width 22 height 22
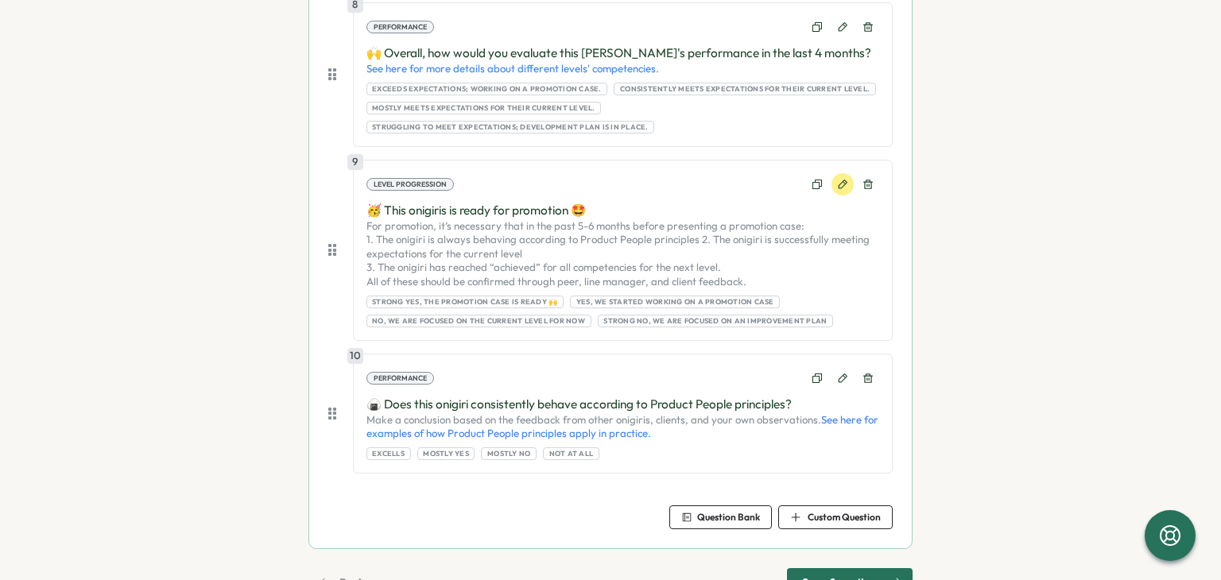
click at [839, 188] on icon at bounding box center [843, 184] width 9 height 9
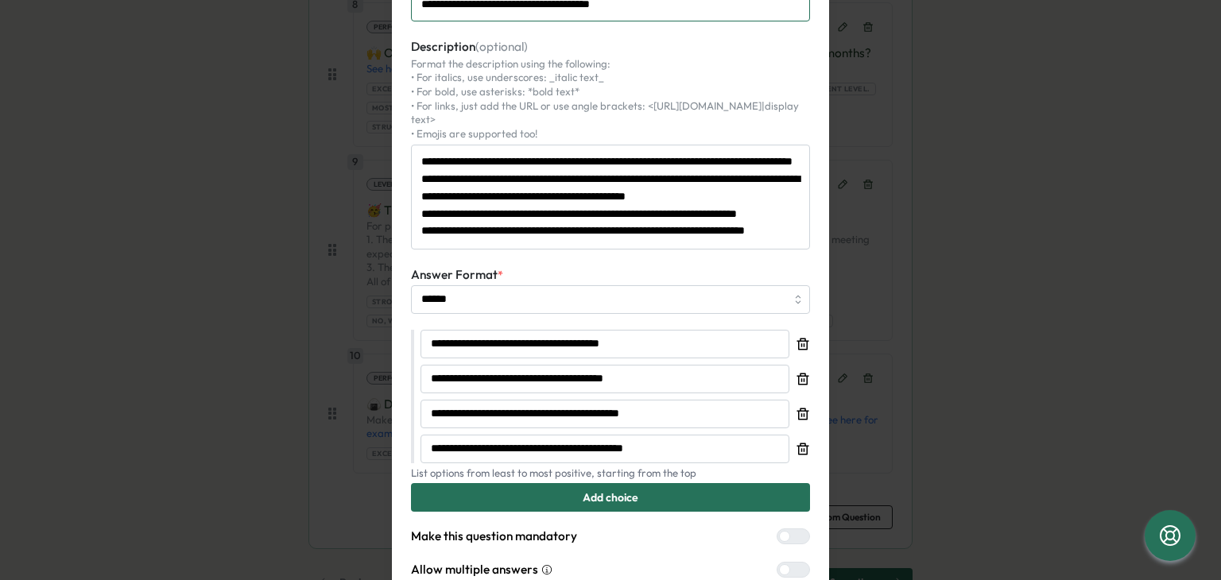
scroll to position [239, 0]
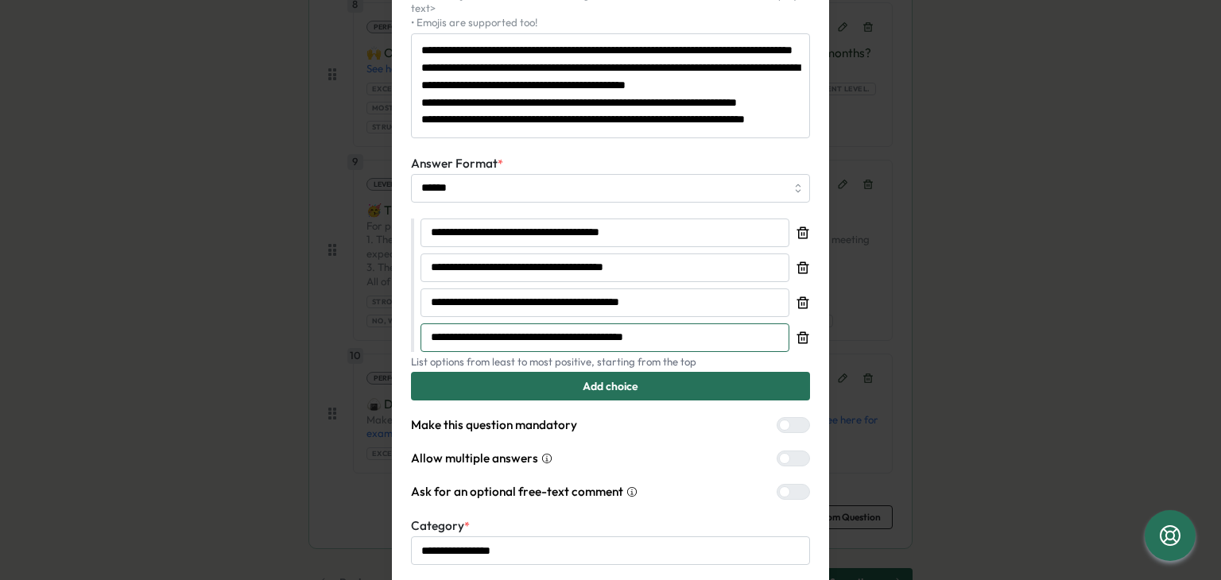
drag, startPoint x: 697, startPoint y: 312, endPoint x: 404, endPoint y: 325, distance: 293.7
click at [404, 325] on div "**********" at bounding box center [610, 214] width 437 height 829
drag, startPoint x: 689, startPoint y: 290, endPoint x: 411, endPoint y: 276, distance: 278.7
click at [411, 276] on div "**********" at bounding box center [610, 286] width 399 height 134
drag, startPoint x: 658, startPoint y: 255, endPoint x: 392, endPoint y: 246, distance: 265.8
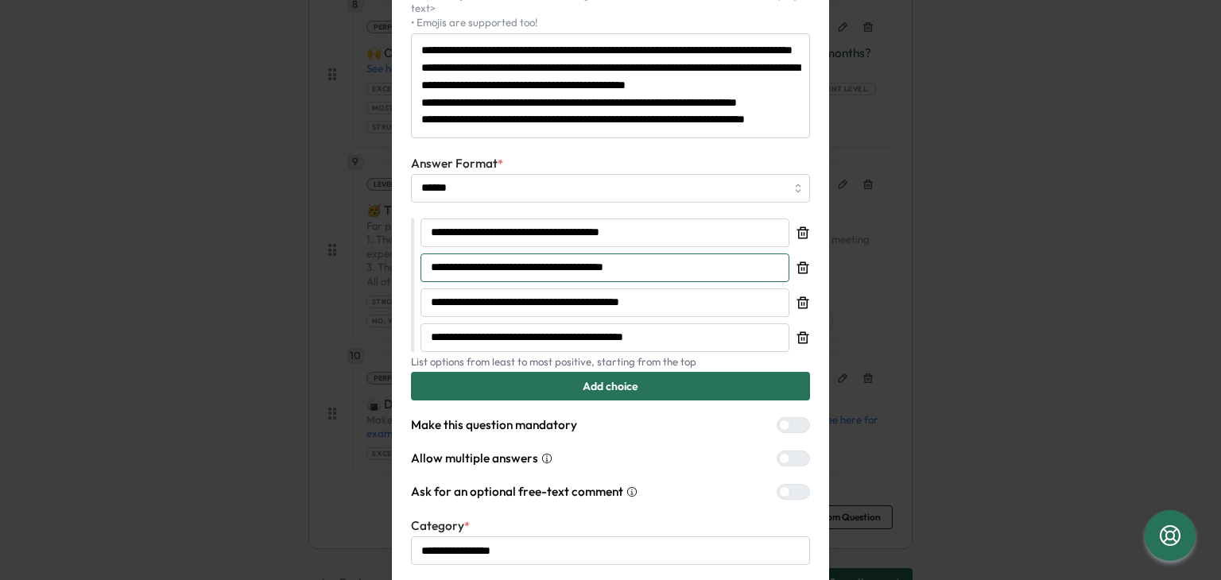
click at [392, 246] on div "**********" at bounding box center [610, 214] width 437 height 829
drag, startPoint x: 619, startPoint y: 229, endPoint x: 356, endPoint y: 220, distance: 262.6
click at [356, 220] on div "**********" at bounding box center [610, 290] width 1221 height 580
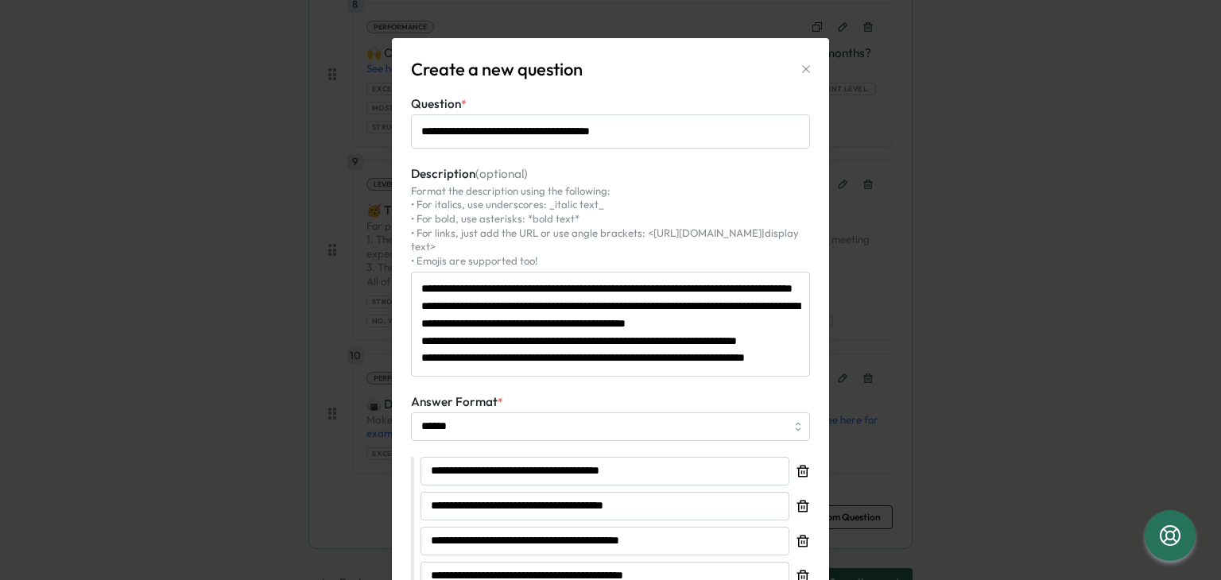
click at [802, 68] on icon "button" at bounding box center [806, 69] width 13 height 13
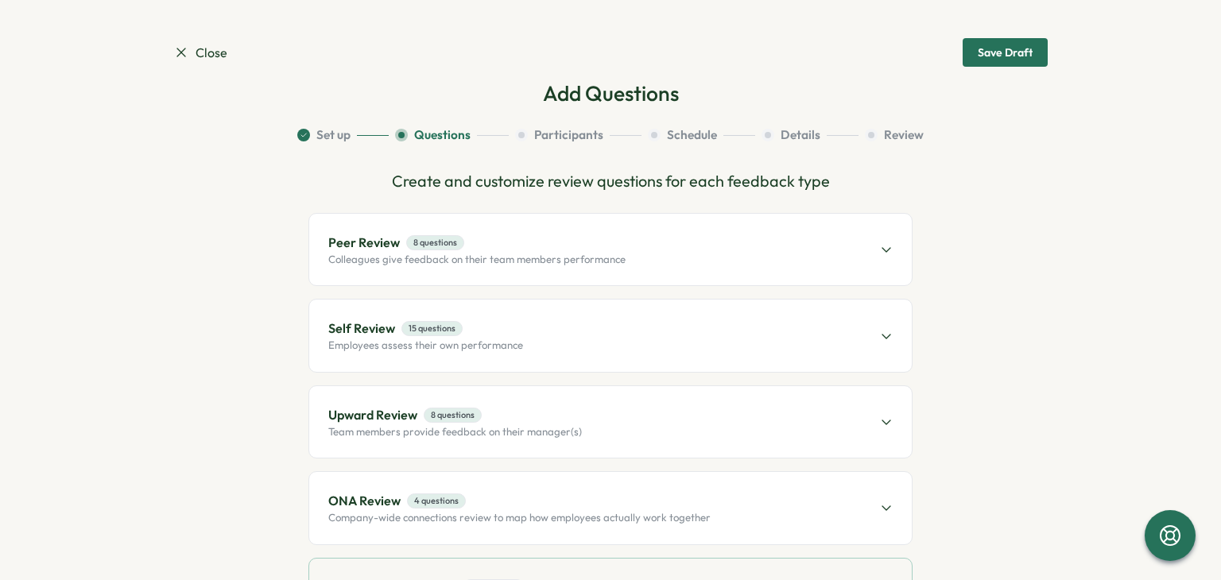
click at [600, 248] on span "Peer Review 8 questions" at bounding box center [476, 243] width 297 height 20
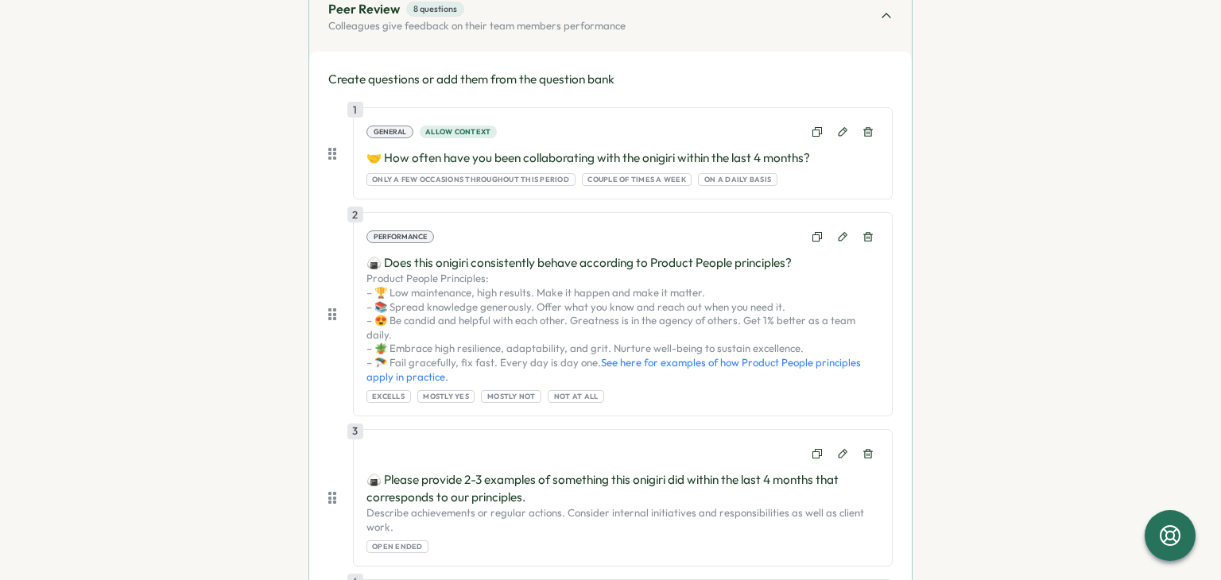
scroll to position [239, 0]
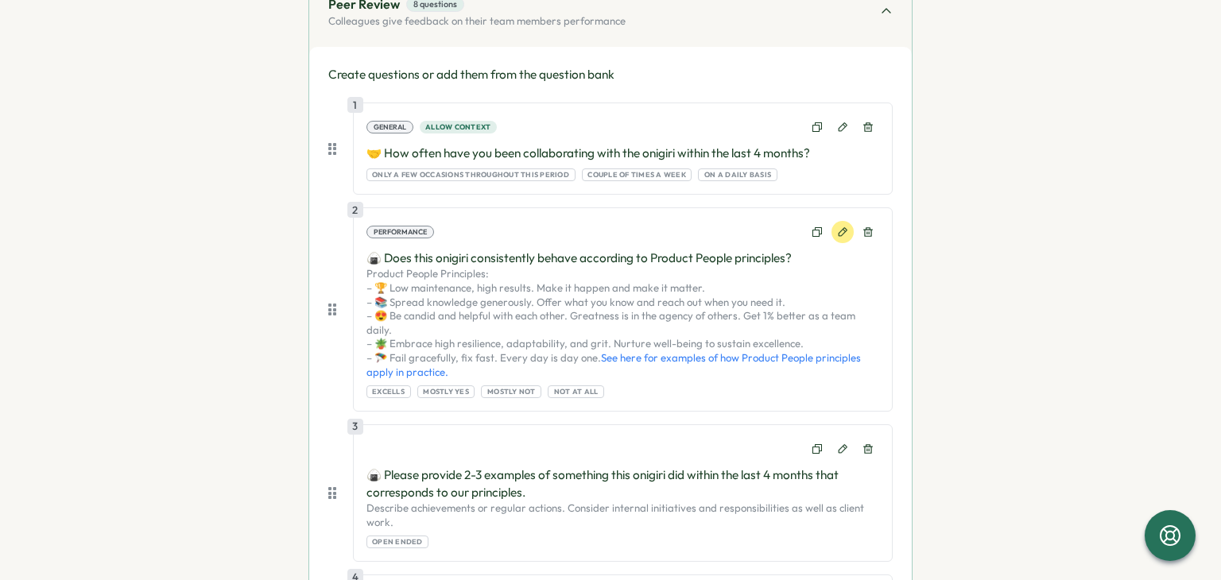
click at [849, 233] on button at bounding box center [843, 232] width 22 height 22
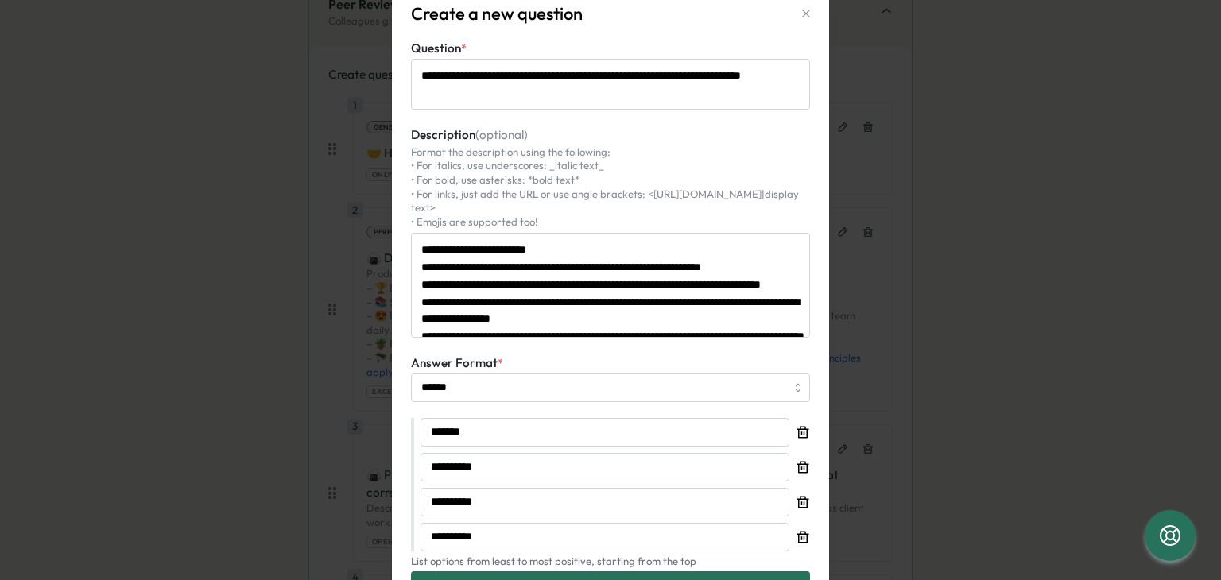
scroll to position [0, 0]
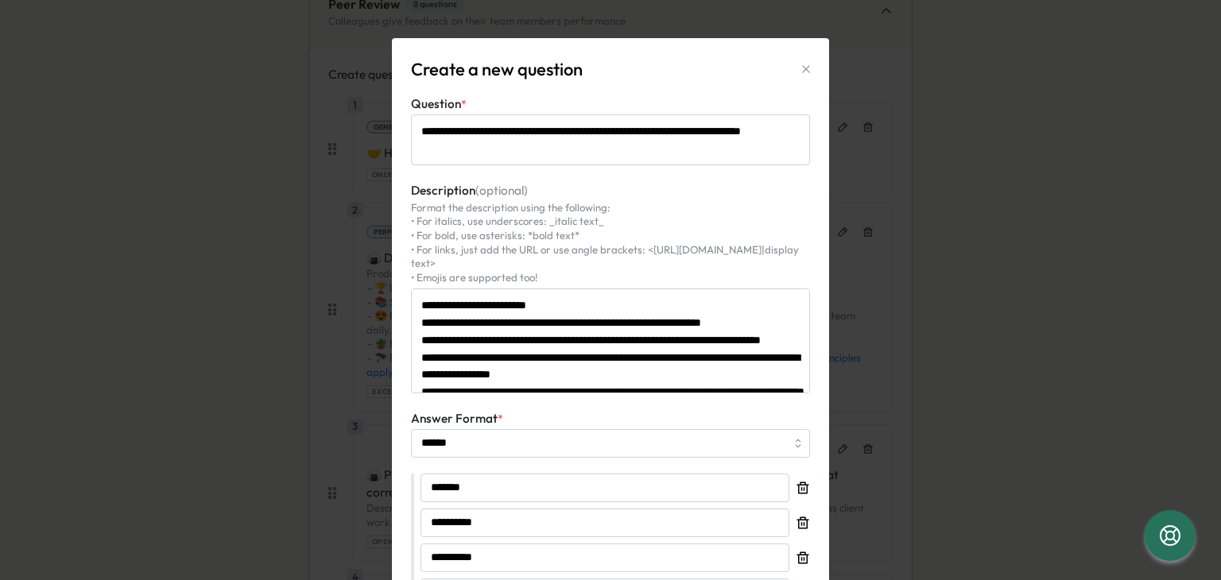
click at [800, 73] on icon "button" at bounding box center [806, 69] width 13 height 13
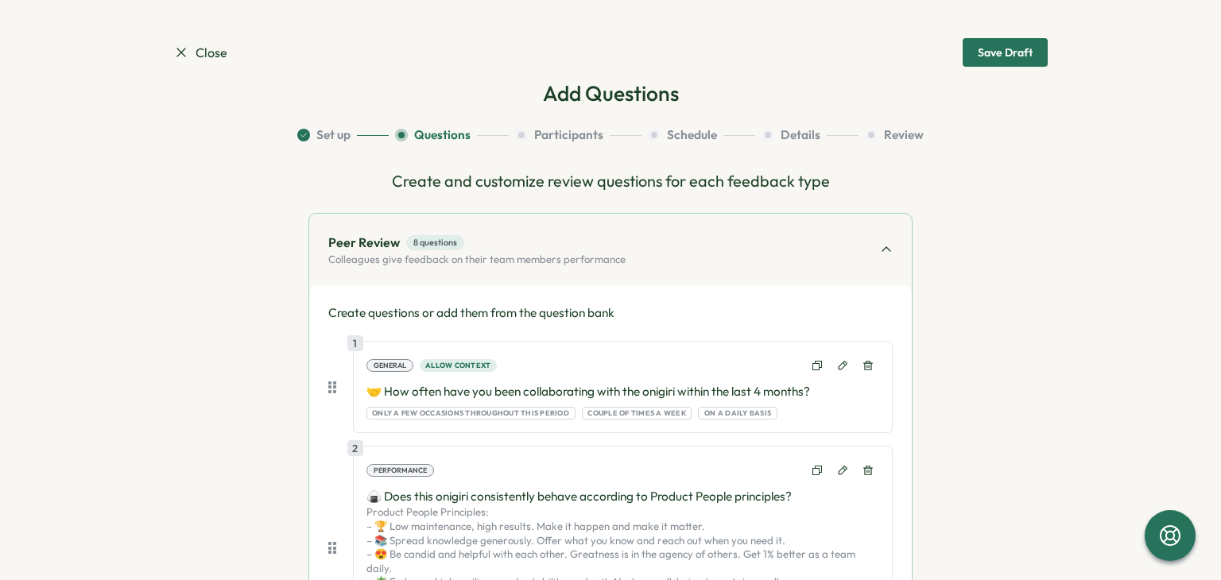
click at [208, 52] on span "Close" at bounding box center [200, 53] width 54 height 20
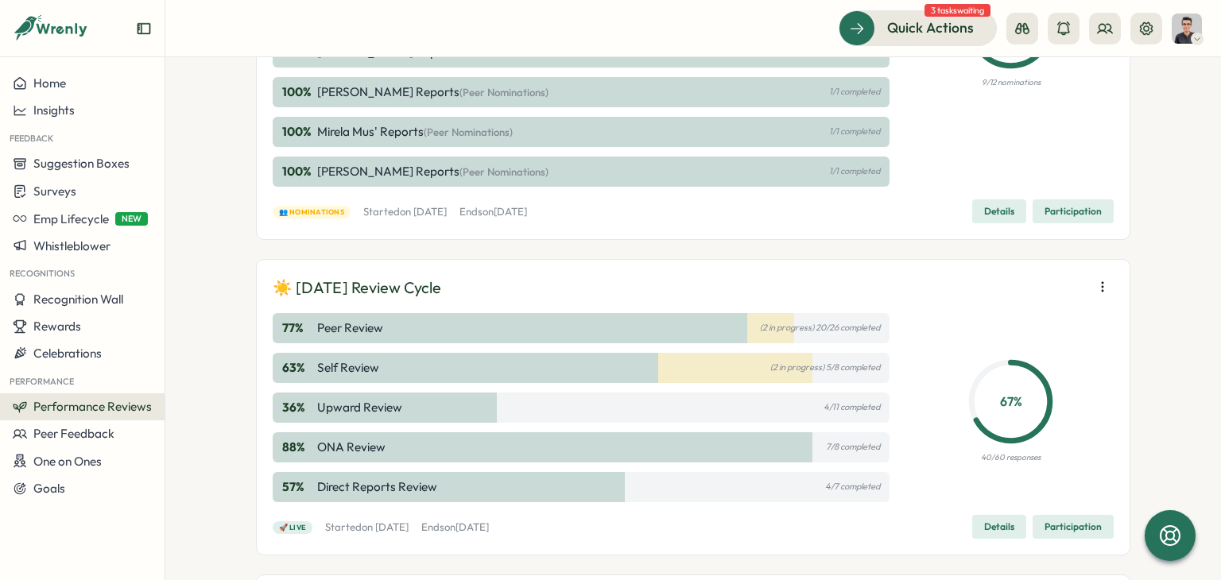
scroll to position [636, 0]
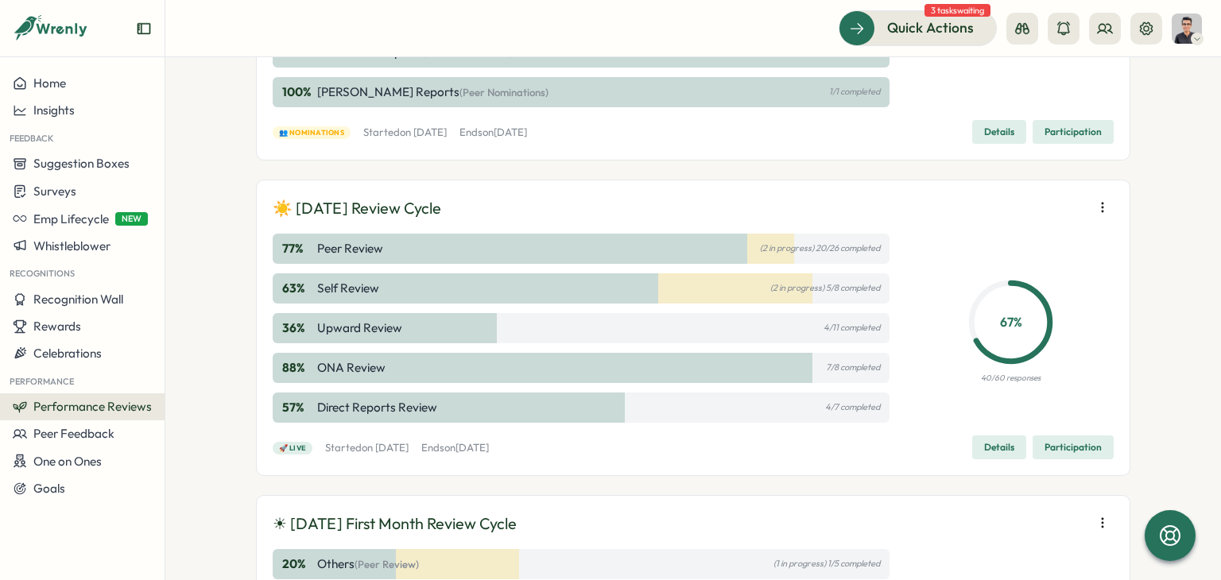
click at [1103, 202] on icon "button" at bounding box center [1103, 208] width 16 height 16
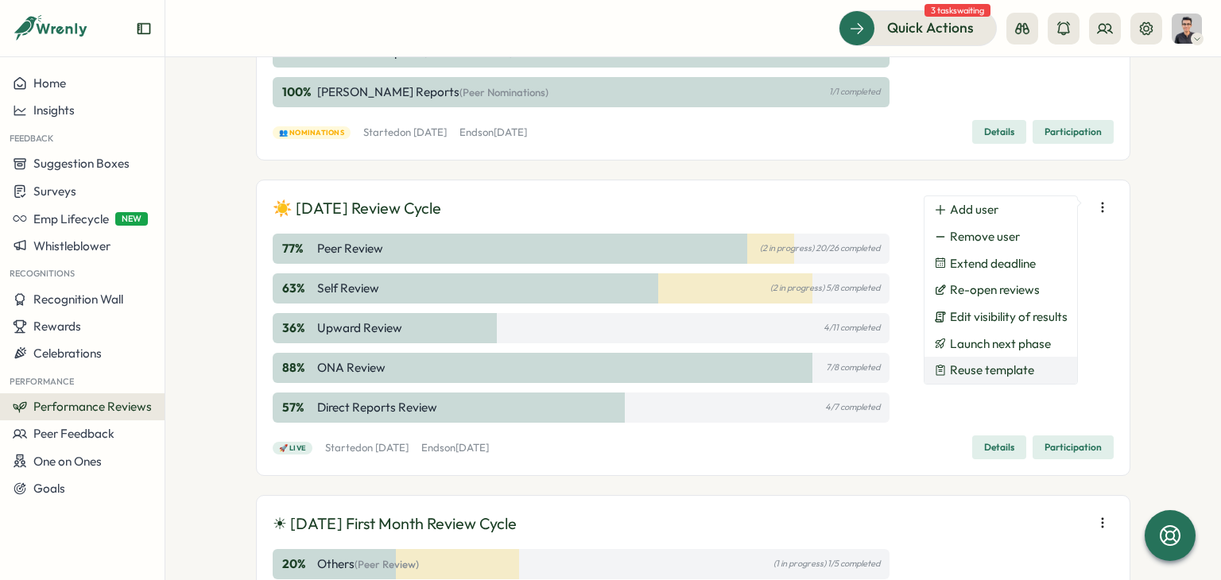
click at [1018, 369] on span "Reuse template" at bounding box center [992, 370] width 84 height 14
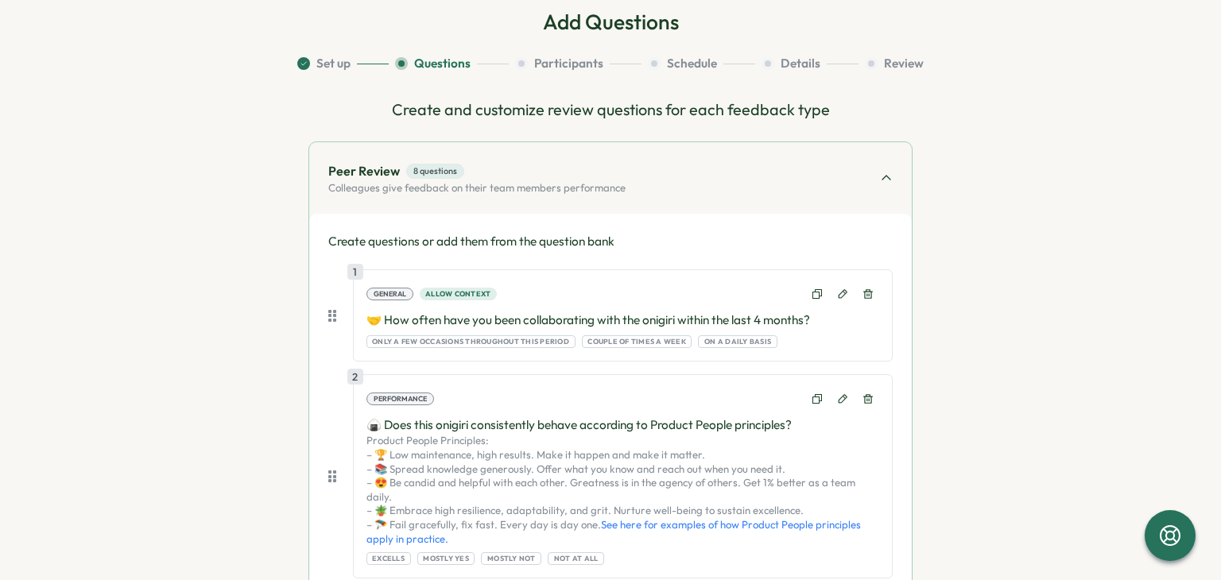
scroll to position [159, 0]
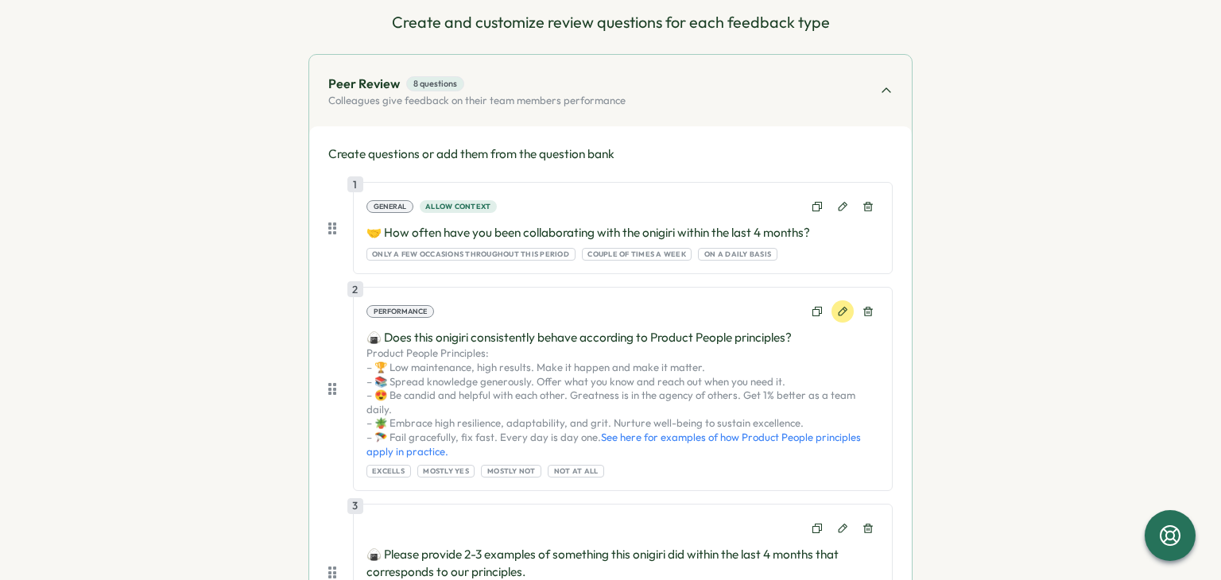
click at [843, 317] on button at bounding box center [843, 312] width 22 height 22
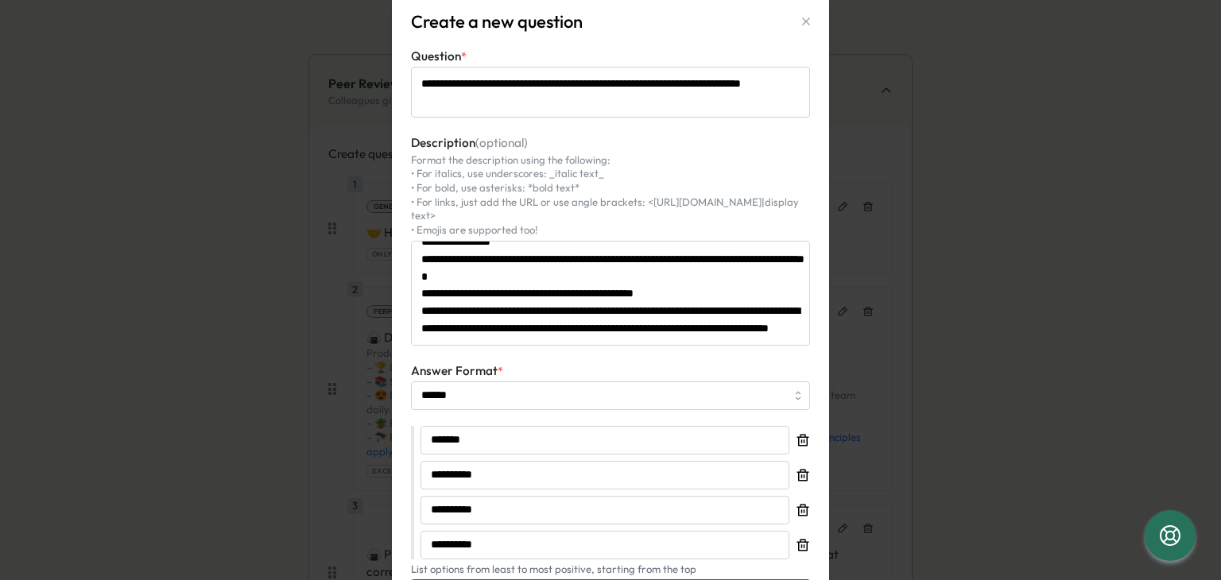
scroll to position [0, 0]
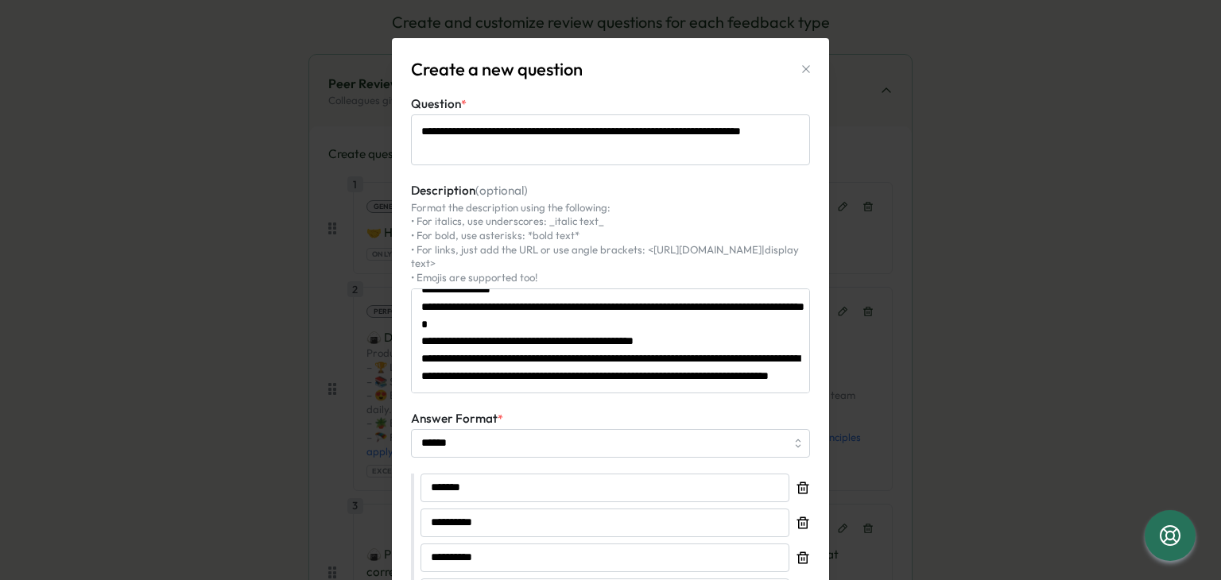
click at [807, 61] on button "button" at bounding box center [806, 69] width 22 height 22
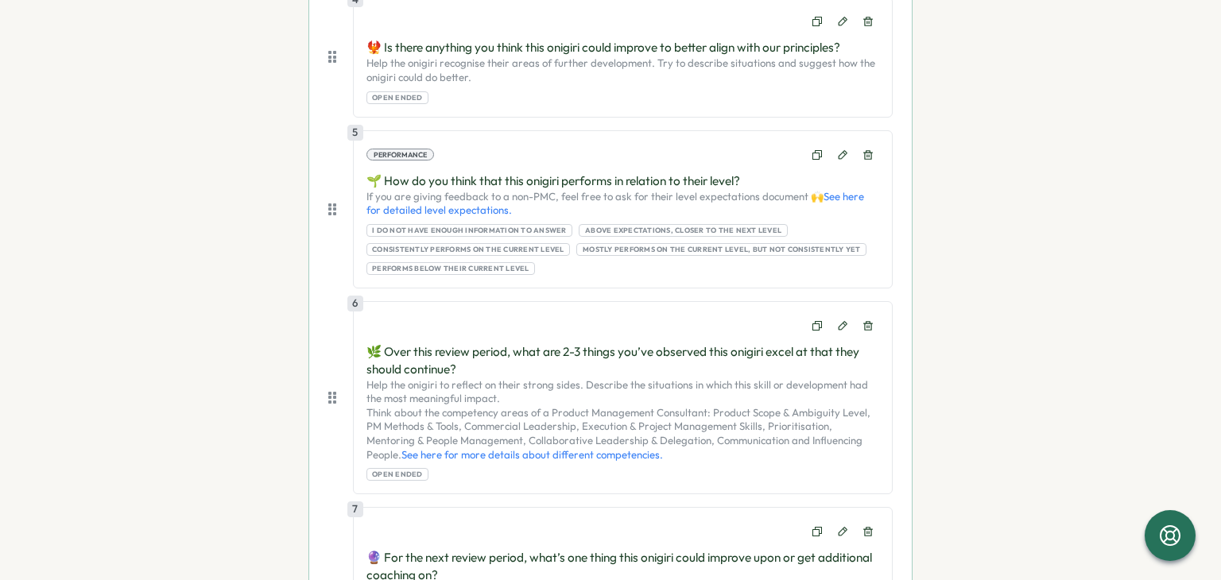
scroll to position [716, 0]
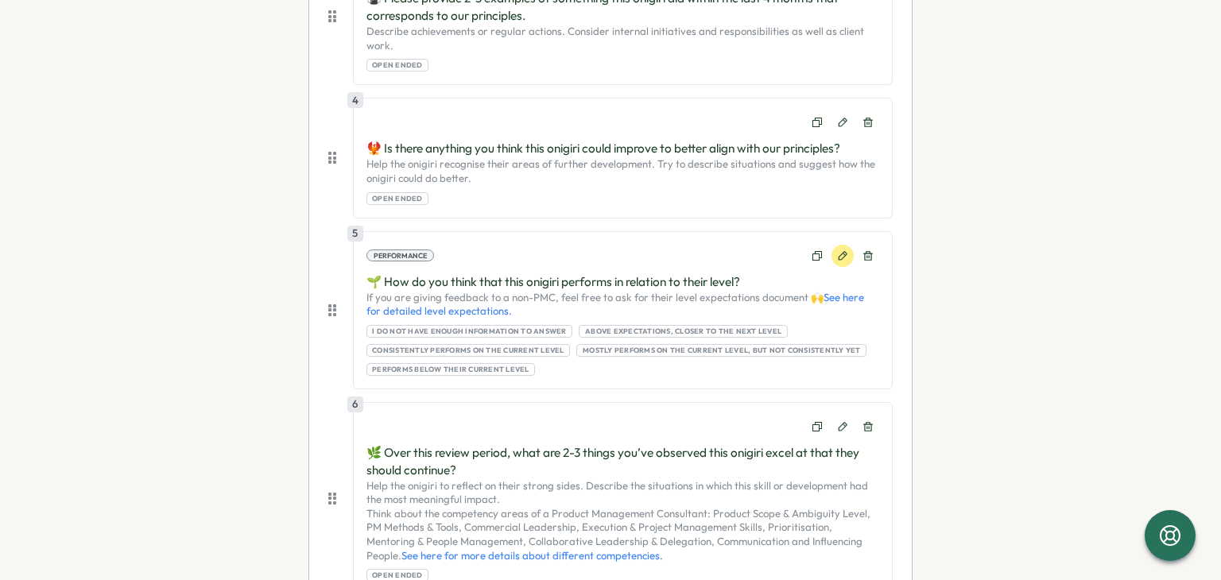
click at [842, 250] on icon at bounding box center [842, 255] width 11 height 11
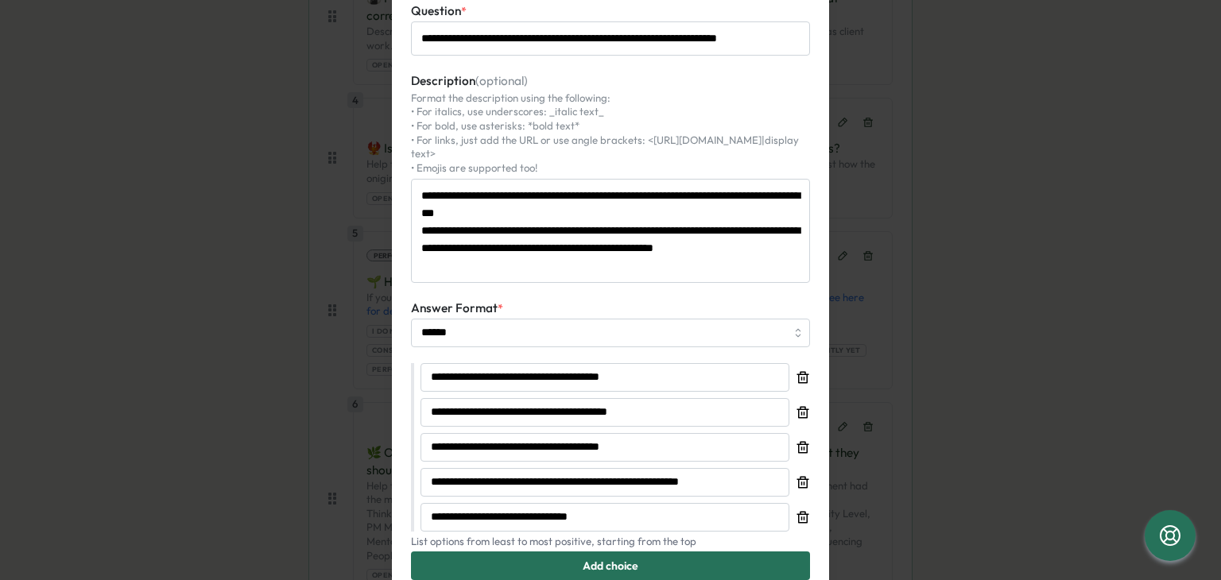
scroll to position [0, 0]
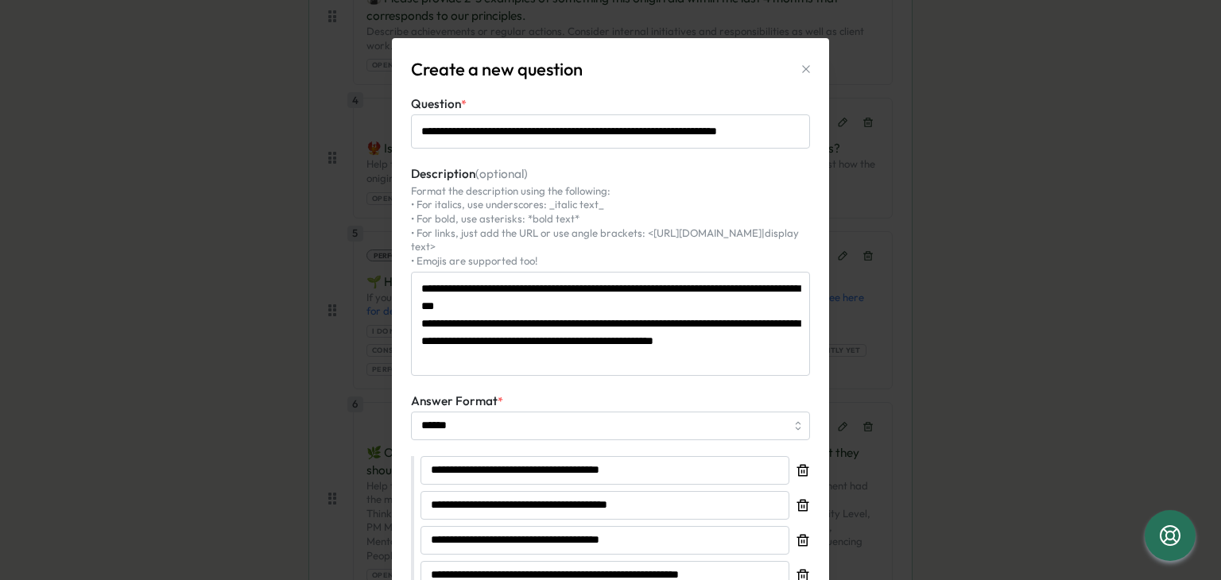
click at [795, 58] on button "button" at bounding box center [806, 69] width 22 height 22
type textarea "*"
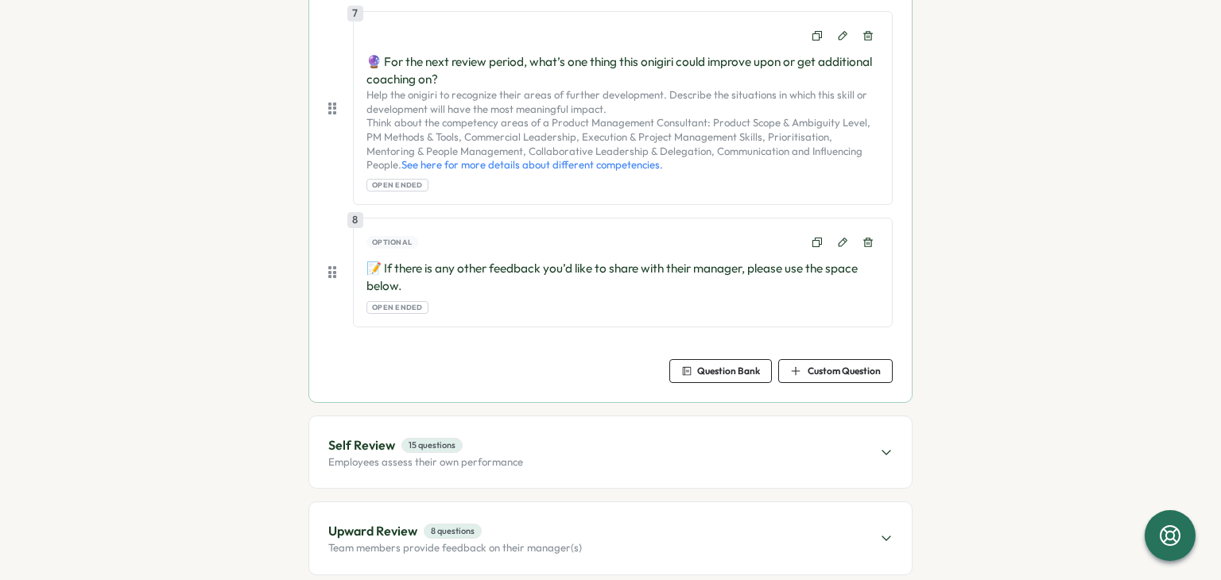
scroll to position [1352, 0]
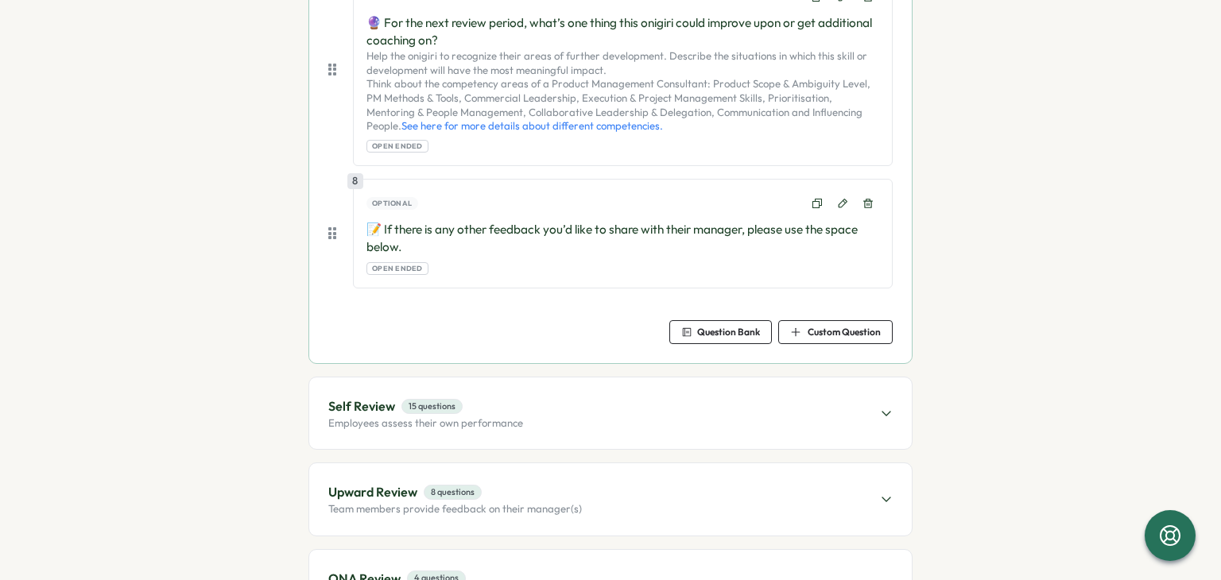
click at [456, 397] on span "Self Review 15 questions" at bounding box center [425, 407] width 195 height 20
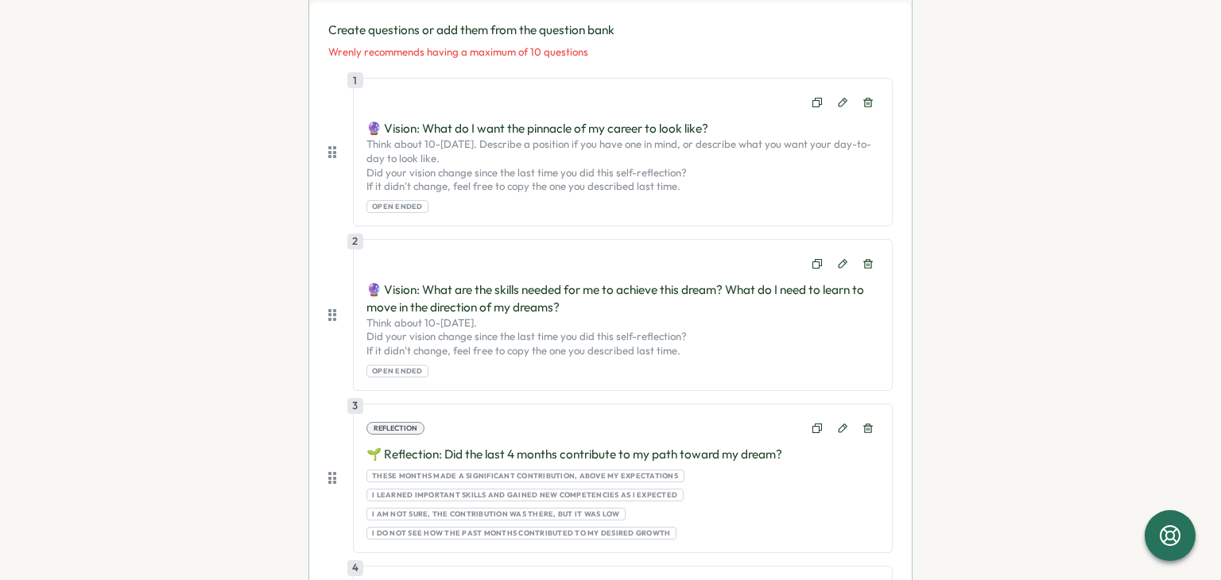
scroll to position [557, 0]
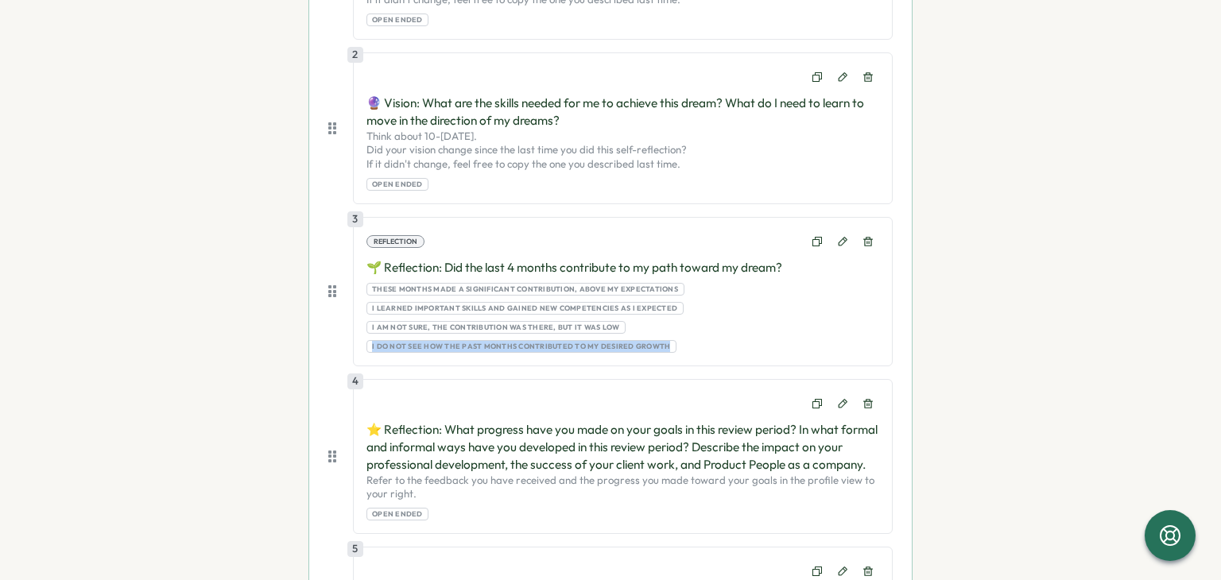
drag, startPoint x: 363, startPoint y: 345, endPoint x: 662, endPoint y: 333, distance: 298.4
click at [662, 333] on div "These months made a significant contribution, above my expectations I learned i…" at bounding box center [623, 318] width 513 height 70
click at [661, 333] on div "These months made a significant contribution, above my expectations I learned i…" at bounding box center [623, 318] width 513 height 70
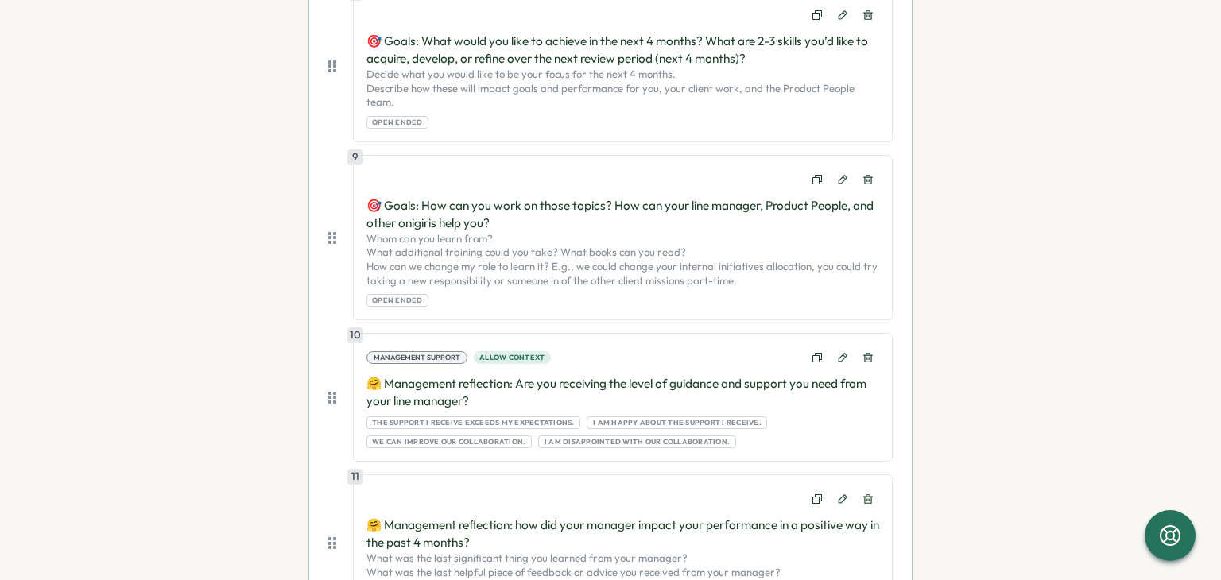
scroll to position [1749, 0]
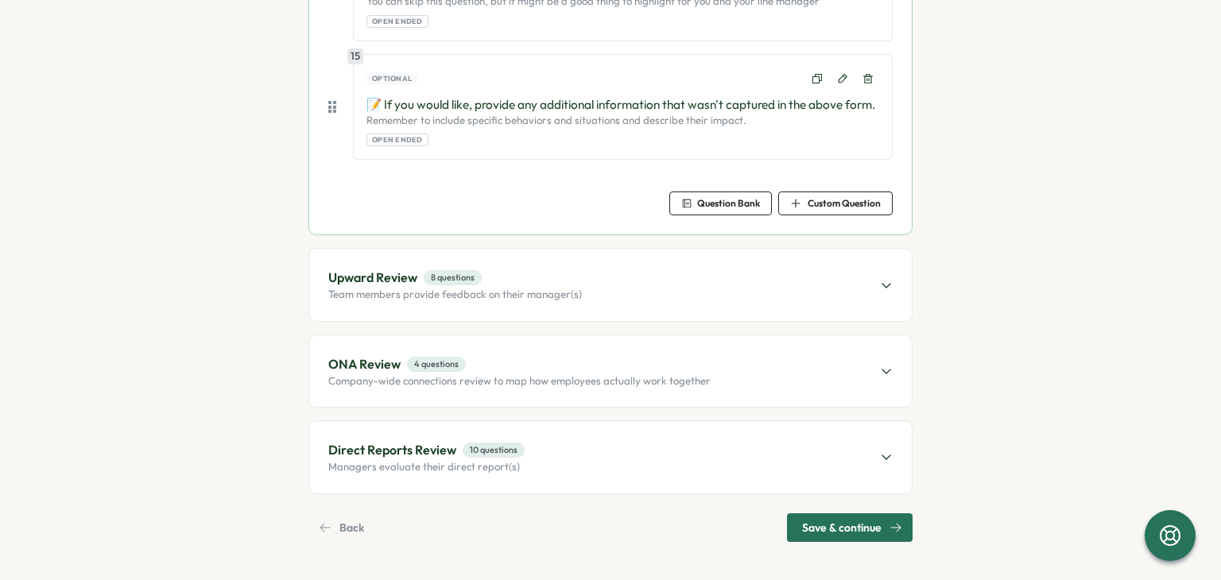
click at [560, 290] on p "Team members provide feedback on their manager(s)" at bounding box center [455, 295] width 254 height 14
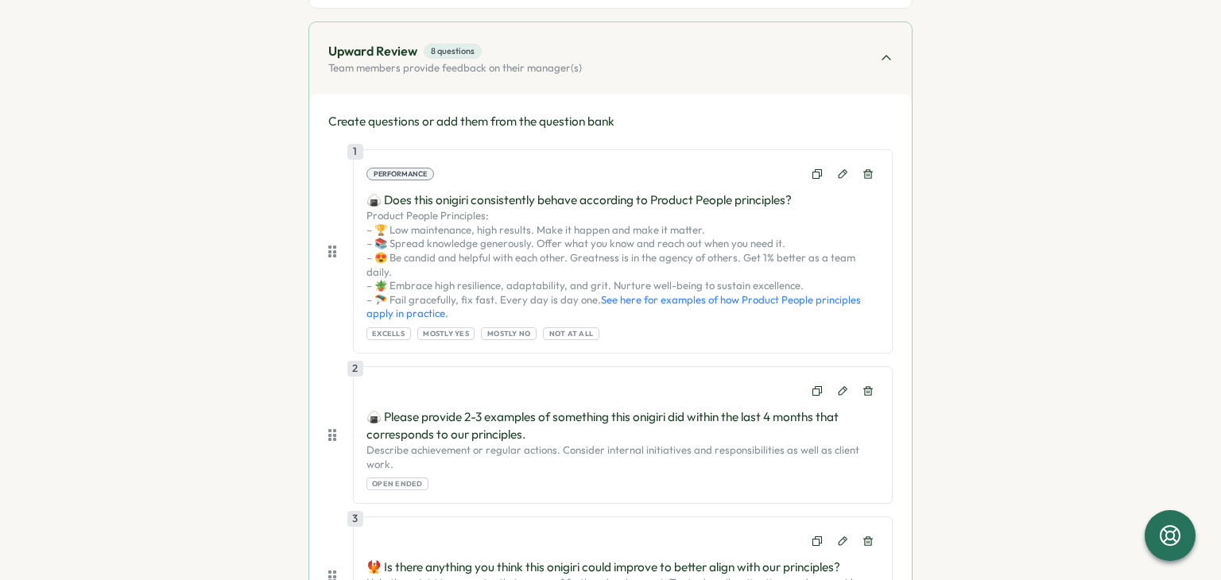
scroll to position [762, 0]
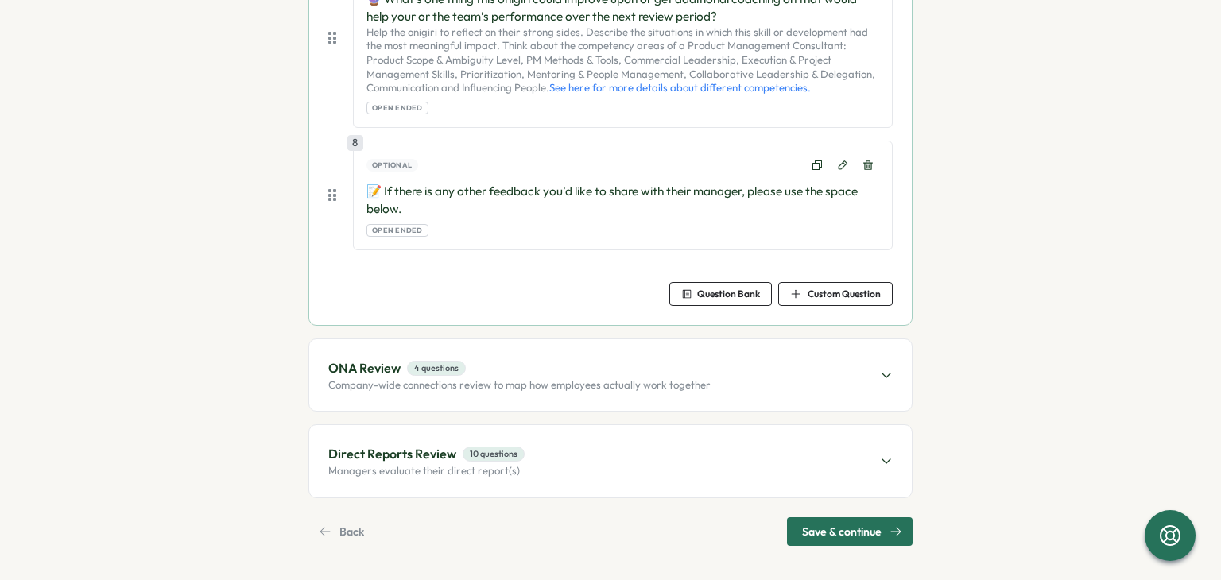
click at [498, 371] on span "ONA Review 4 questions" at bounding box center [519, 369] width 382 height 20
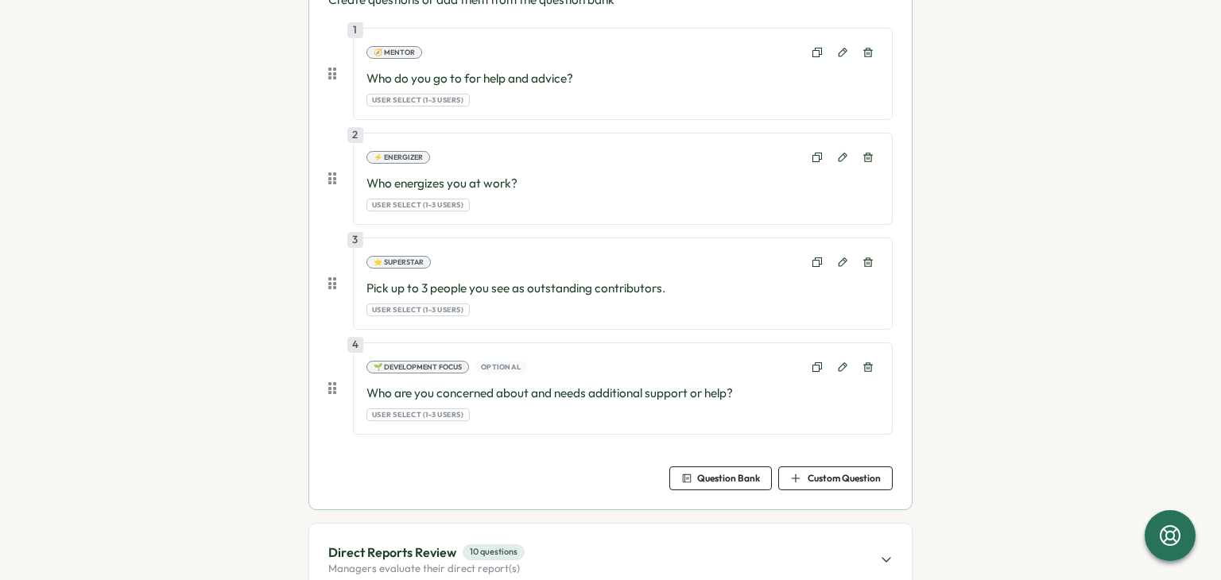
scroll to position [671, 0]
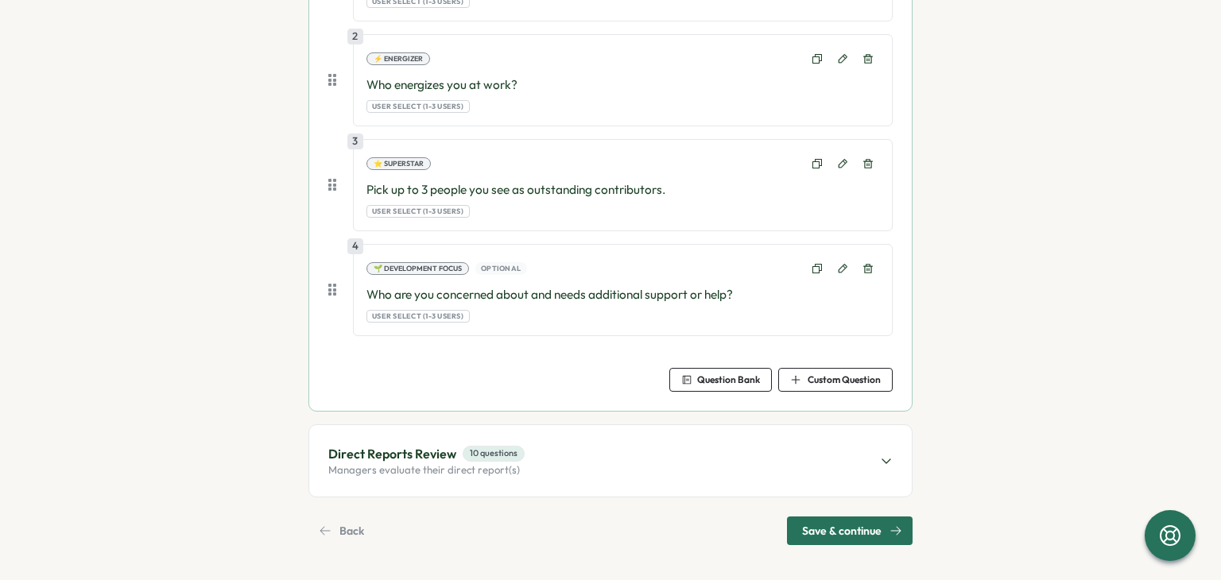
click at [496, 446] on span "10 questions" at bounding box center [494, 453] width 62 height 15
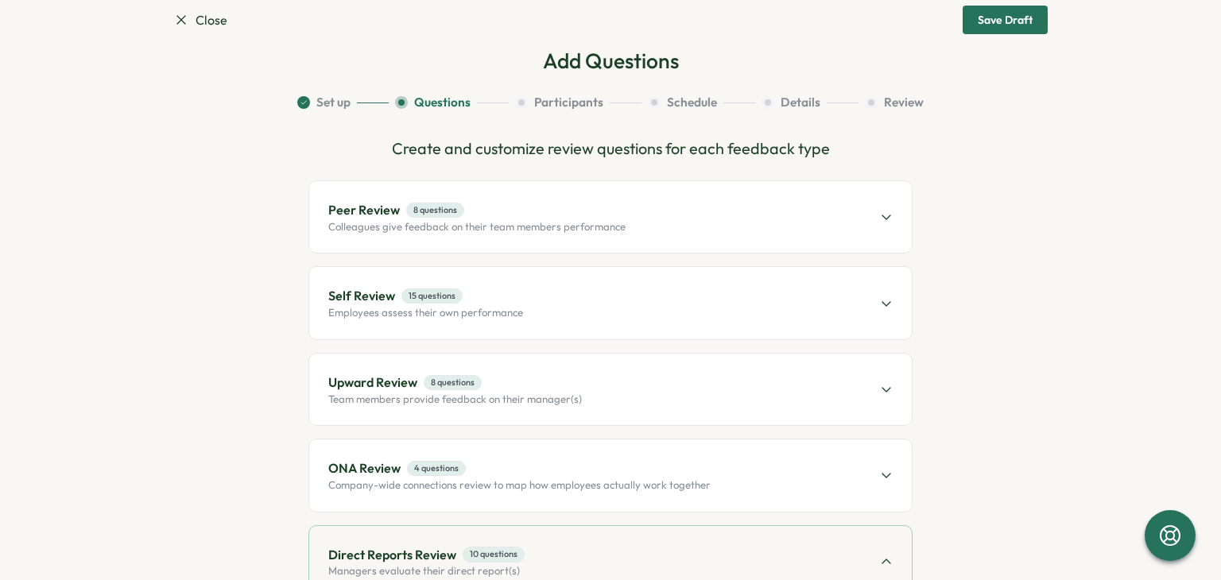
scroll to position [0, 0]
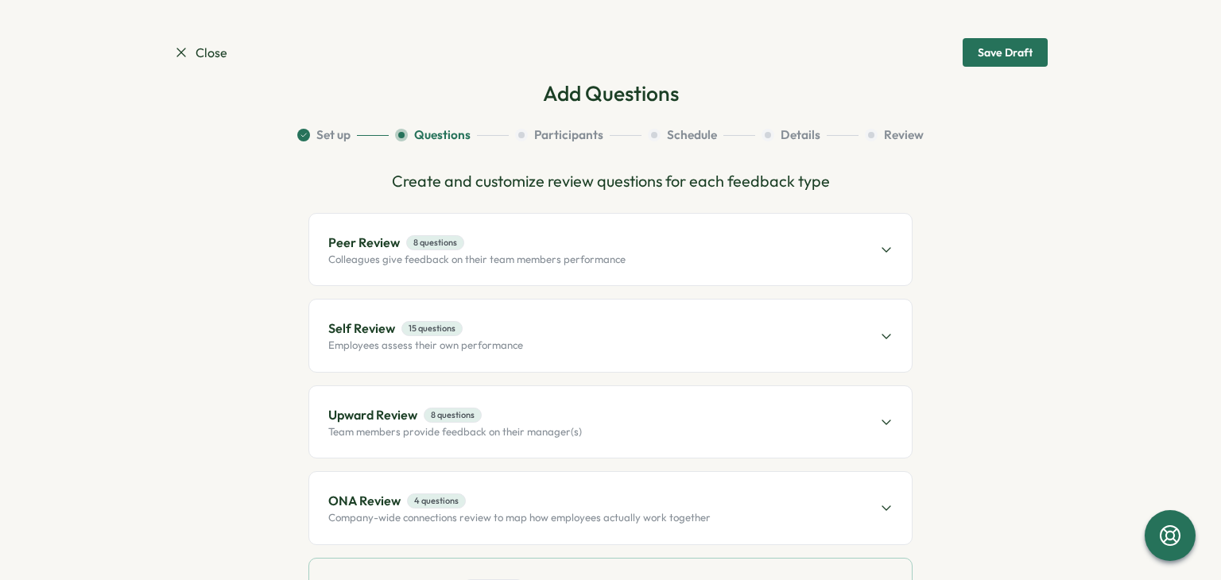
click at [200, 52] on span "Close" at bounding box center [200, 53] width 54 height 20
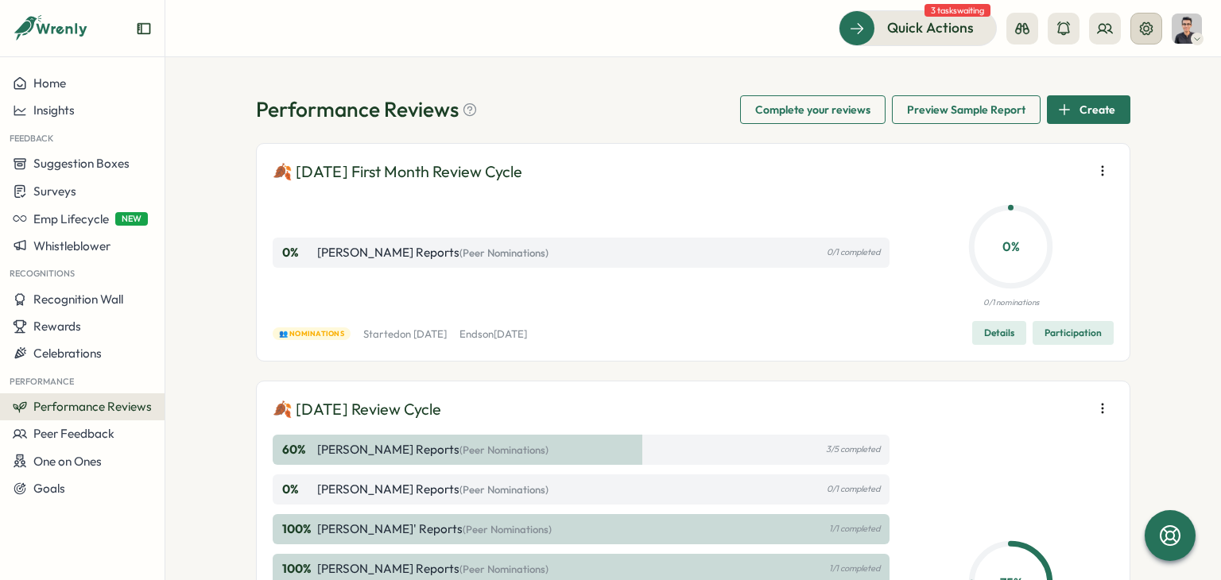
click at [1142, 23] on icon at bounding box center [1147, 29] width 16 height 16
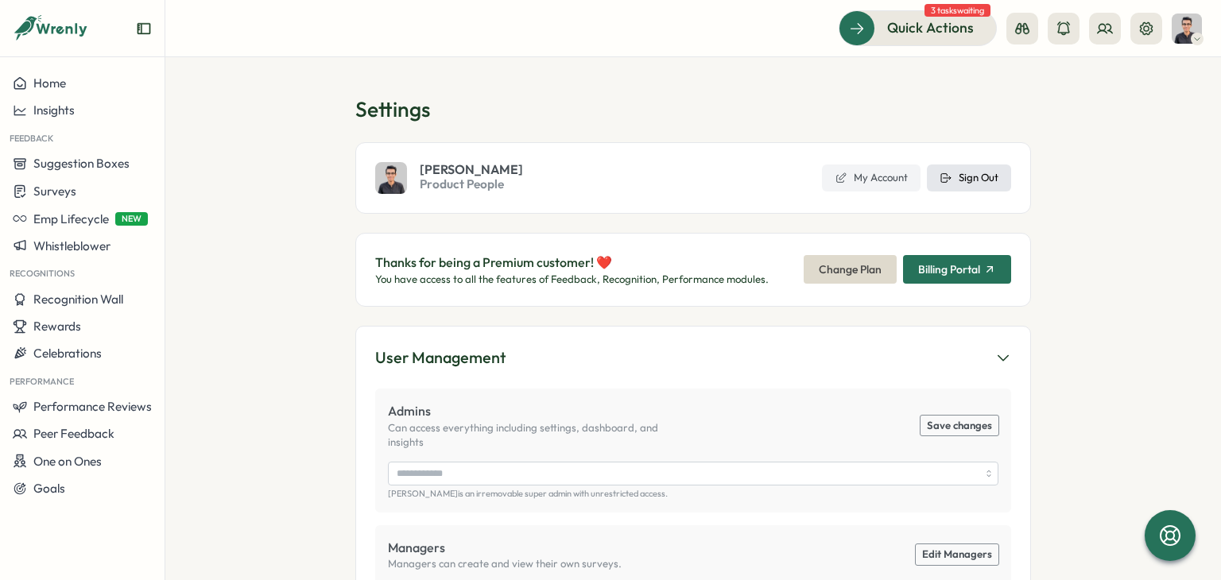
type input "**********"
click at [976, 176] on span "Sign Out" at bounding box center [979, 178] width 40 height 14
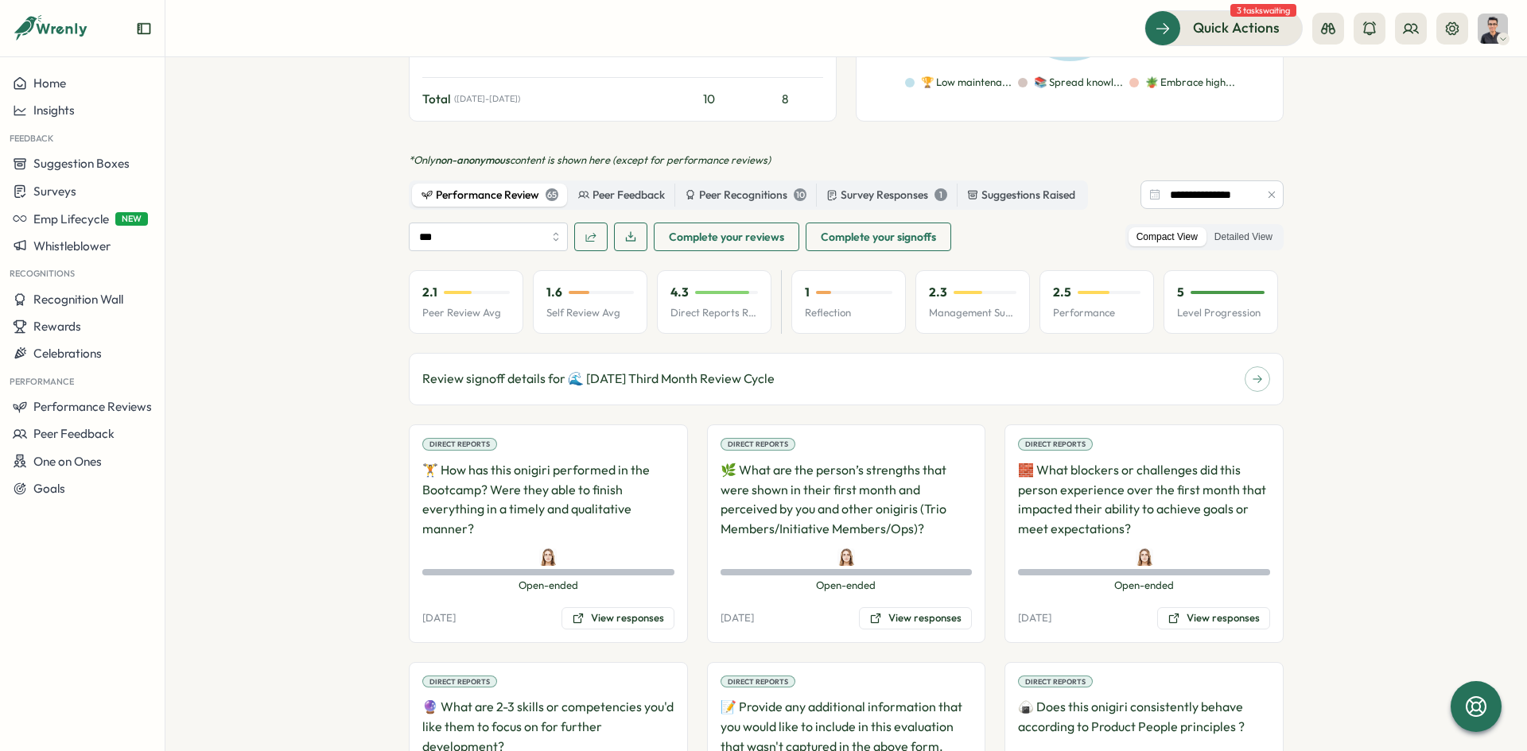
scroll to position [954, 0]
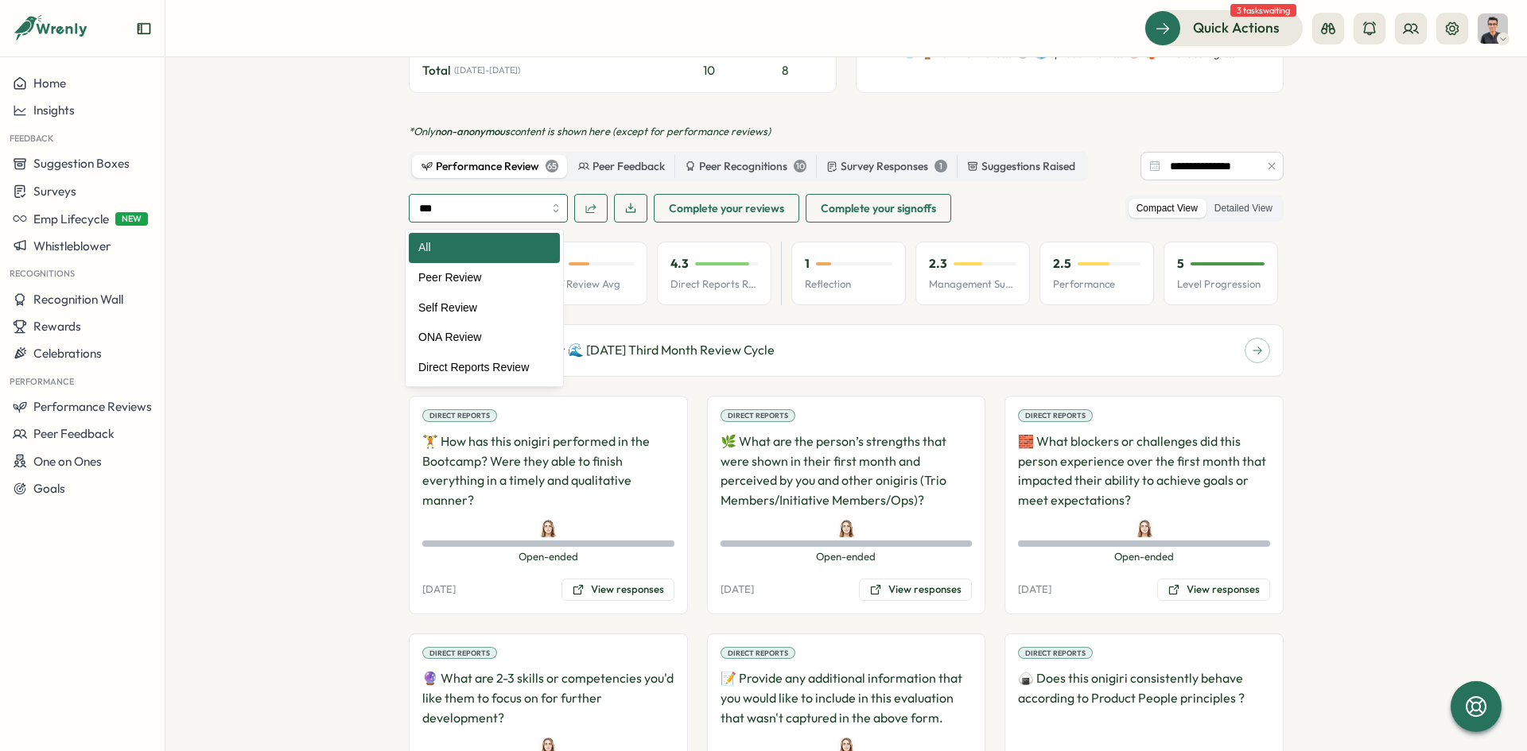
click at [487, 210] on input "***" at bounding box center [488, 208] width 159 height 29
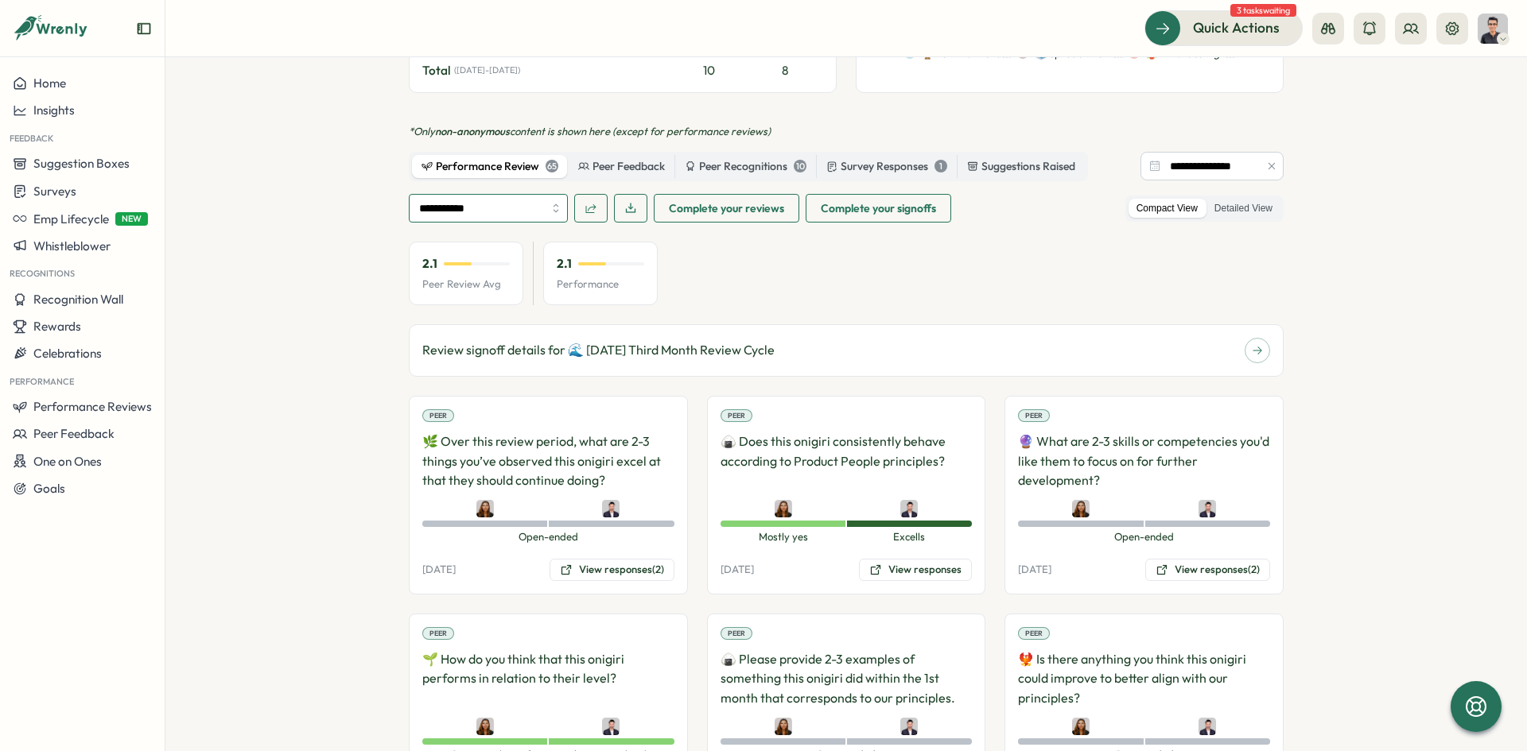
type input "**********"
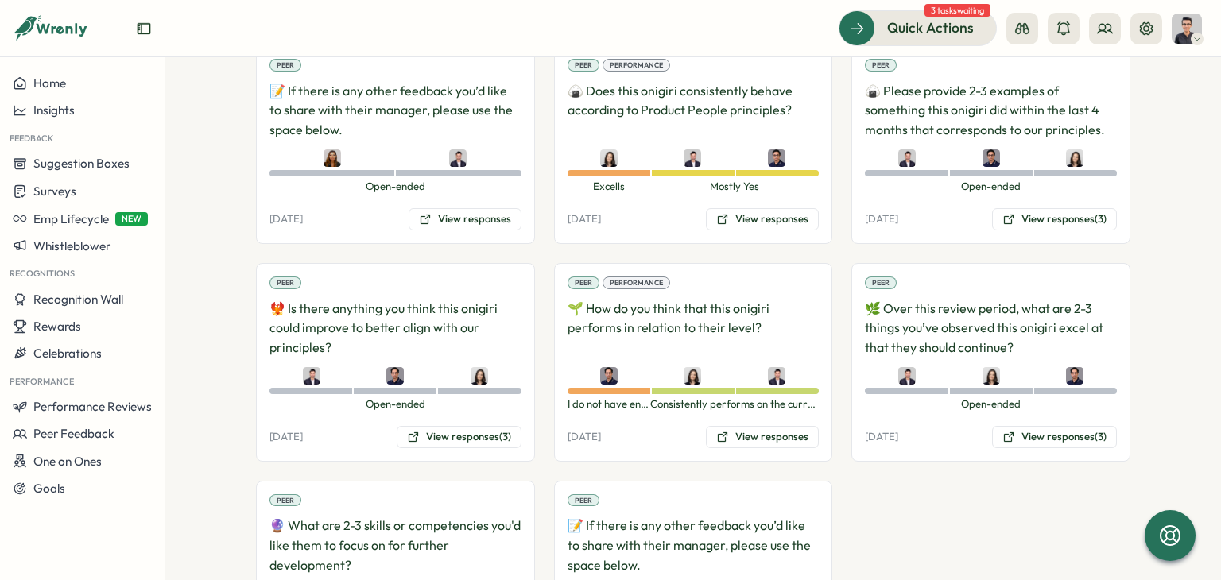
scroll to position [1871, 0]
